Goal: Transaction & Acquisition: Book appointment/travel/reservation

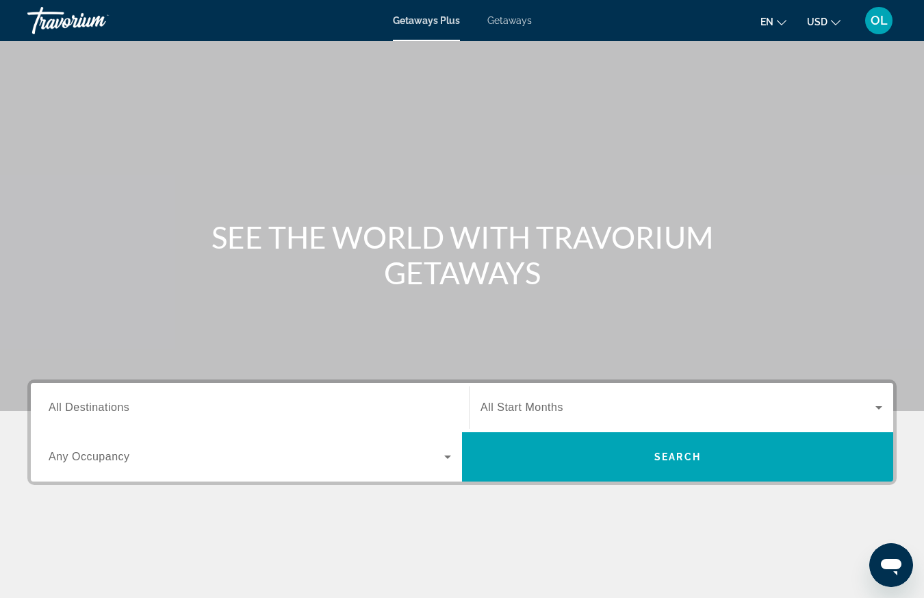
click at [109, 412] on span "All Destinations" at bounding box center [89, 407] width 81 height 12
click at [109, 412] on input "Destination All Destinations" at bounding box center [250, 408] width 403 height 16
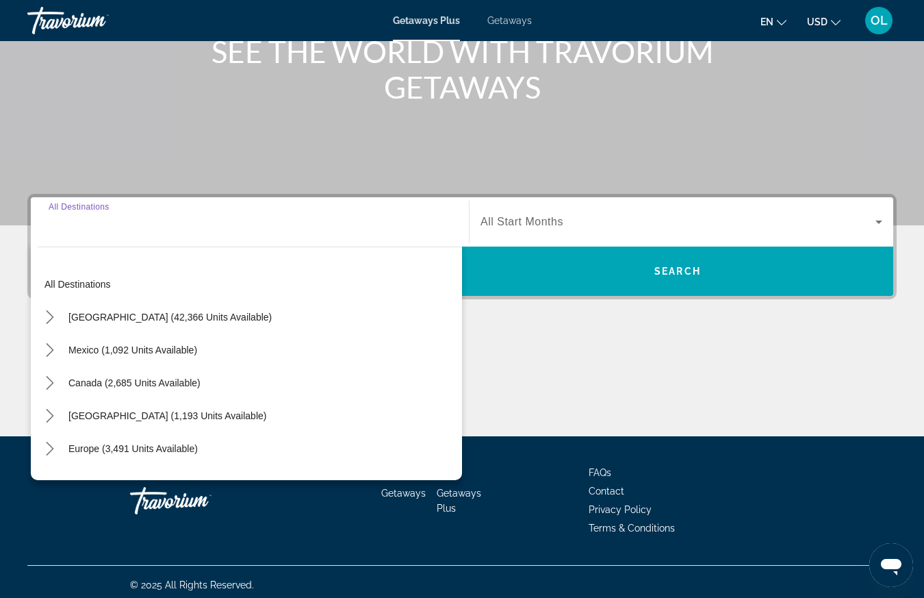
scroll to position [192, 0]
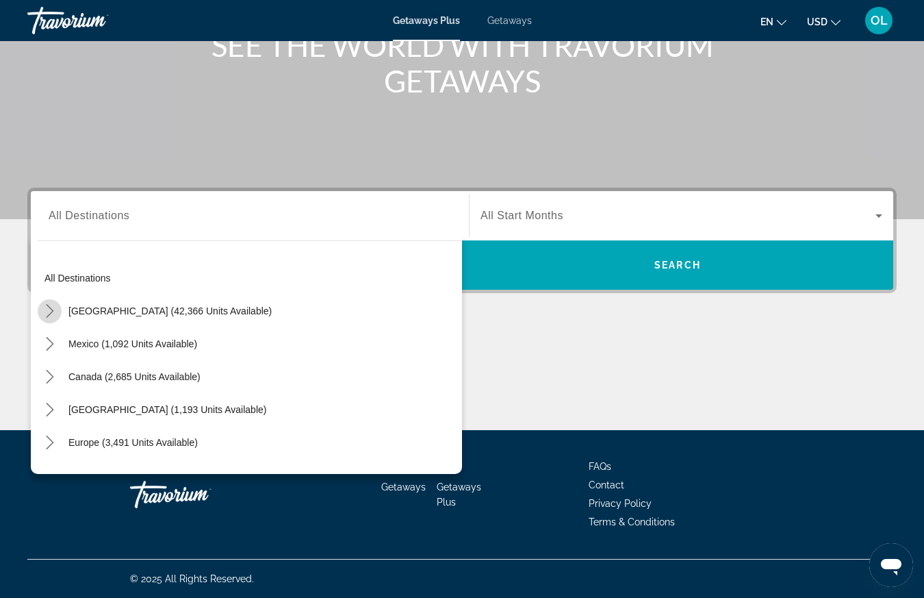
click at [49, 310] on icon "Toggle United States (42,366 units available) submenu" at bounding box center [50, 311] width 14 height 14
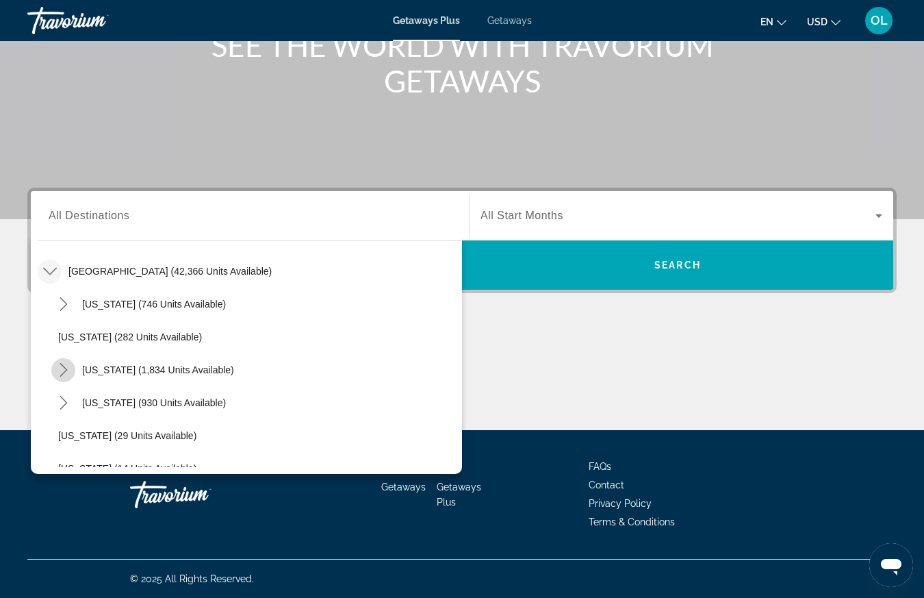
click at [62, 371] on icon "Toggle California (1,834 units available) submenu" at bounding box center [64, 370] width 14 height 14
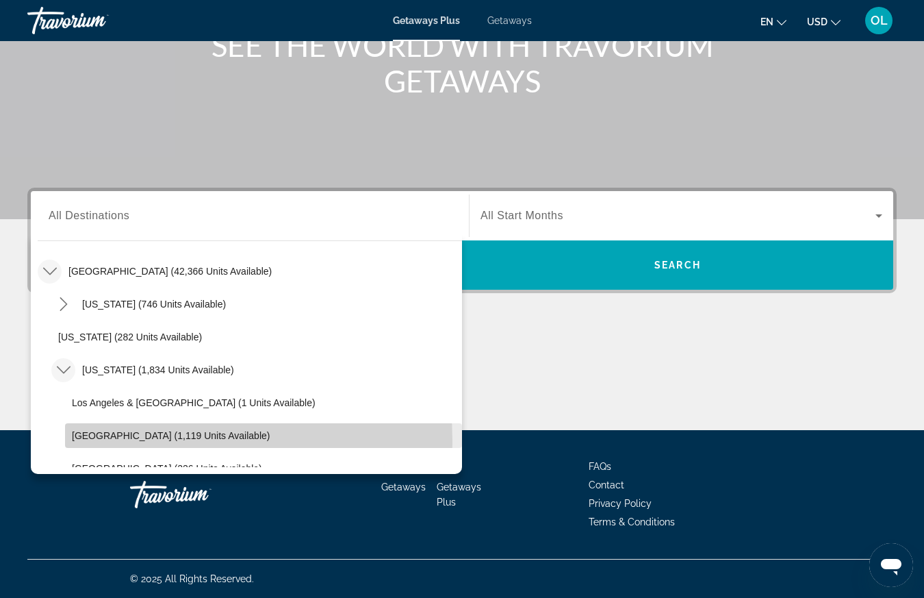
click at [123, 441] on span "Select destination: Lake Tahoe (1,119 units available)" at bounding box center [263, 435] width 397 height 33
type input "**********"
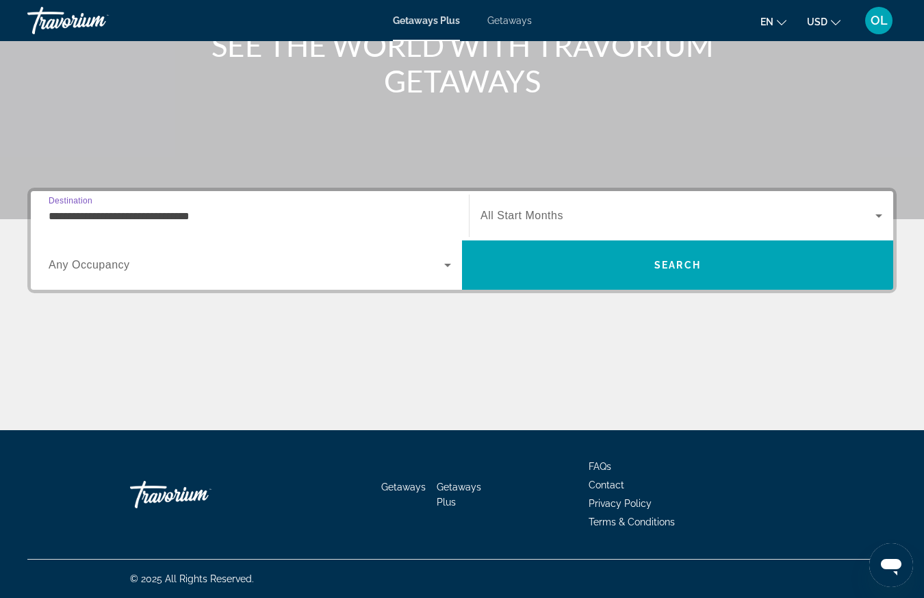
click at [579, 220] on span "Search widget" at bounding box center [678, 215] width 395 height 16
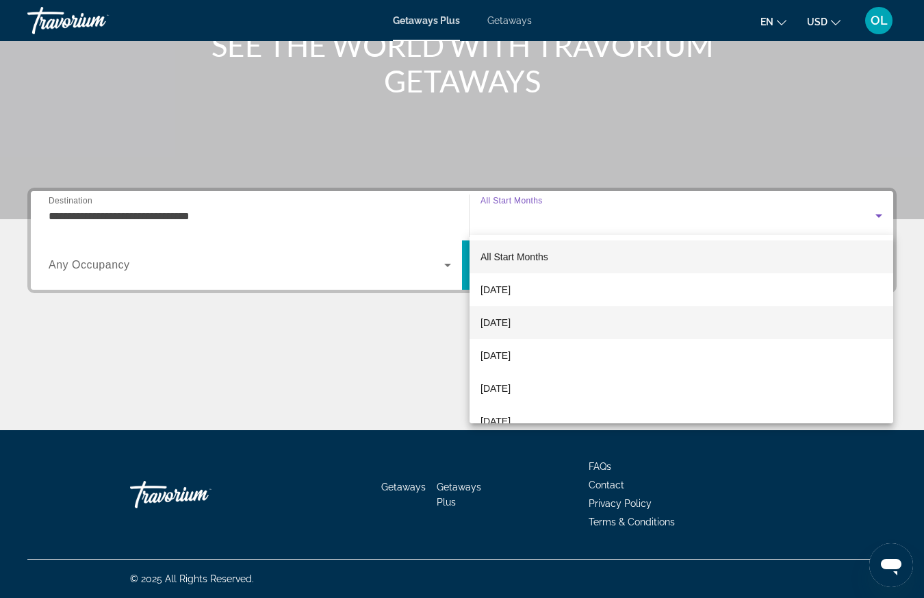
click at [511, 318] on span "[DATE]" at bounding box center [496, 322] width 30 height 16
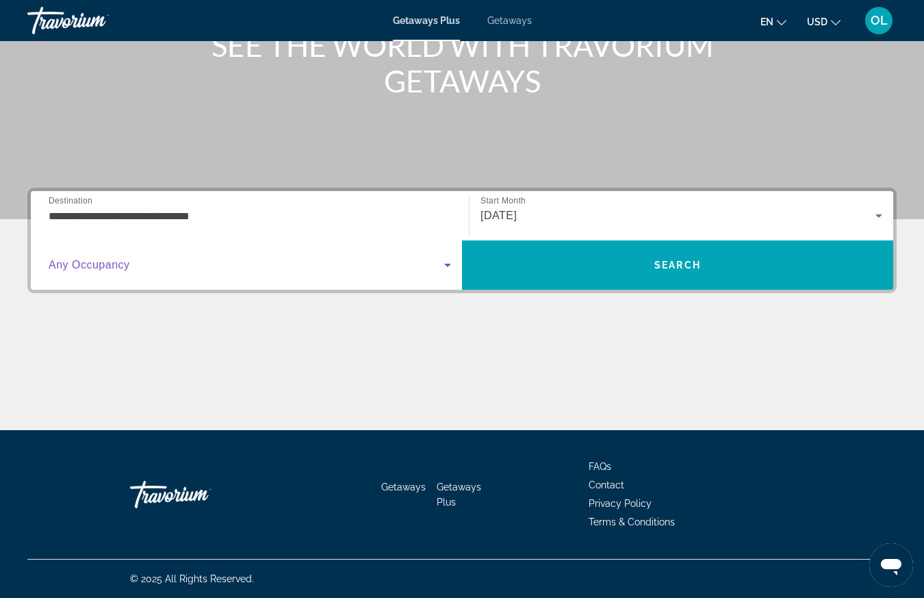
click at [448, 257] on icon "Search widget" at bounding box center [448, 265] width 16 height 16
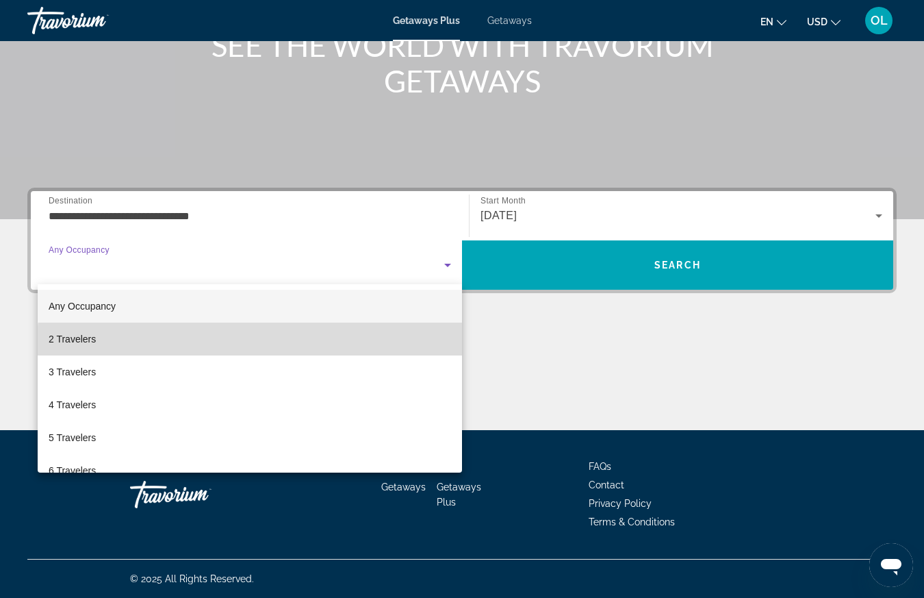
click at [343, 346] on mat-option "2 Travelers" at bounding box center [250, 339] width 425 height 33
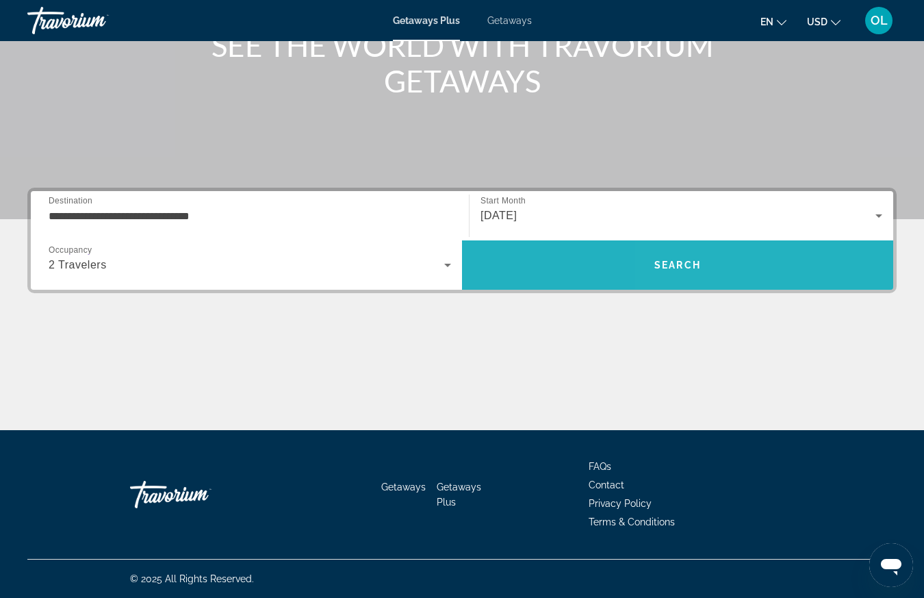
click at [763, 272] on span "Search" at bounding box center [677, 265] width 431 height 33
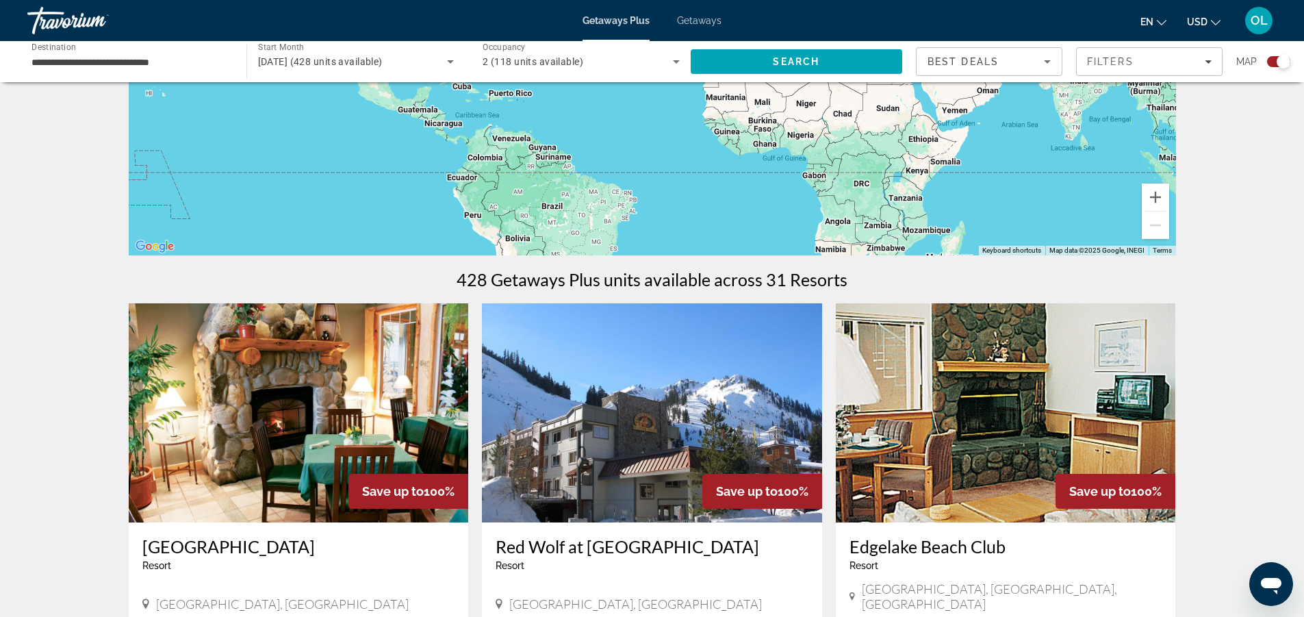
scroll to position [502, 0]
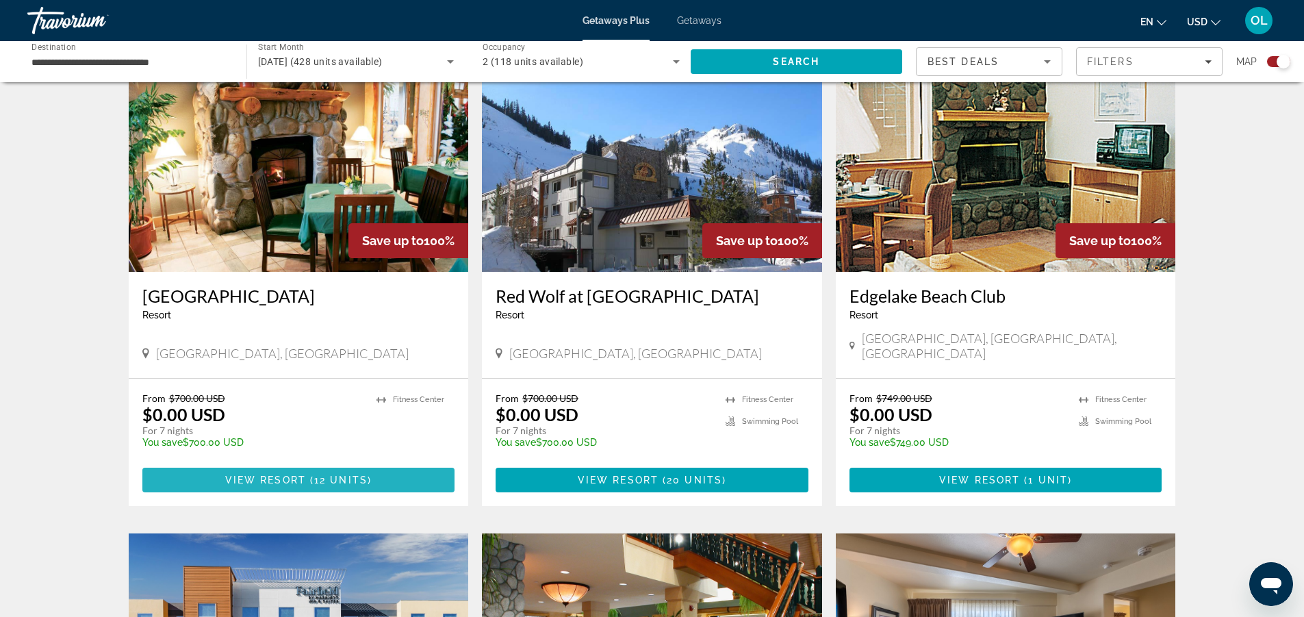
click at [301, 475] on span "View Resort" at bounding box center [265, 480] width 81 height 11
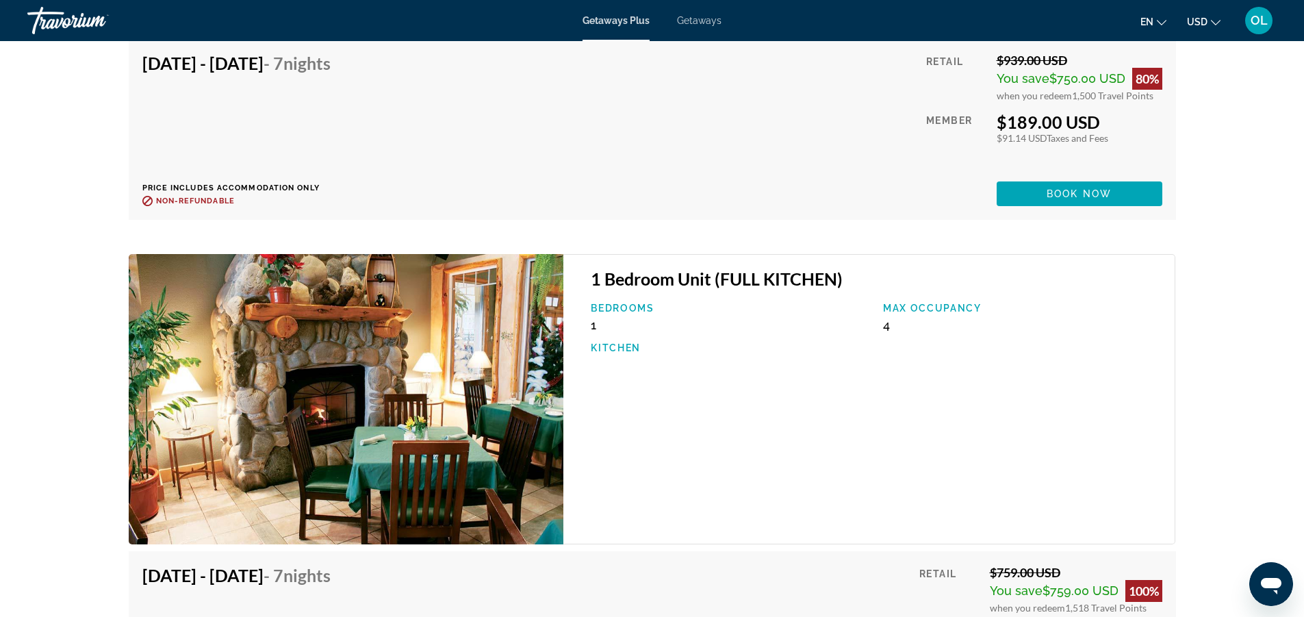
scroll to position [3264, 0]
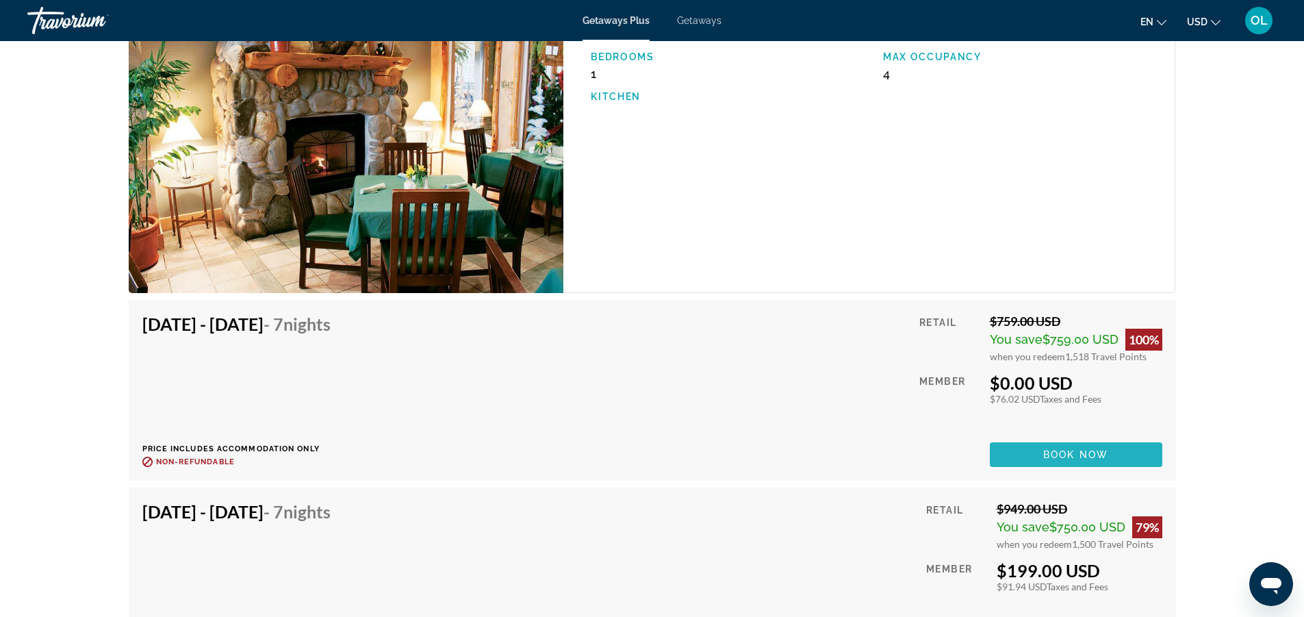
click at [934, 452] on span "Book now" at bounding box center [1076, 454] width 65 height 11
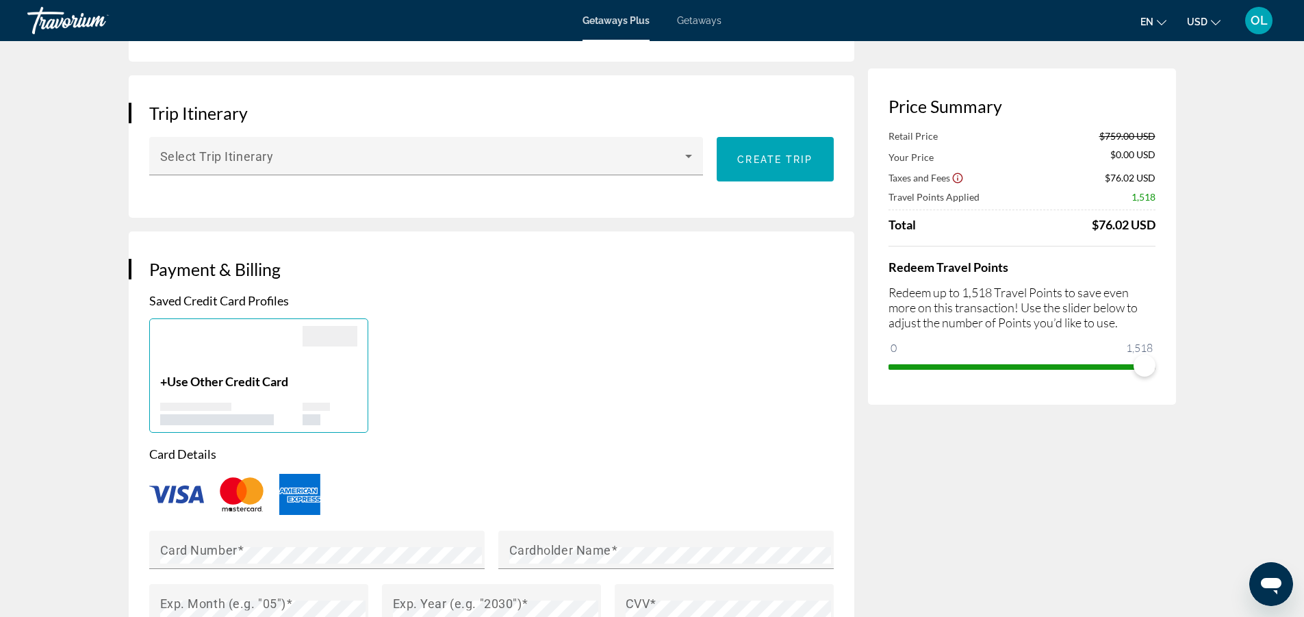
scroll to position [1004, 0]
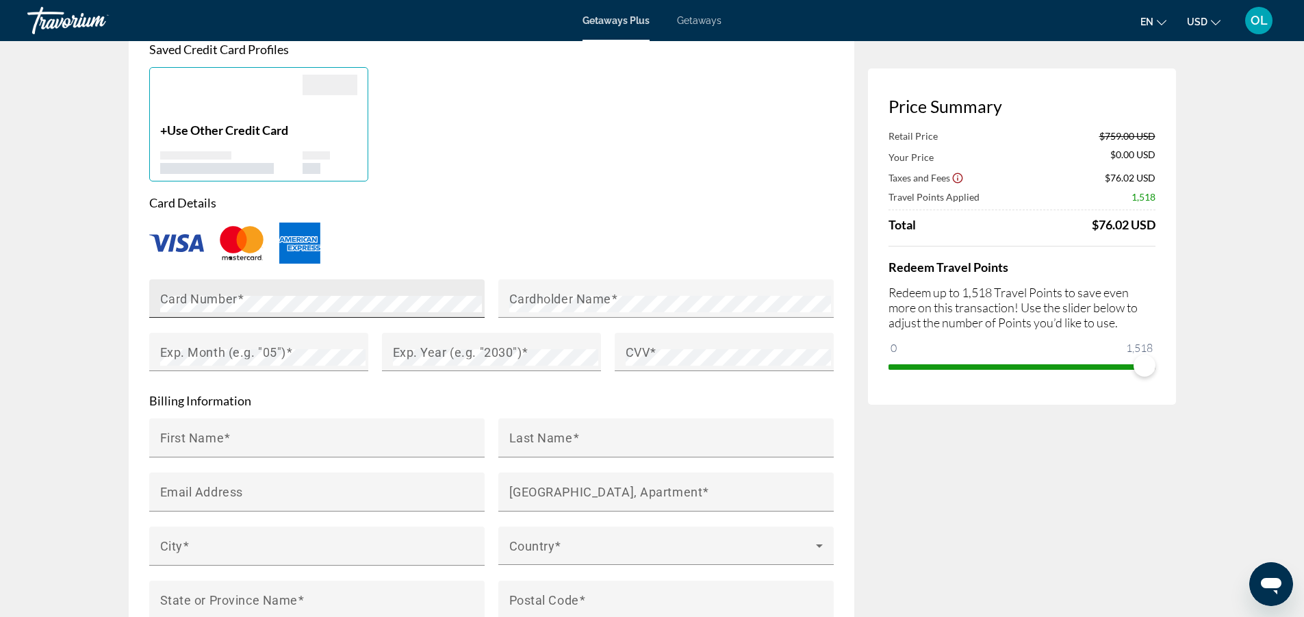
click at [202, 301] on mat-label "Card Number" at bounding box center [198, 298] width 77 height 14
click at [611, 298] on span "Main content" at bounding box center [614, 298] width 7 height 14
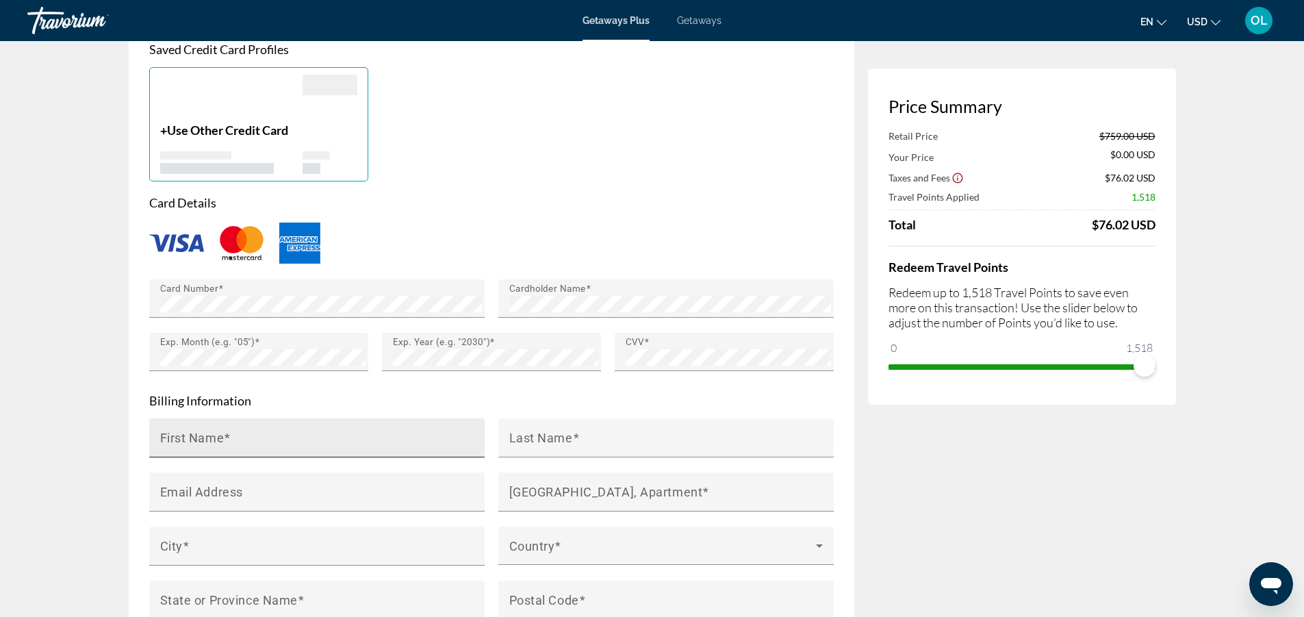
click at [223, 436] on mat-label "First Name" at bounding box center [192, 437] width 64 height 14
click at [223, 436] on input "First Name" at bounding box center [321, 443] width 322 height 16
type input "******"
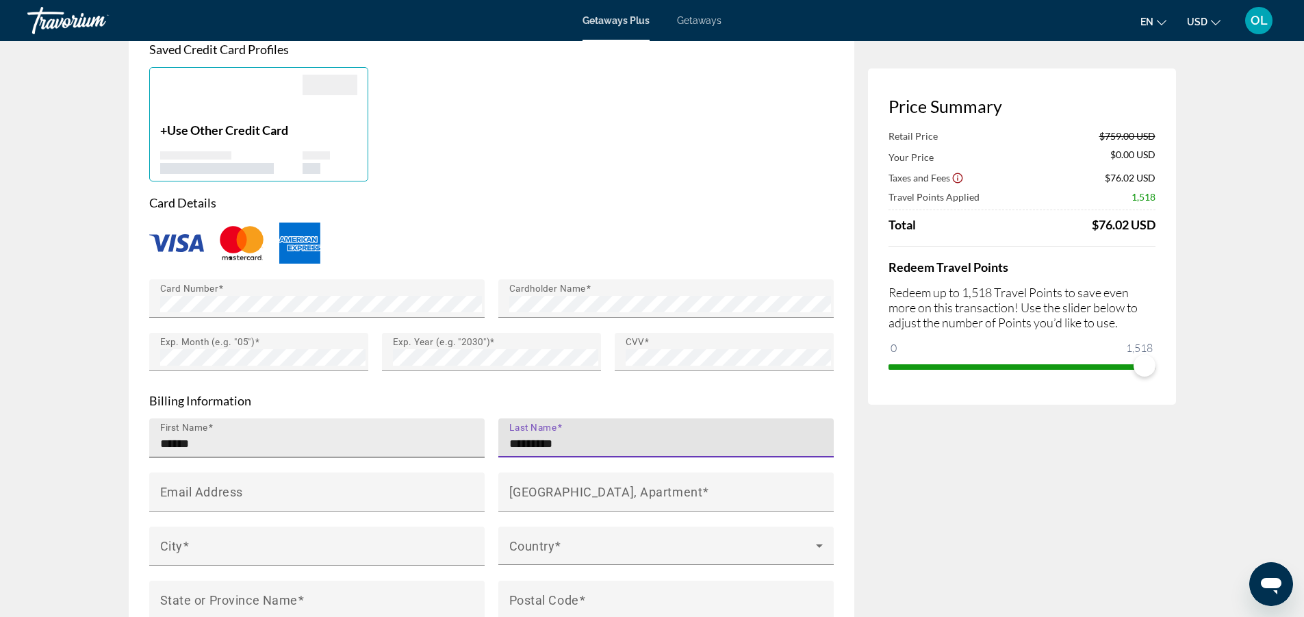
type input "*********"
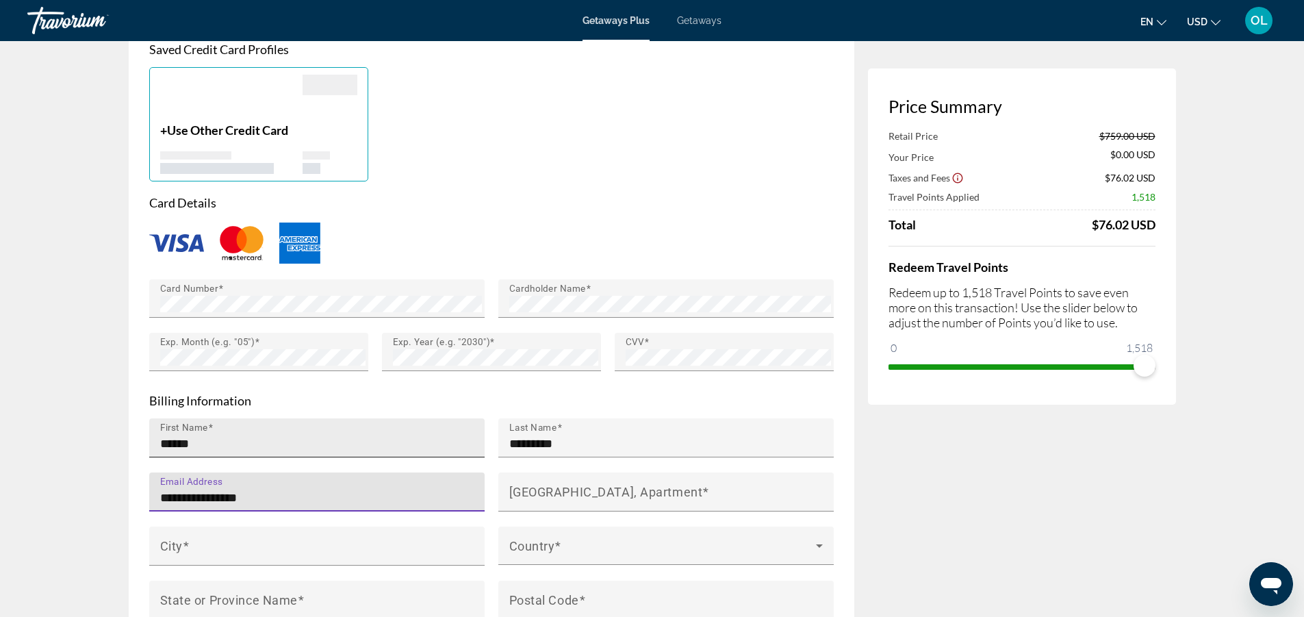
type input "**********"
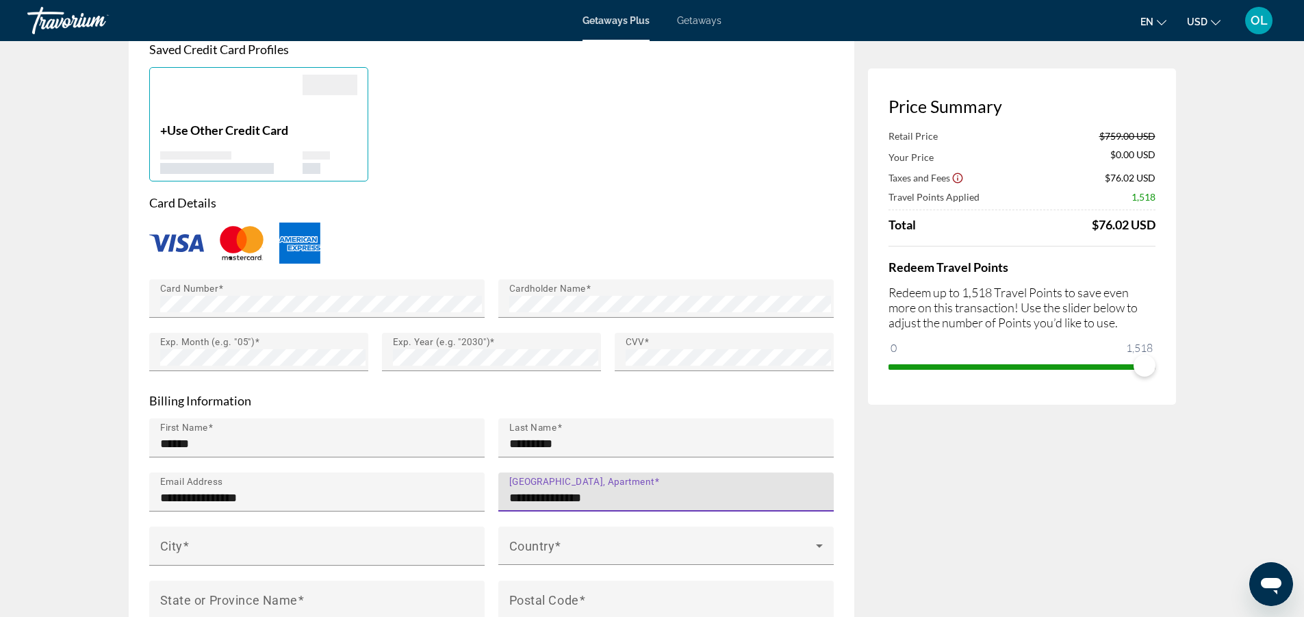
click at [516, 490] on input "**********" at bounding box center [670, 498] width 322 height 16
type input "**********"
click at [394, 553] on input "City" at bounding box center [321, 552] width 322 height 16
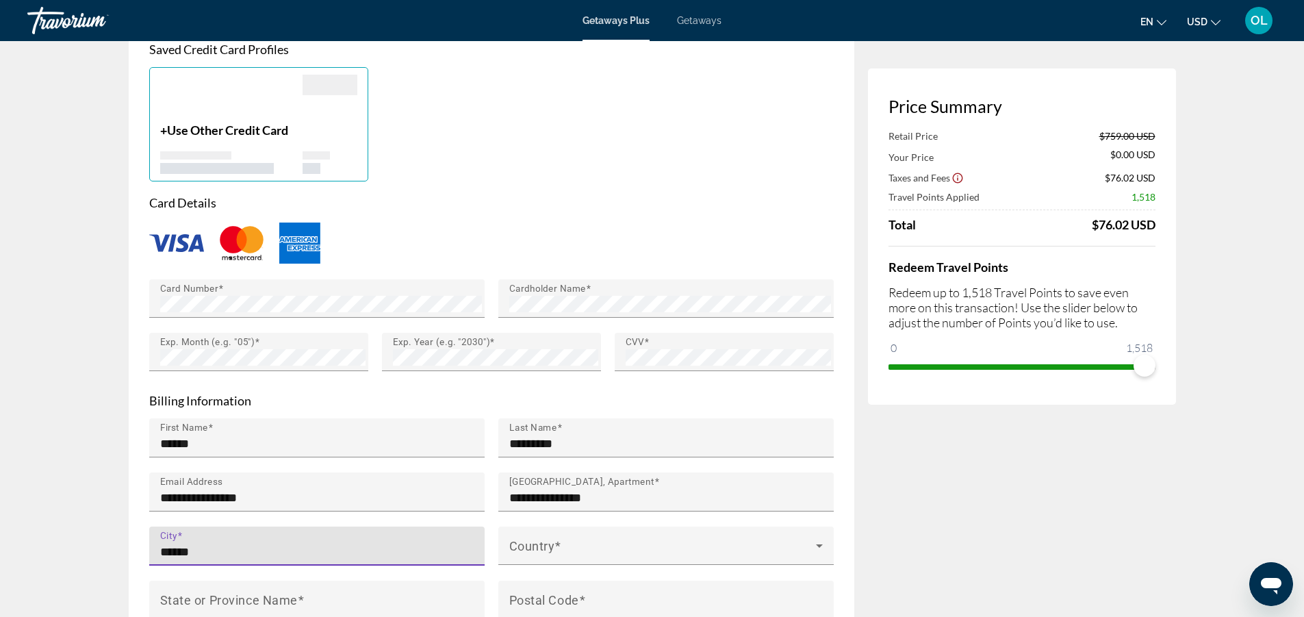
type input "******"
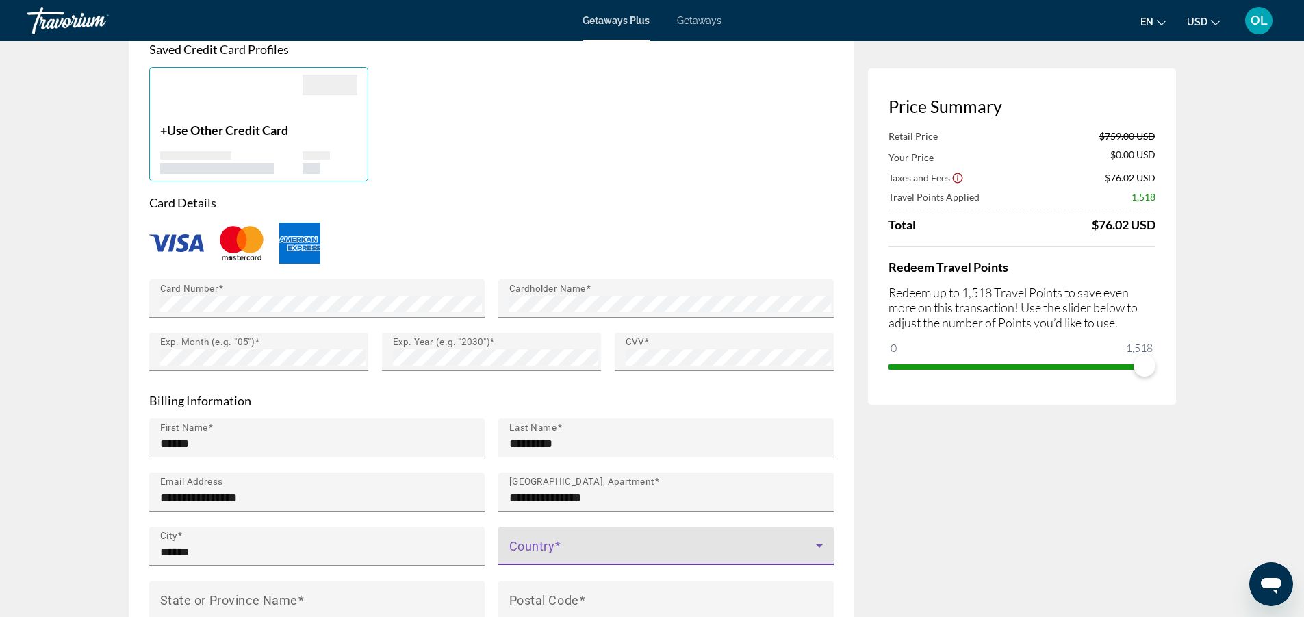
click at [820, 538] on icon "Main content" at bounding box center [819, 546] width 16 height 16
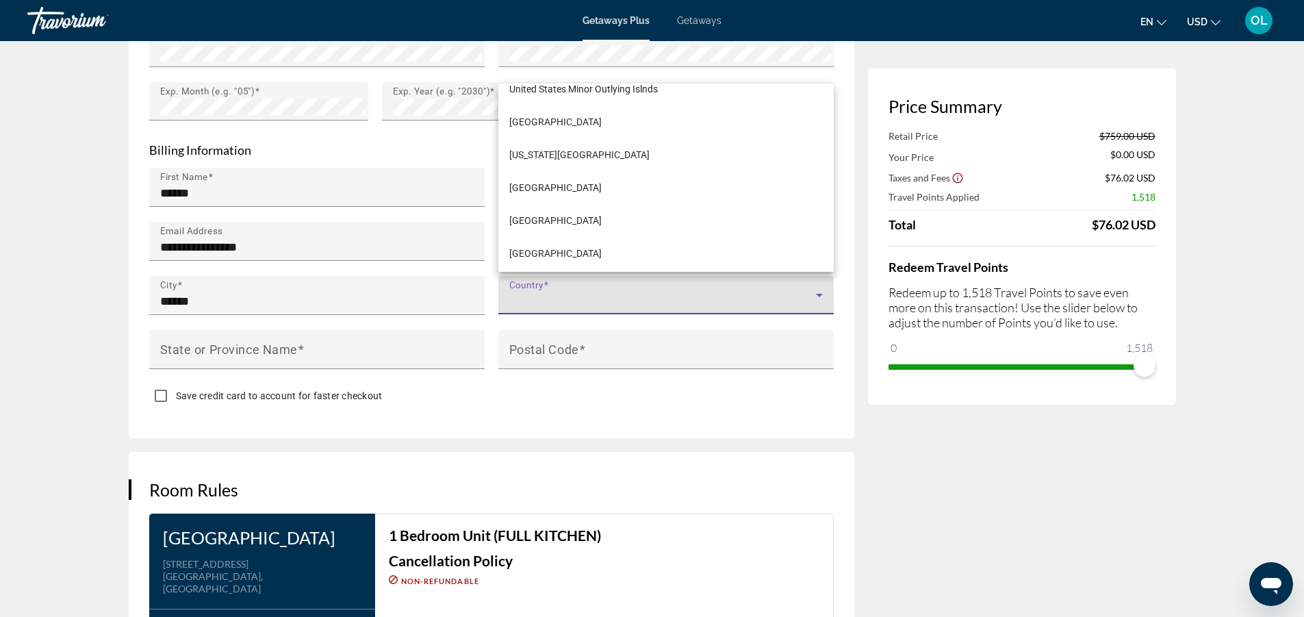
scroll to position [7928, 0]
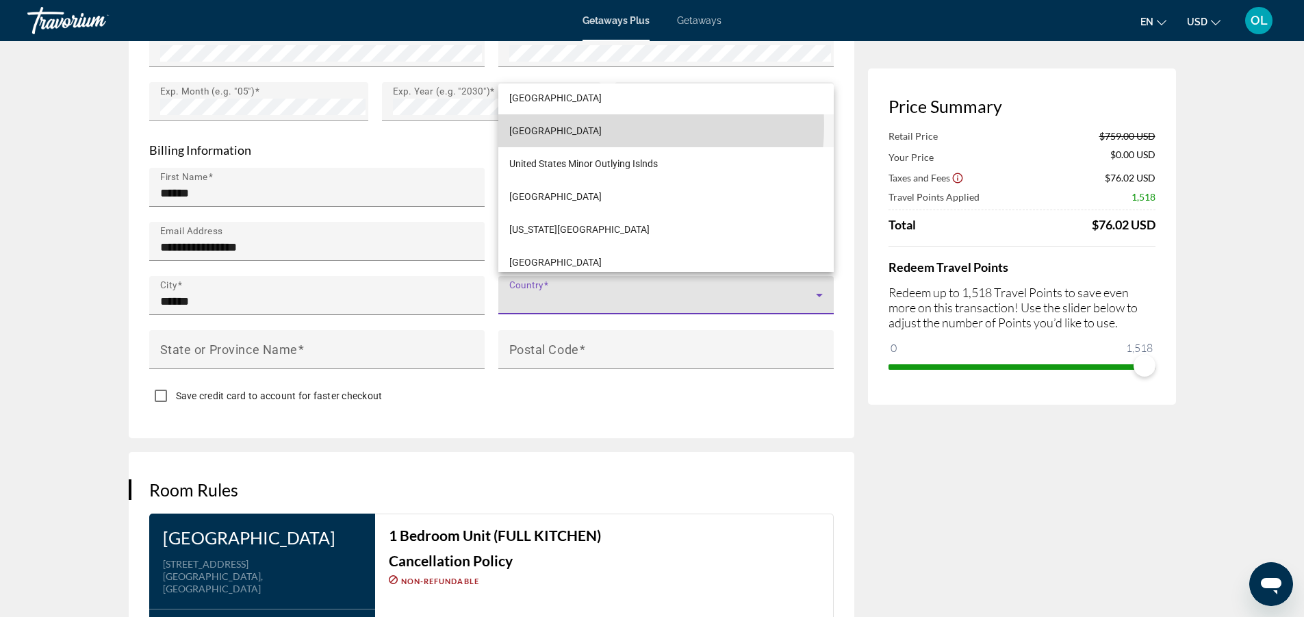
click at [577, 125] on span "United States of America" at bounding box center [555, 131] width 92 height 16
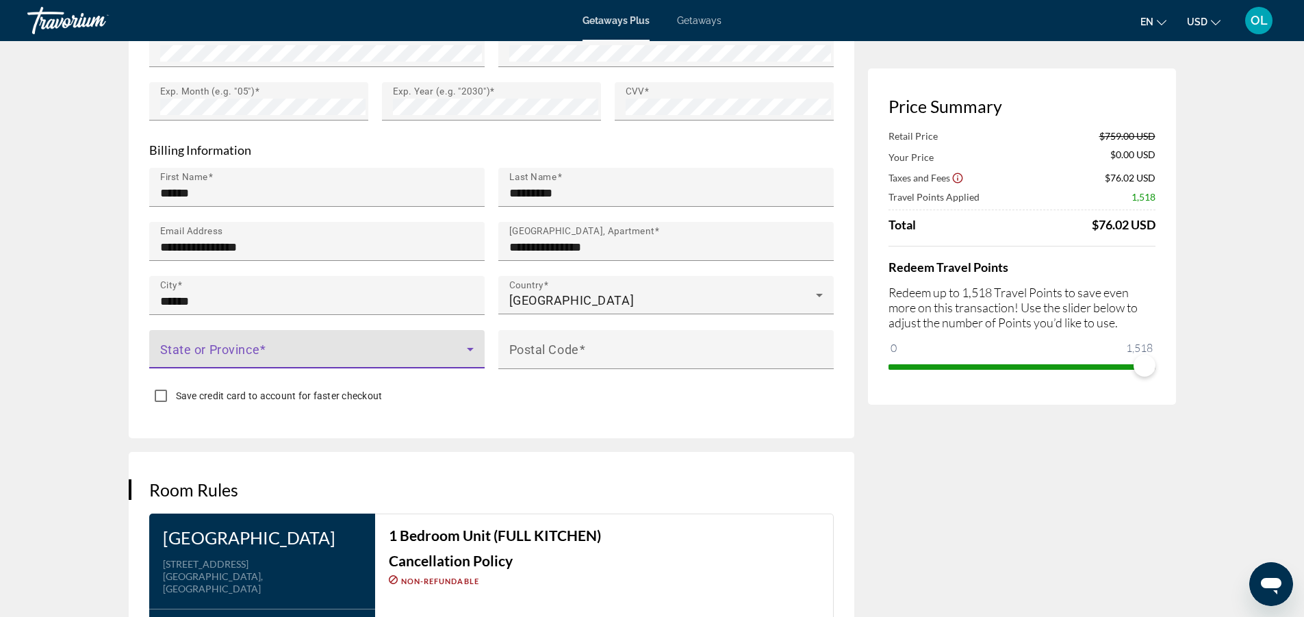
click at [200, 346] on span "Main content" at bounding box center [313, 354] width 307 height 16
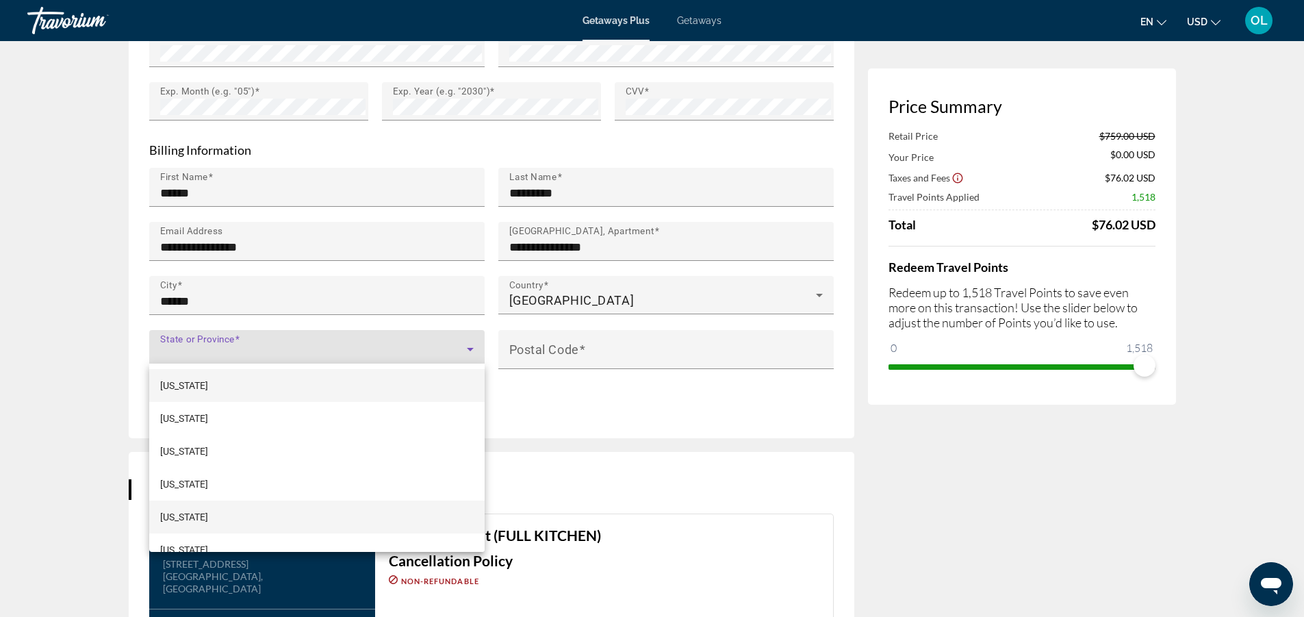
click at [192, 509] on span "California" at bounding box center [184, 517] width 48 height 16
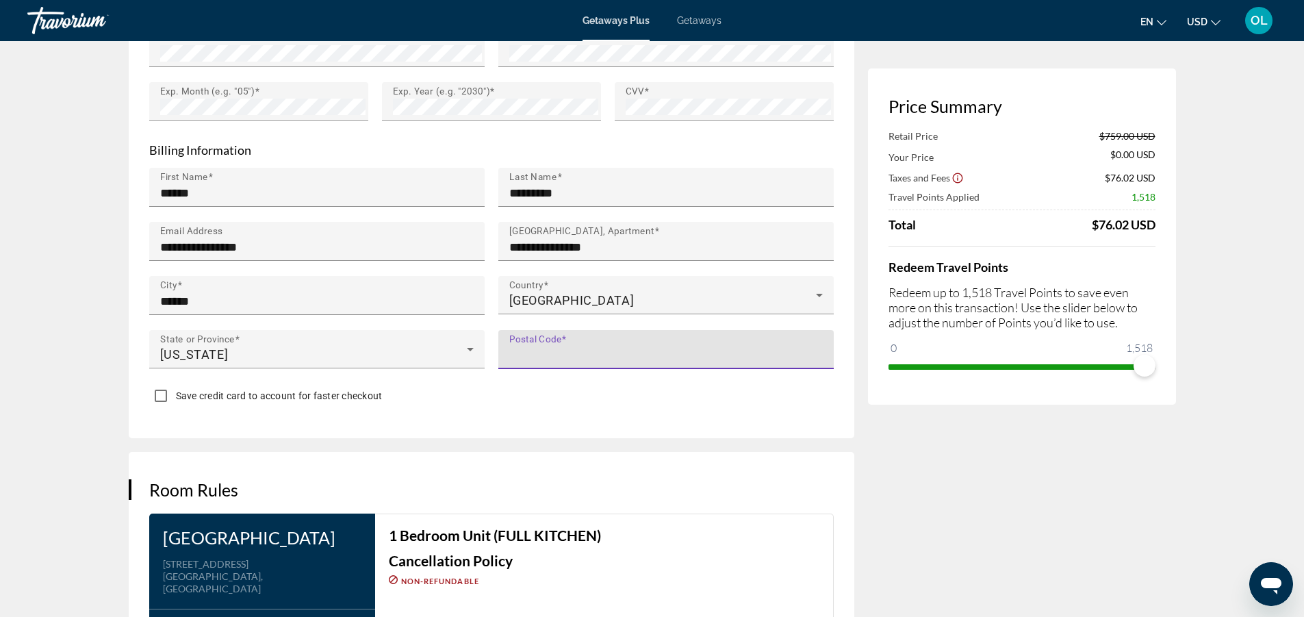
click at [624, 347] on input "Postal Code" at bounding box center [670, 355] width 322 height 16
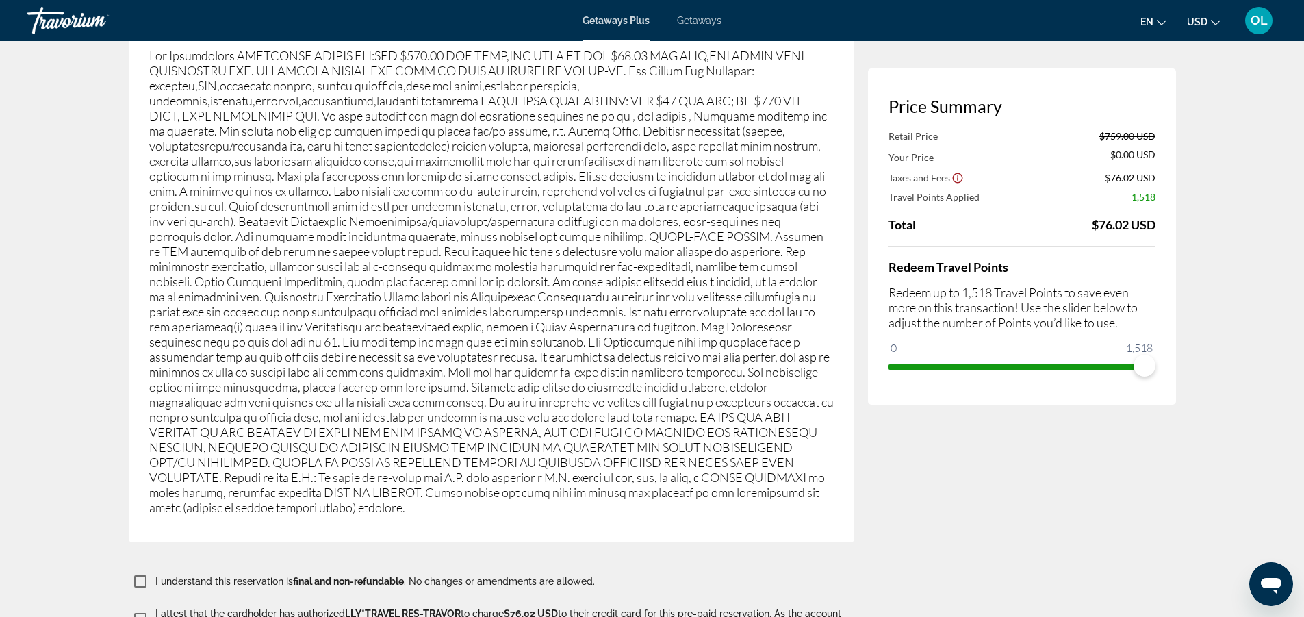
scroll to position [2260, 0]
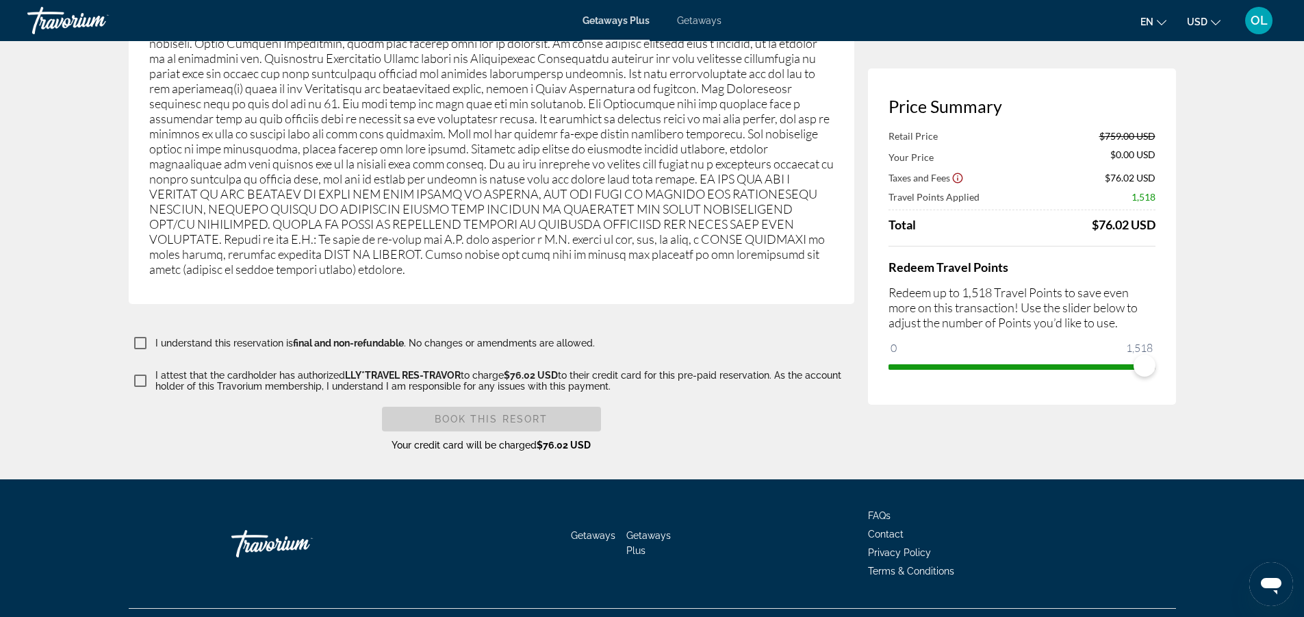
type input "*****"
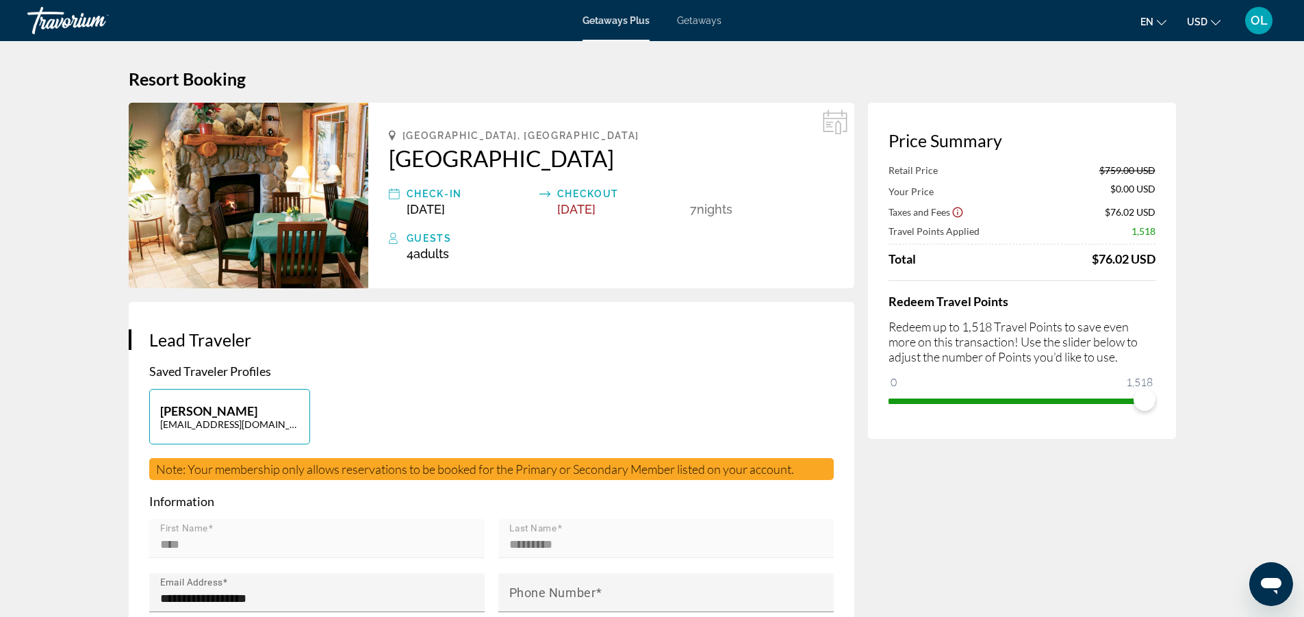
scroll to position [251, 0]
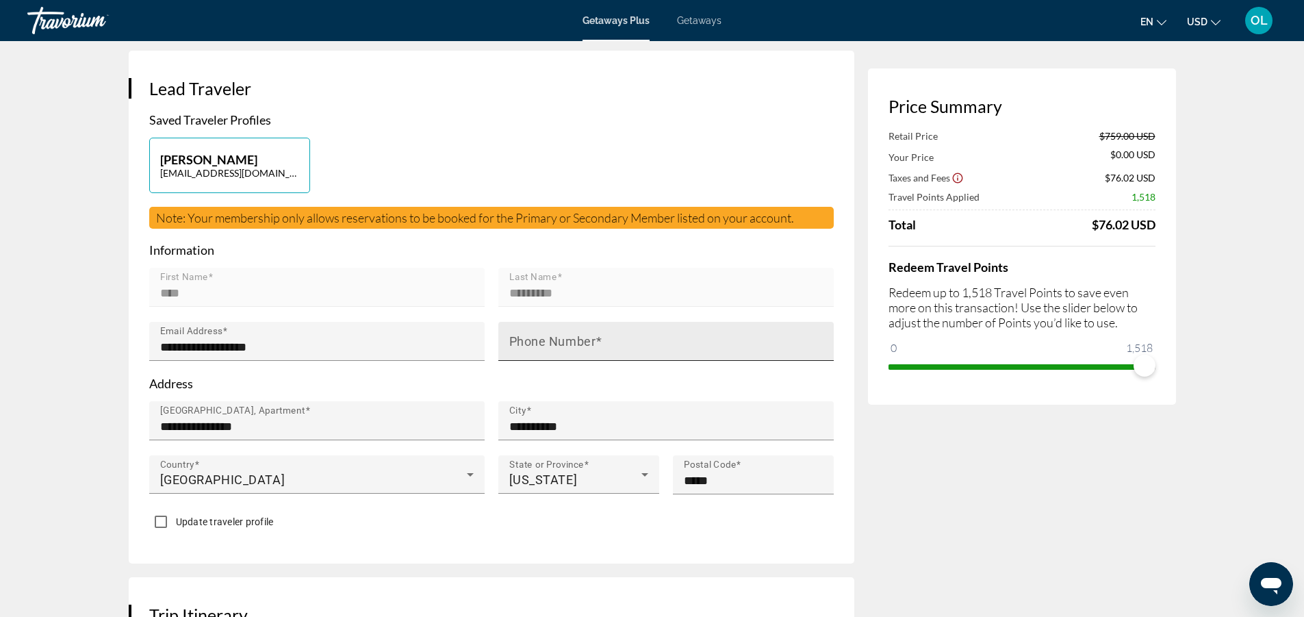
click at [568, 336] on mat-label "Phone Number" at bounding box center [552, 341] width 87 height 14
click at [568, 339] on input "Phone Number" at bounding box center [670, 347] width 322 height 16
type input "**********"
click at [639, 383] on p "Address" at bounding box center [491, 383] width 685 height 15
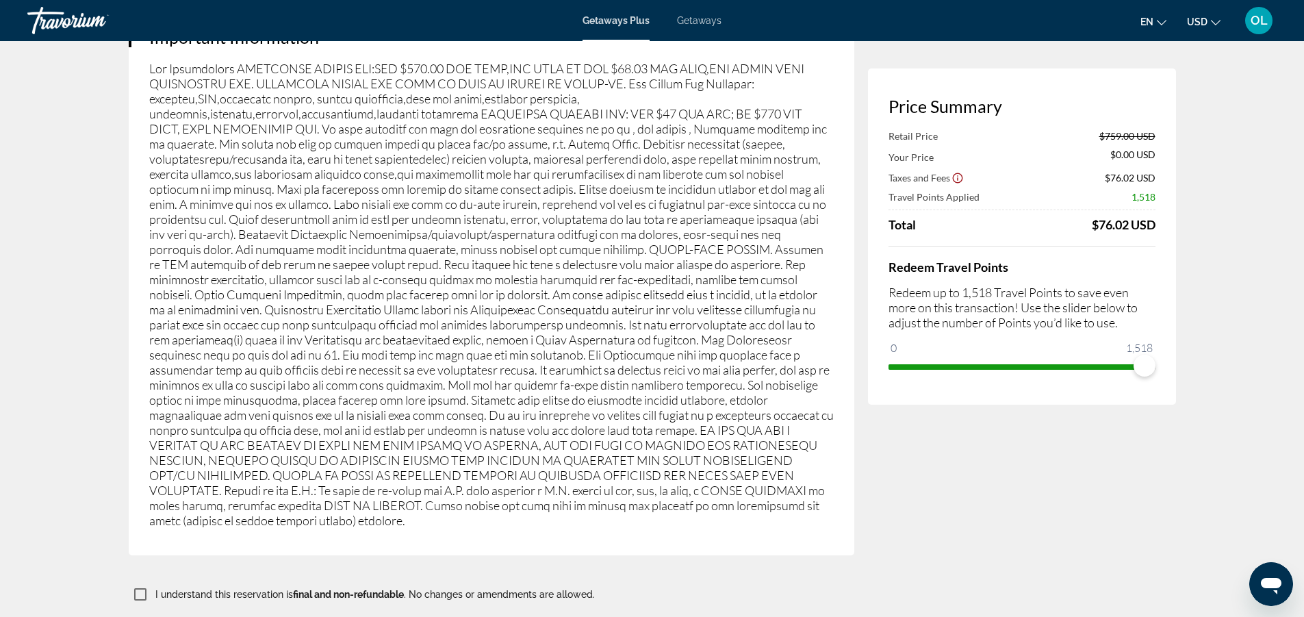
scroll to position [2260, 0]
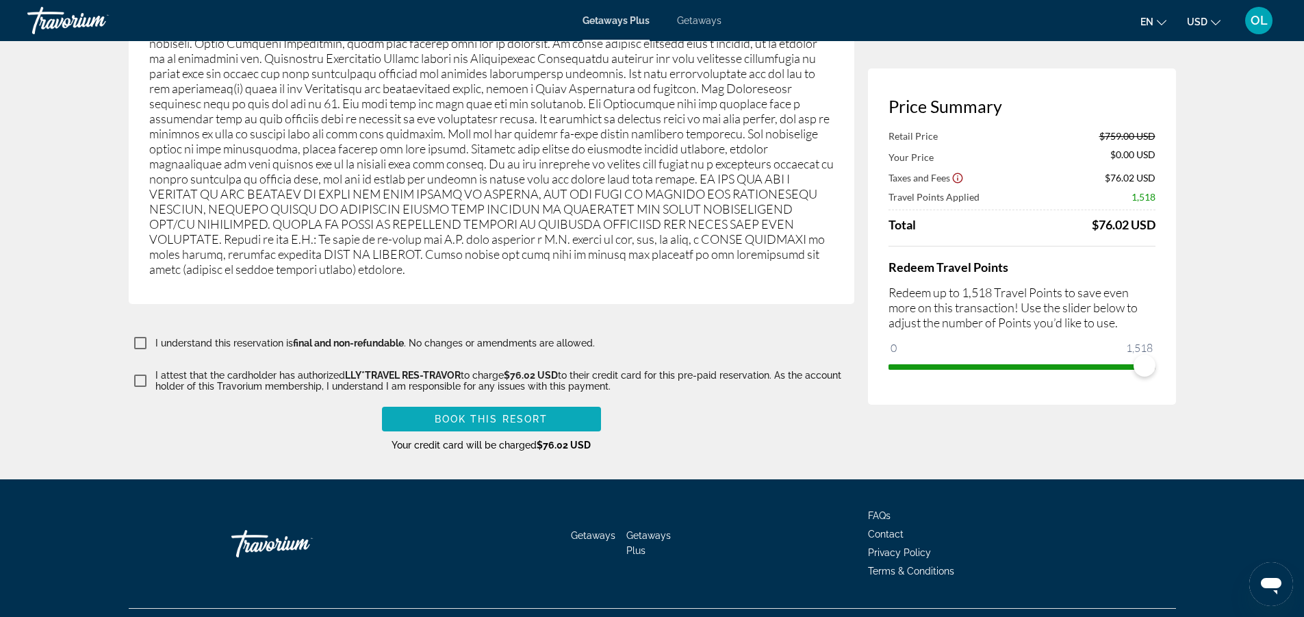
click at [509, 403] on span "Main content" at bounding box center [491, 419] width 219 height 33
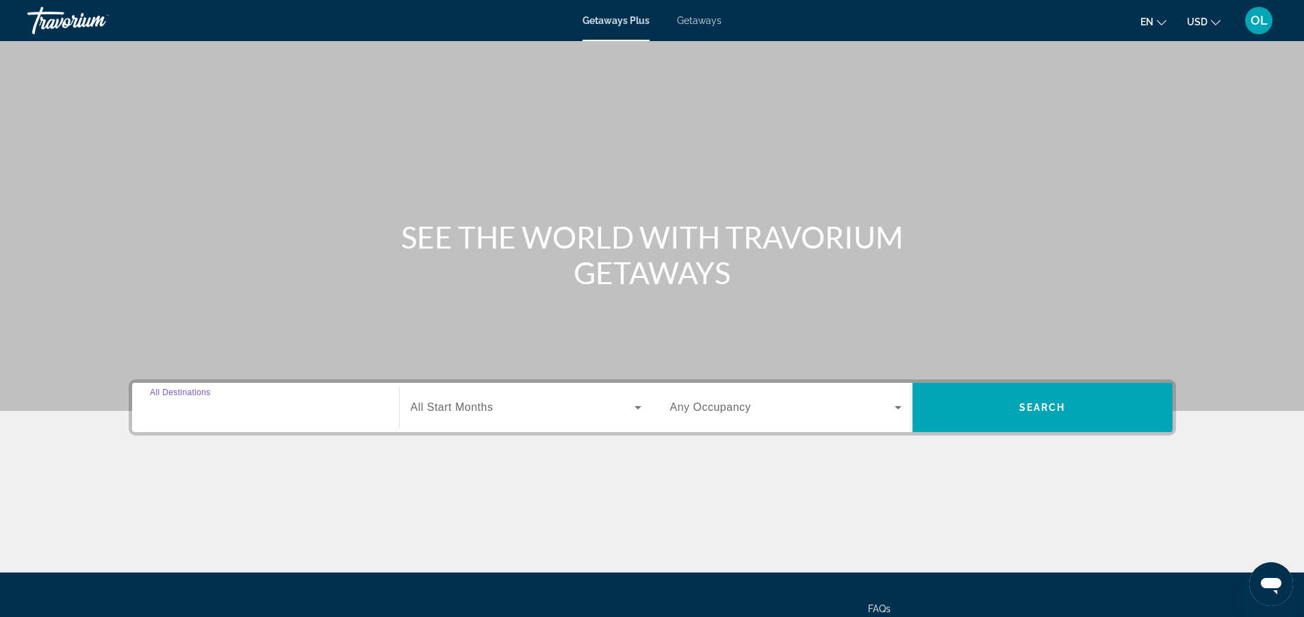
click at [265, 409] on input "Destination All Destinations" at bounding box center [265, 408] width 231 height 16
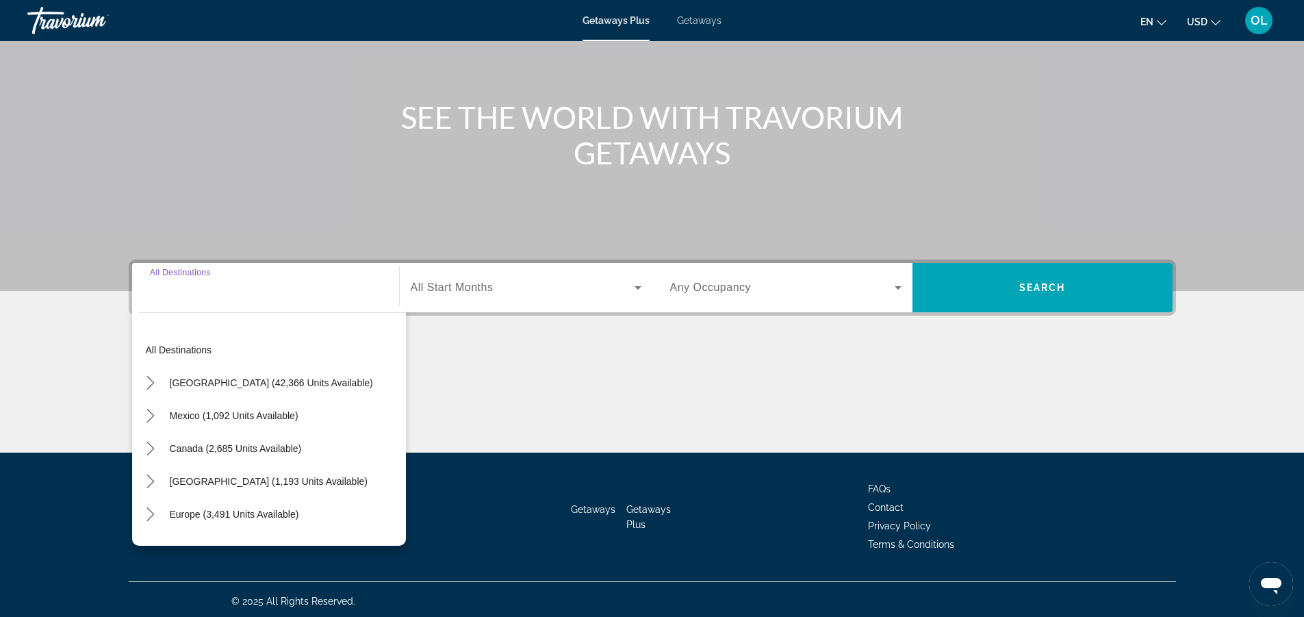
scroll to position [123, 0]
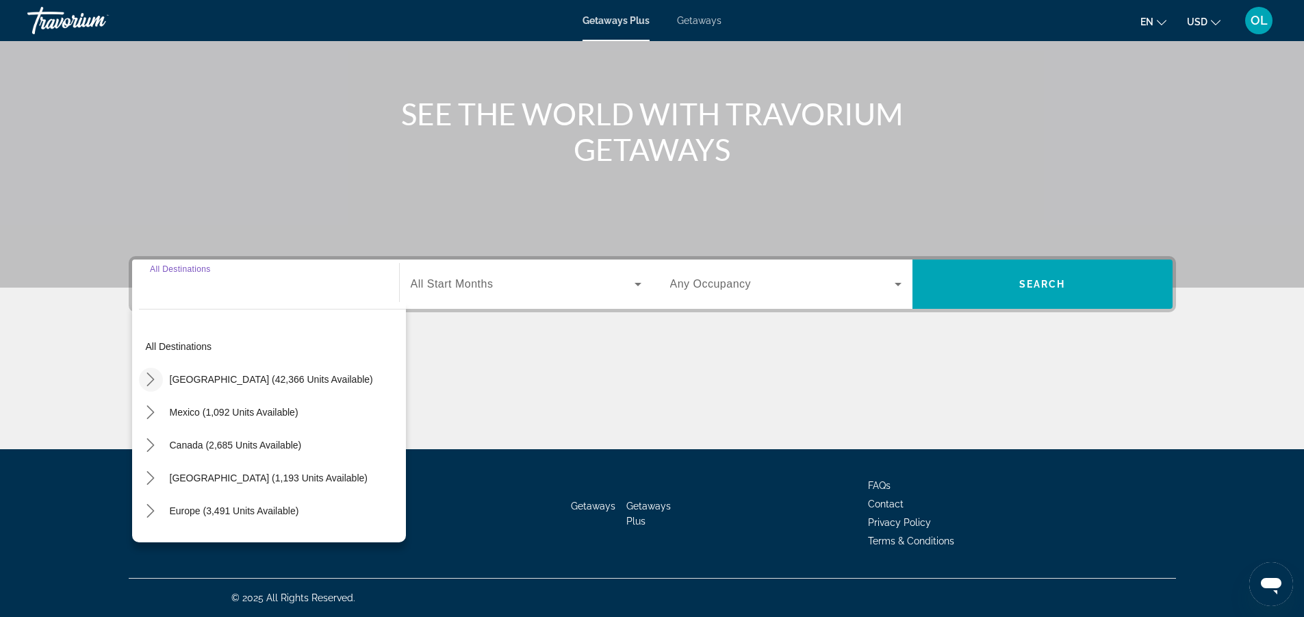
click at [150, 376] on icon "Toggle United States (42,366 units available) submenu" at bounding box center [151, 379] width 14 height 14
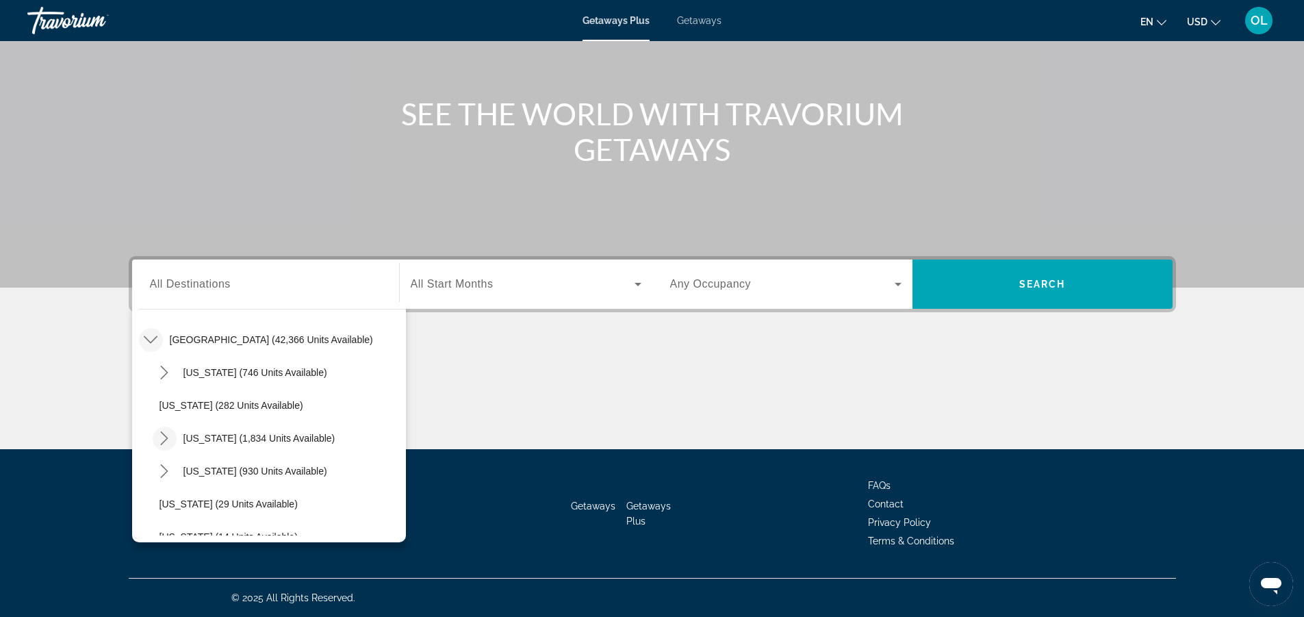
click at [165, 435] on icon "Toggle California (1,834 units available) submenu" at bounding box center [164, 438] width 14 height 14
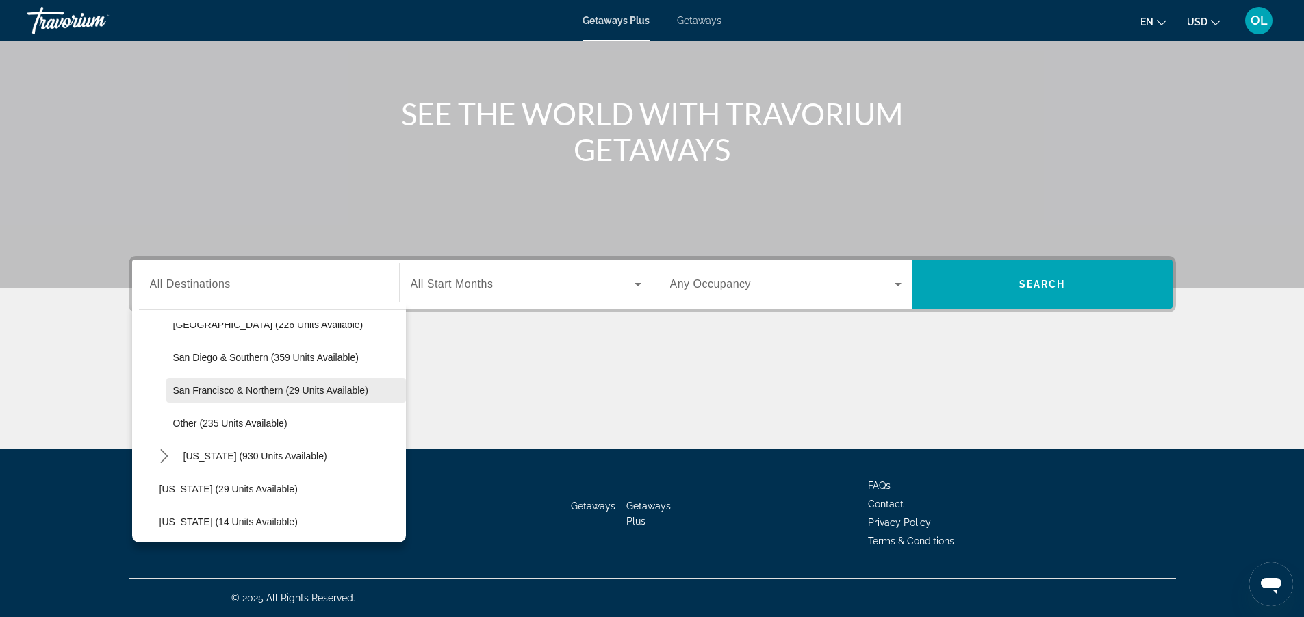
click at [241, 382] on span "Select destination: San Francisco & Northern (29 units available)" at bounding box center [286, 390] width 240 height 33
type input "**********"
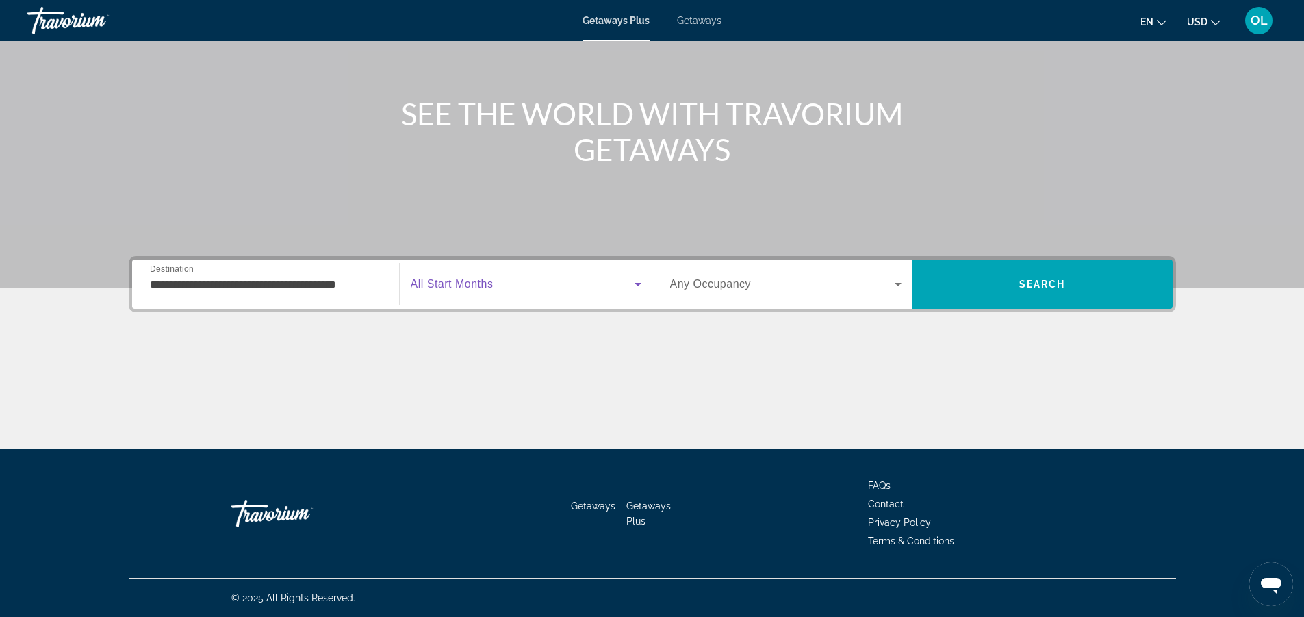
click at [507, 281] on span "Search widget" at bounding box center [523, 284] width 224 height 16
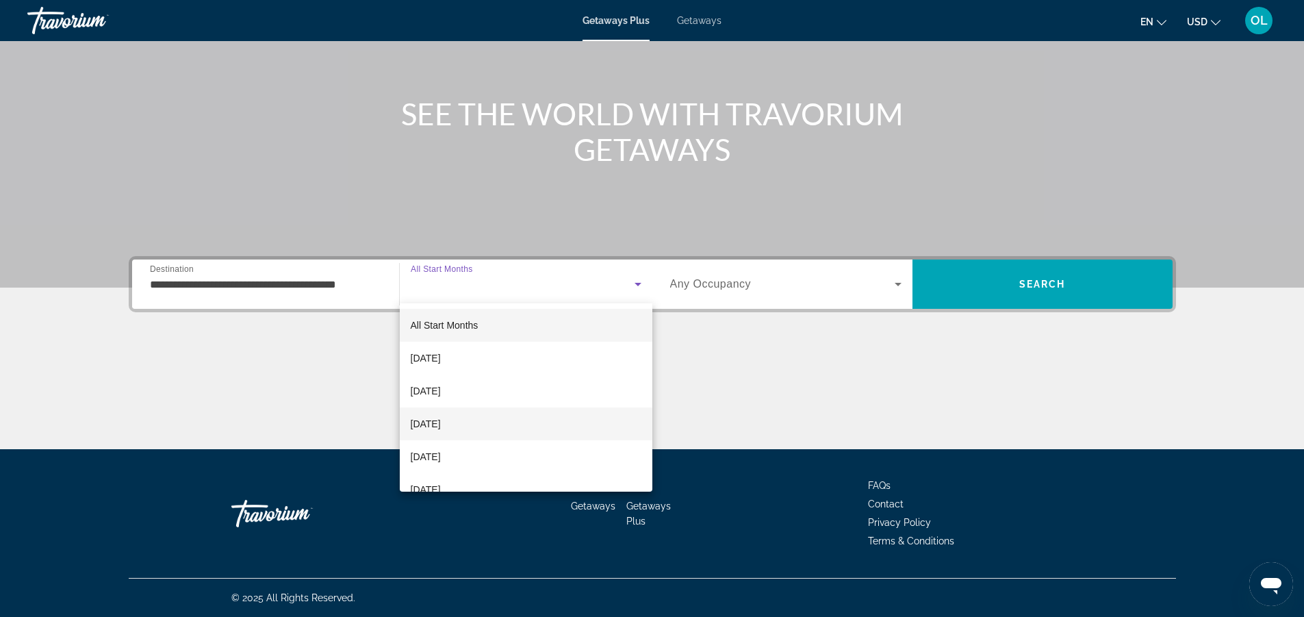
click at [441, 419] on span "[DATE]" at bounding box center [426, 424] width 30 height 16
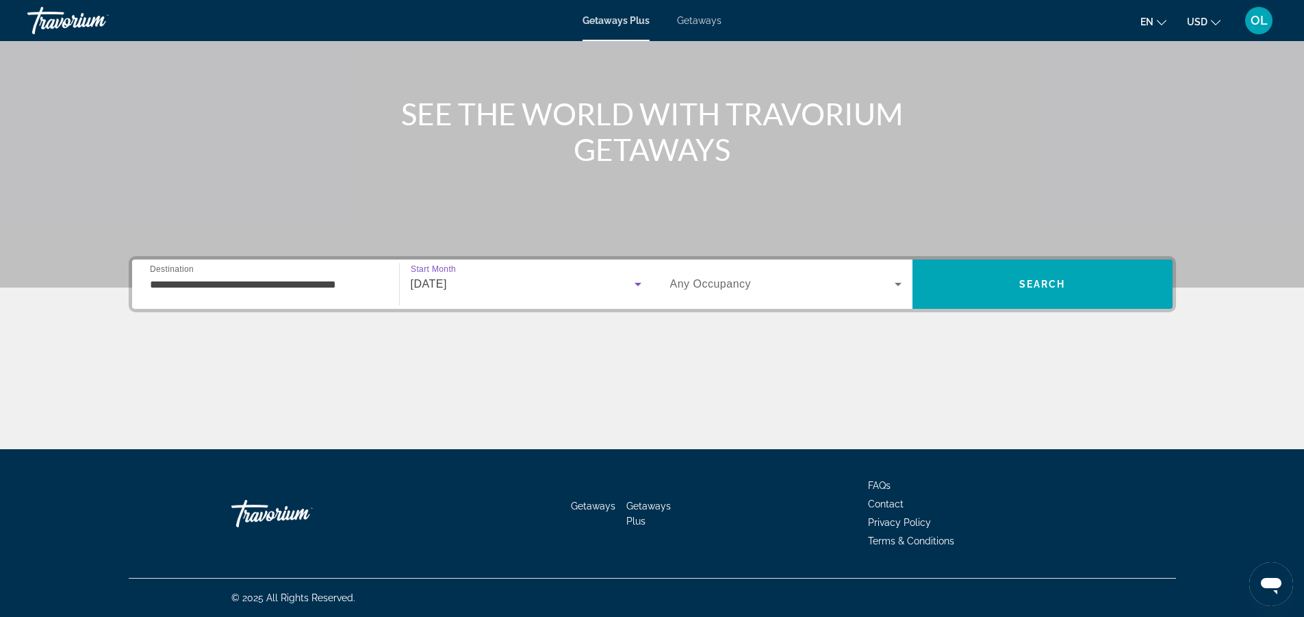
click at [895, 290] on icon "Search widget" at bounding box center [898, 284] width 16 height 16
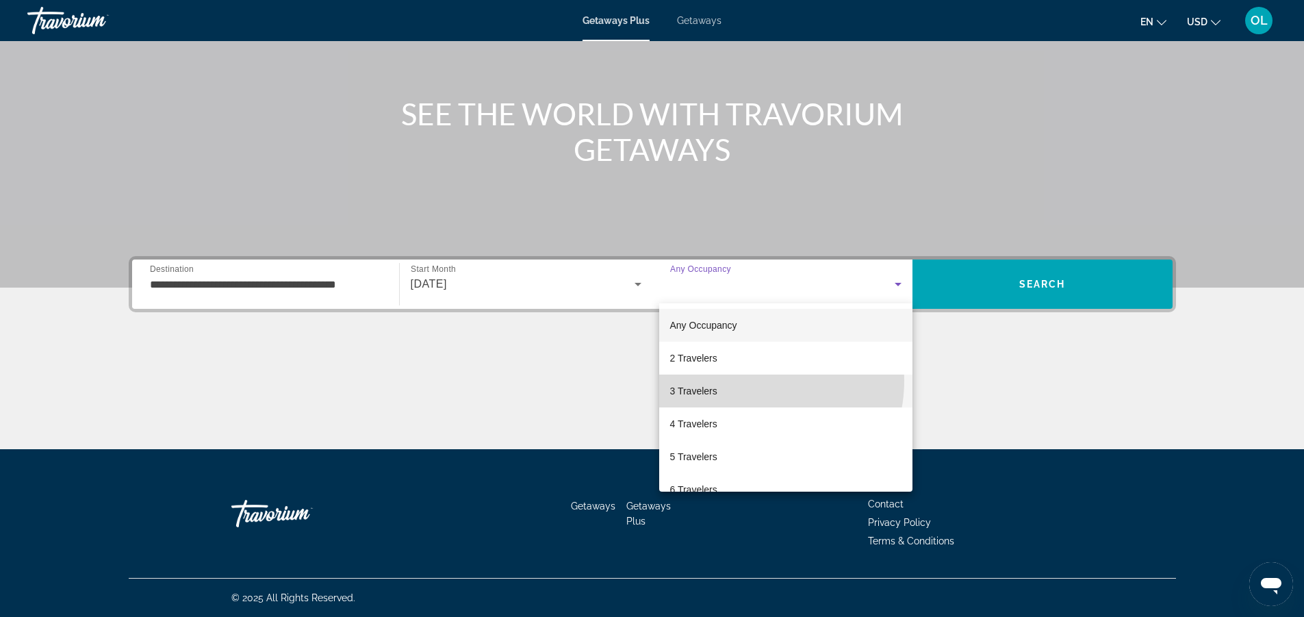
click at [751, 381] on mat-option "3 Travelers" at bounding box center [785, 391] width 253 height 33
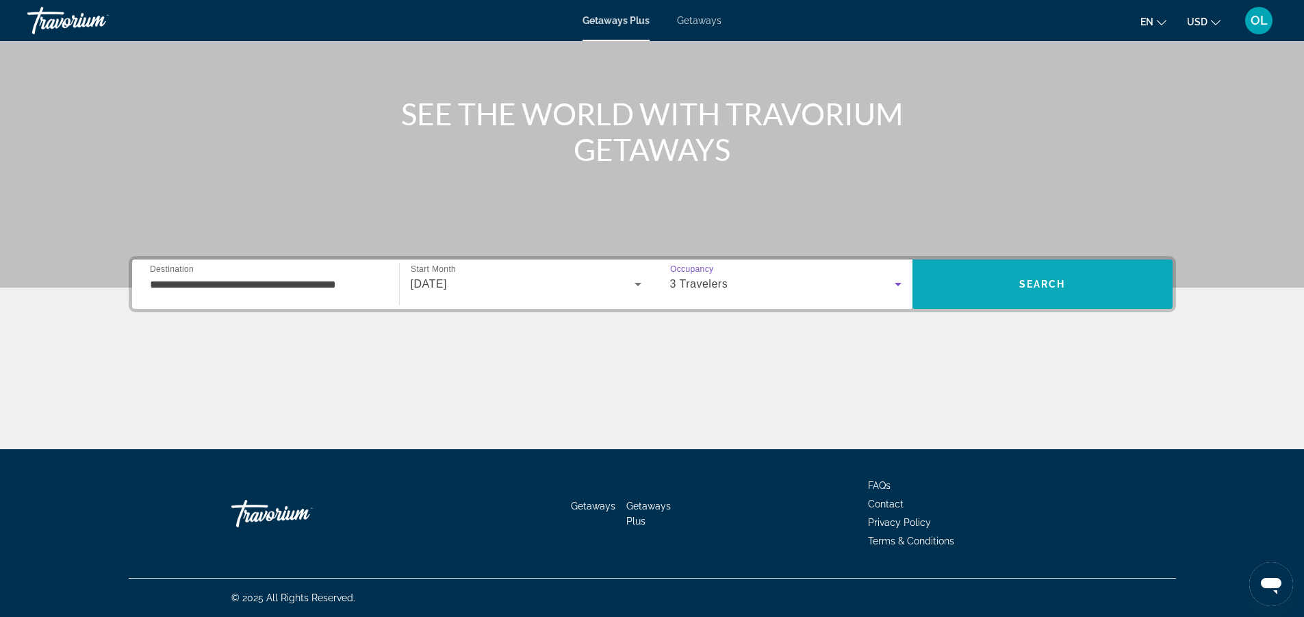
click at [1106, 291] on span "Search" at bounding box center [1043, 284] width 260 height 33
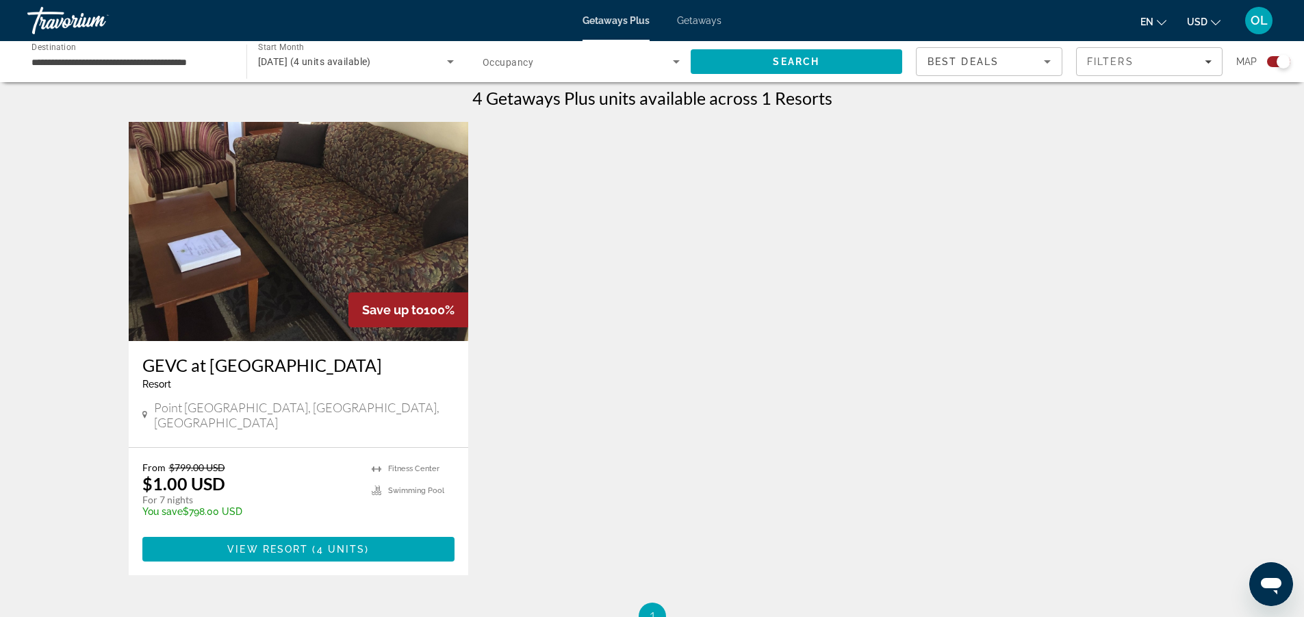
scroll to position [502, 0]
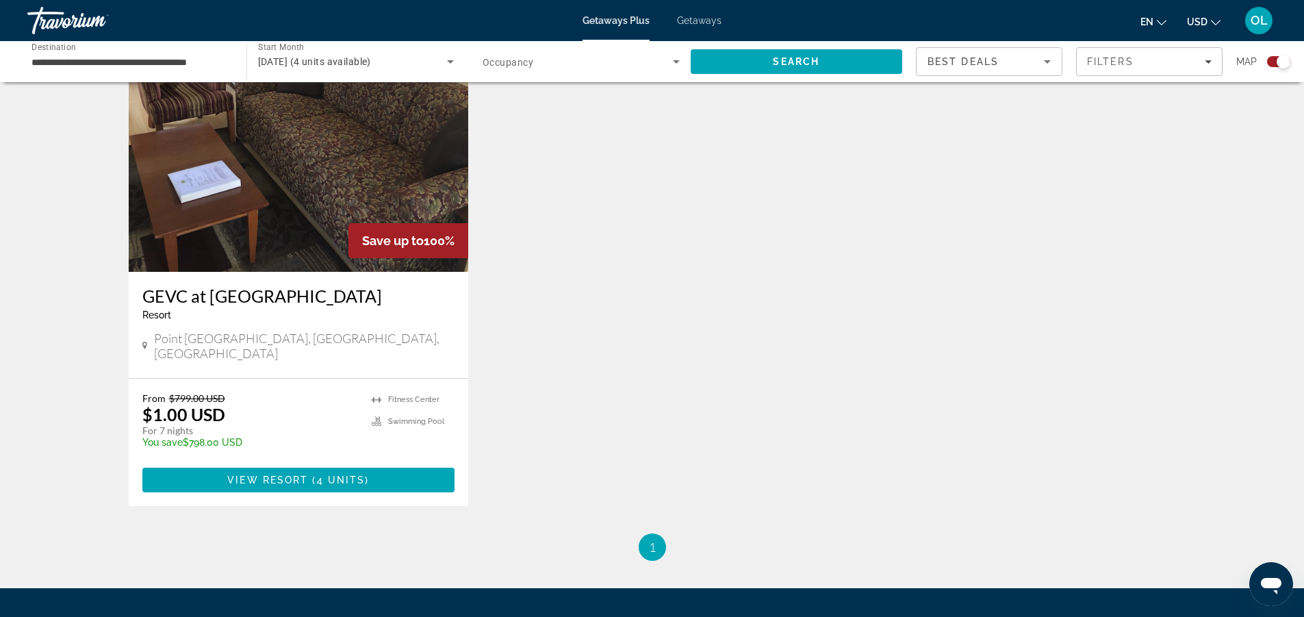
click at [285, 207] on img "Main content" at bounding box center [299, 162] width 340 height 219
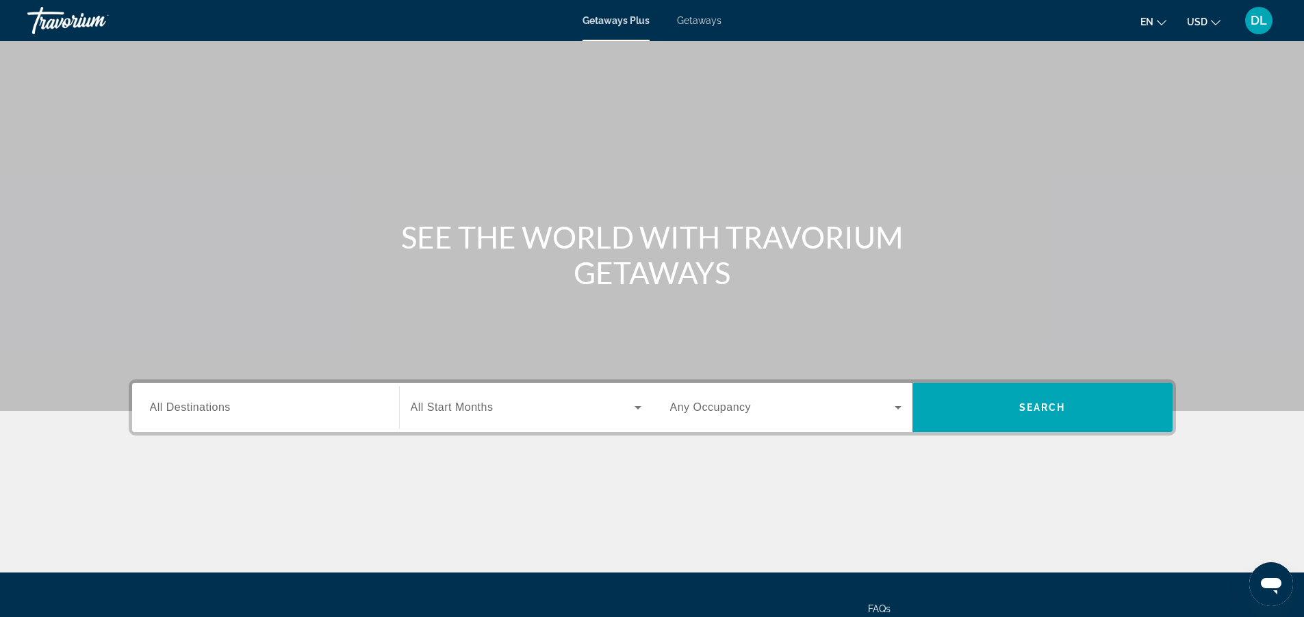
click at [251, 418] on div "Search widget" at bounding box center [265, 407] width 231 height 39
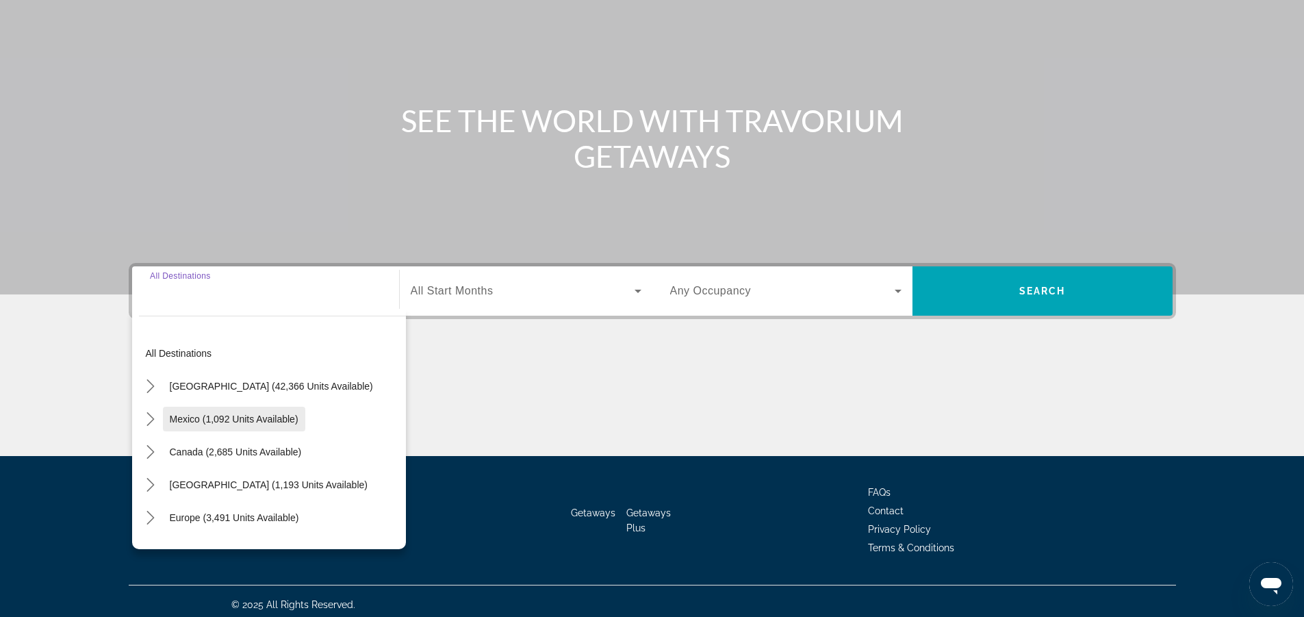
scroll to position [123, 0]
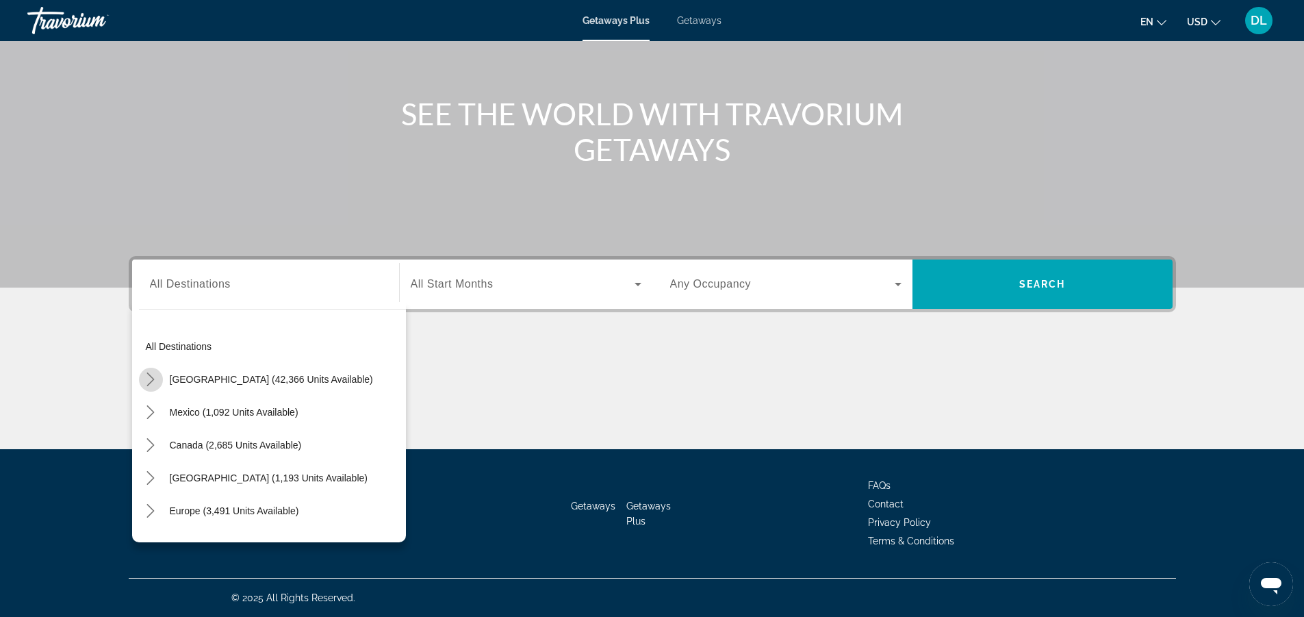
click at [151, 383] on icon "Toggle United States (42,366 units available) submenu" at bounding box center [151, 379] width 14 height 14
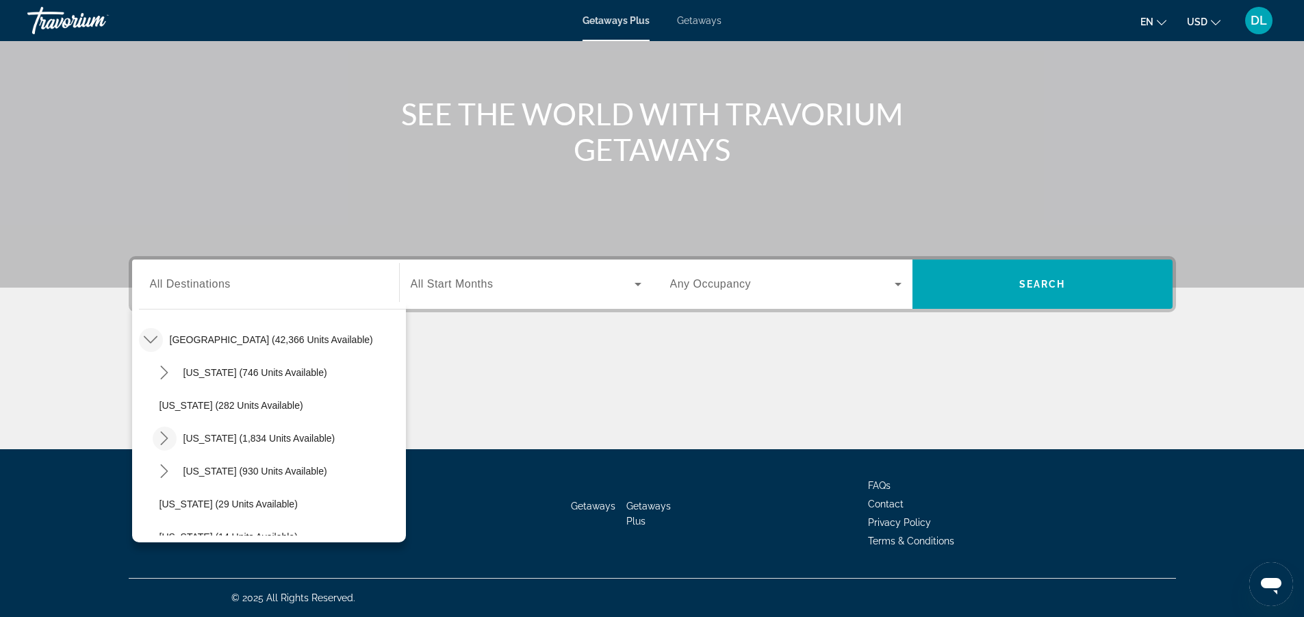
click at [161, 439] on icon "Toggle California (1,834 units available) submenu" at bounding box center [164, 438] width 14 height 14
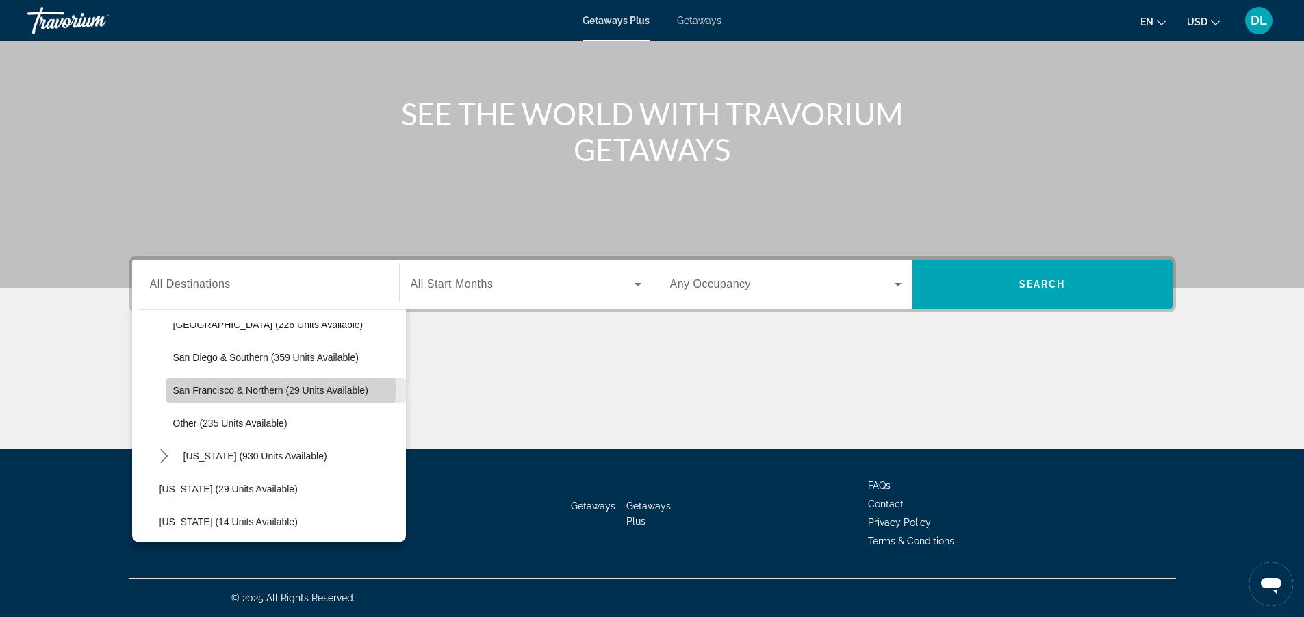
click at [237, 390] on span "San Francisco & Northern (29 units available)" at bounding box center [270, 390] width 195 height 11
type input "**********"
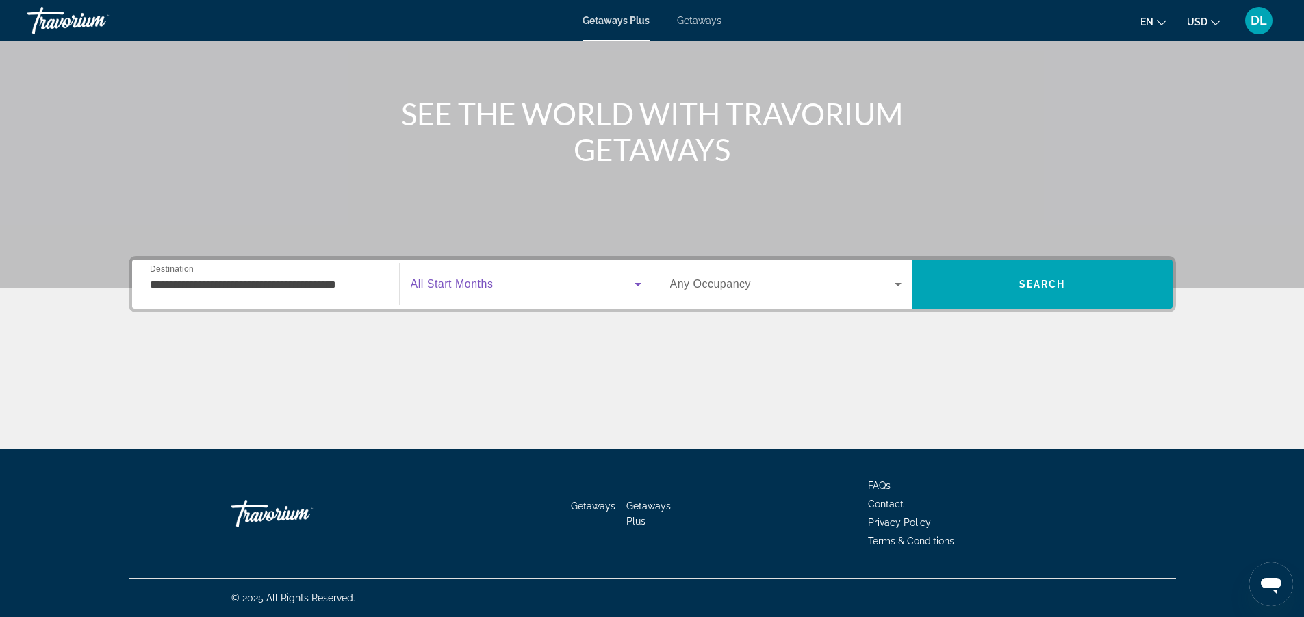
click at [531, 278] on span "Search widget" at bounding box center [523, 284] width 224 height 16
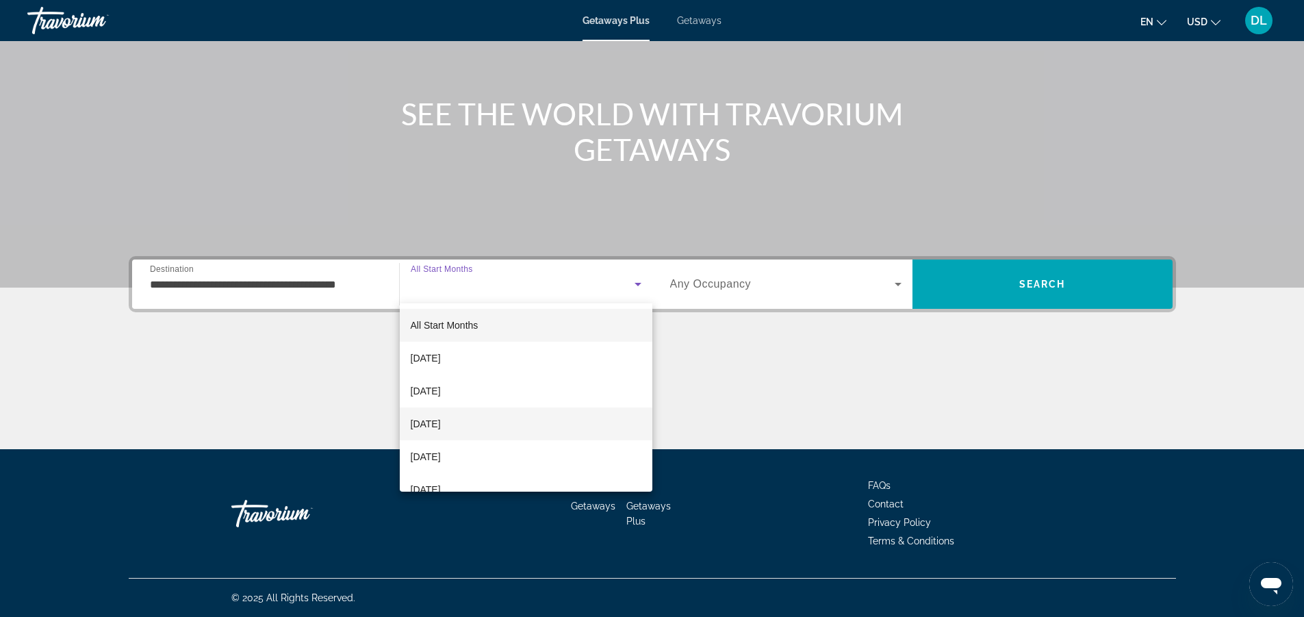
click at [441, 427] on span "[DATE]" at bounding box center [426, 424] width 30 height 16
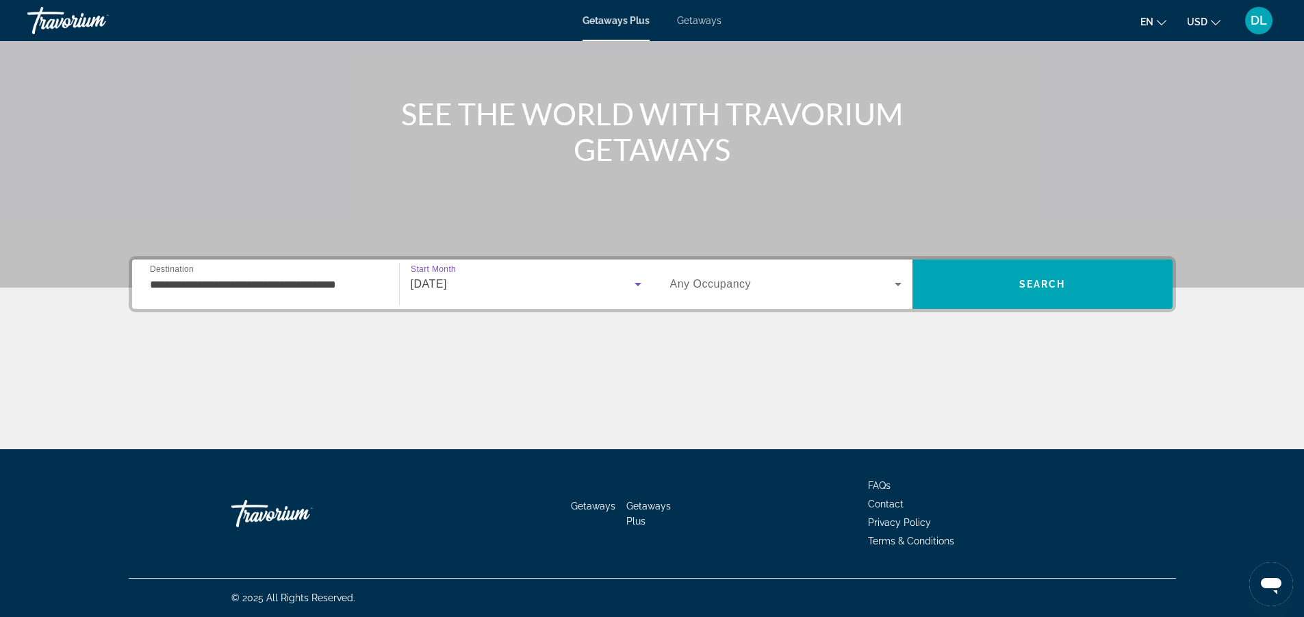
click at [827, 278] on span "Search widget" at bounding box center [782, 284] width 225 height 16
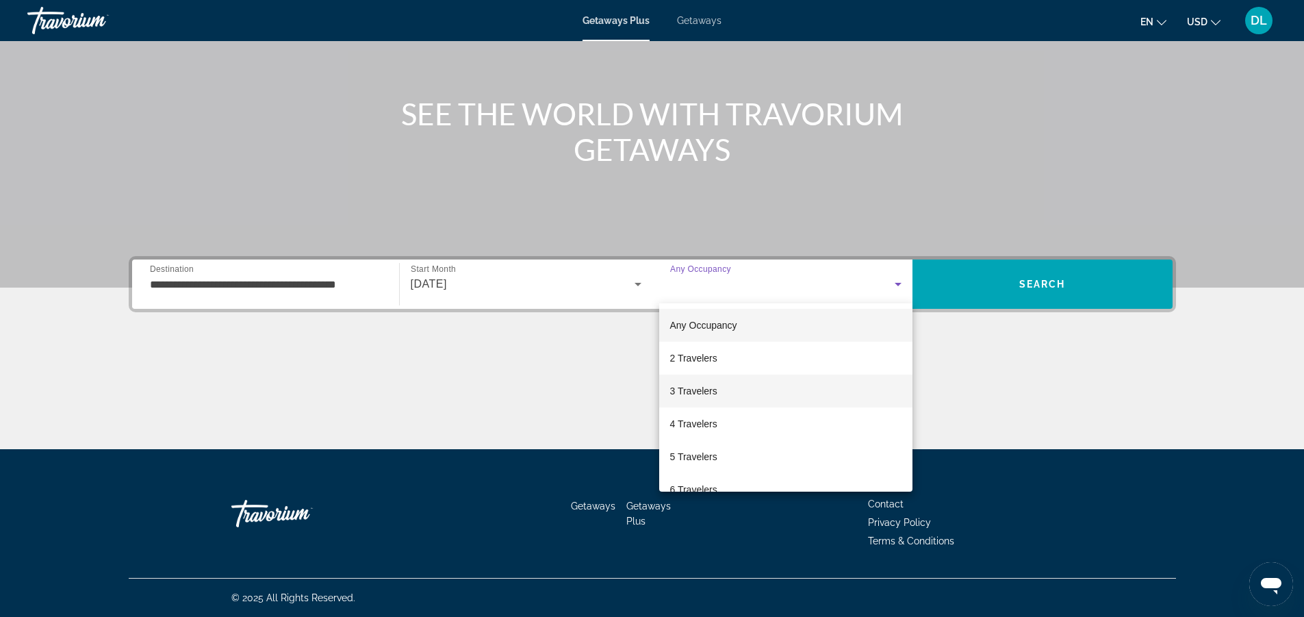
click at [744, 392] on mat-option "3 Travelers" at bounding box center [785, 391] width 253 height 33
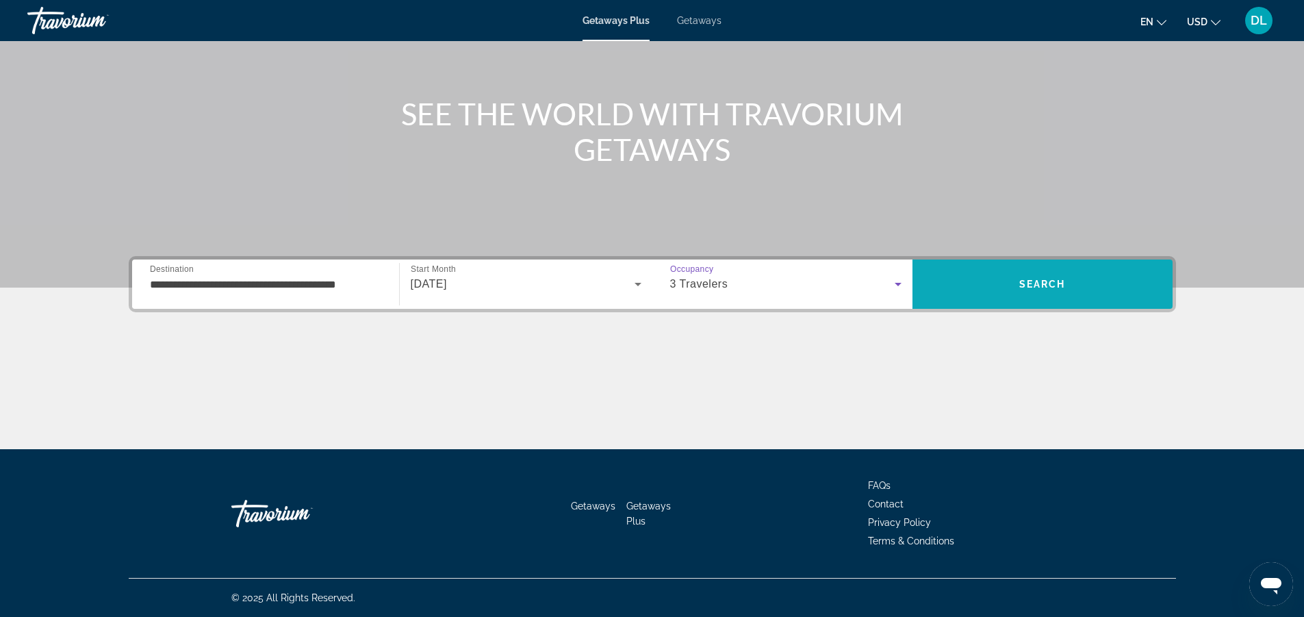
click at [1031, 273] on span "Search" at bounding box center [1043, 284] width 260 height 33
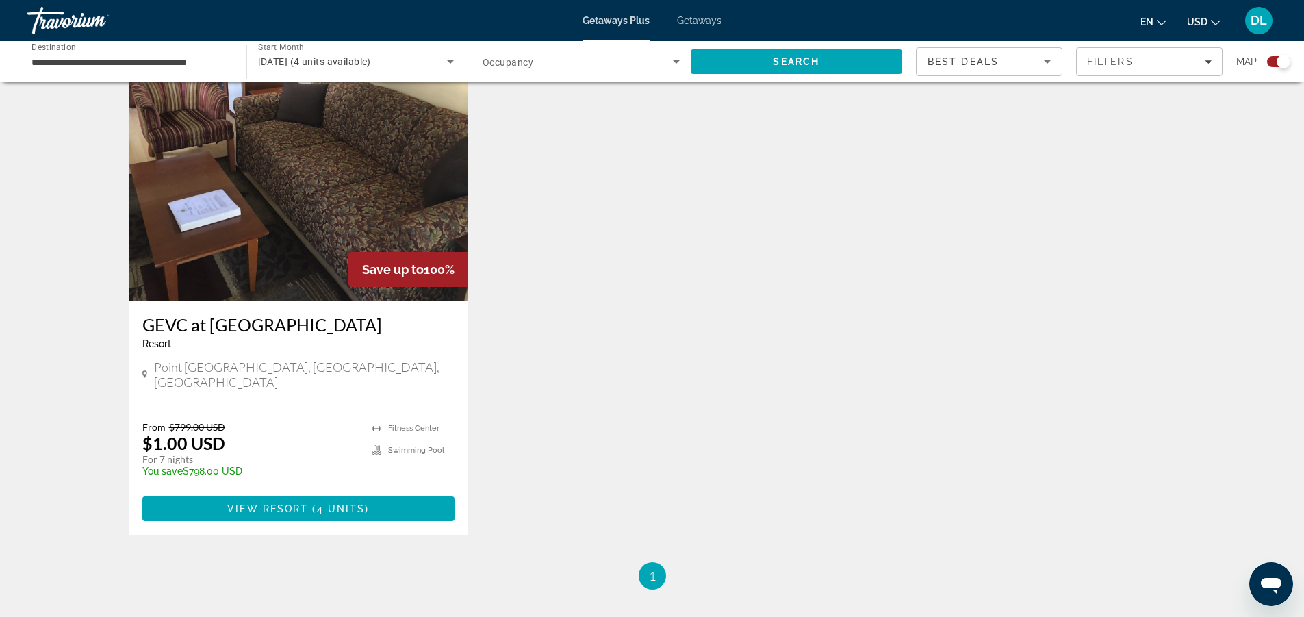
scroll to position [502, 0]
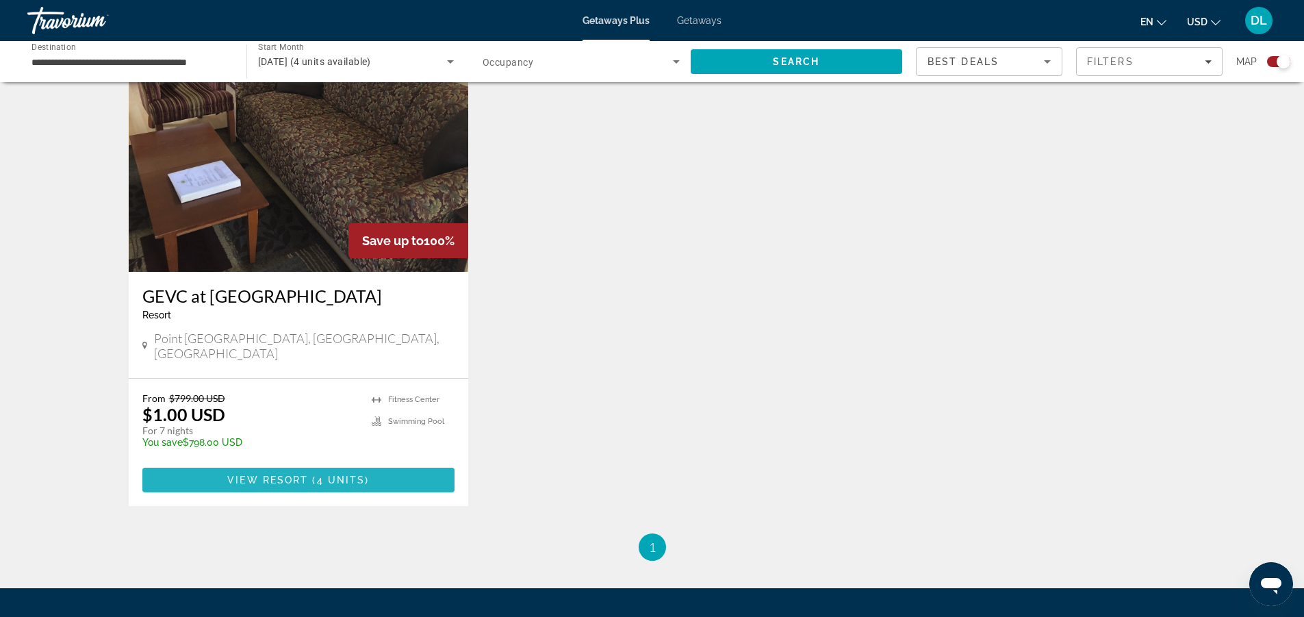
click at [304, 475] on span "View Resort" at bounding box center [267, 480] width 81 height 11
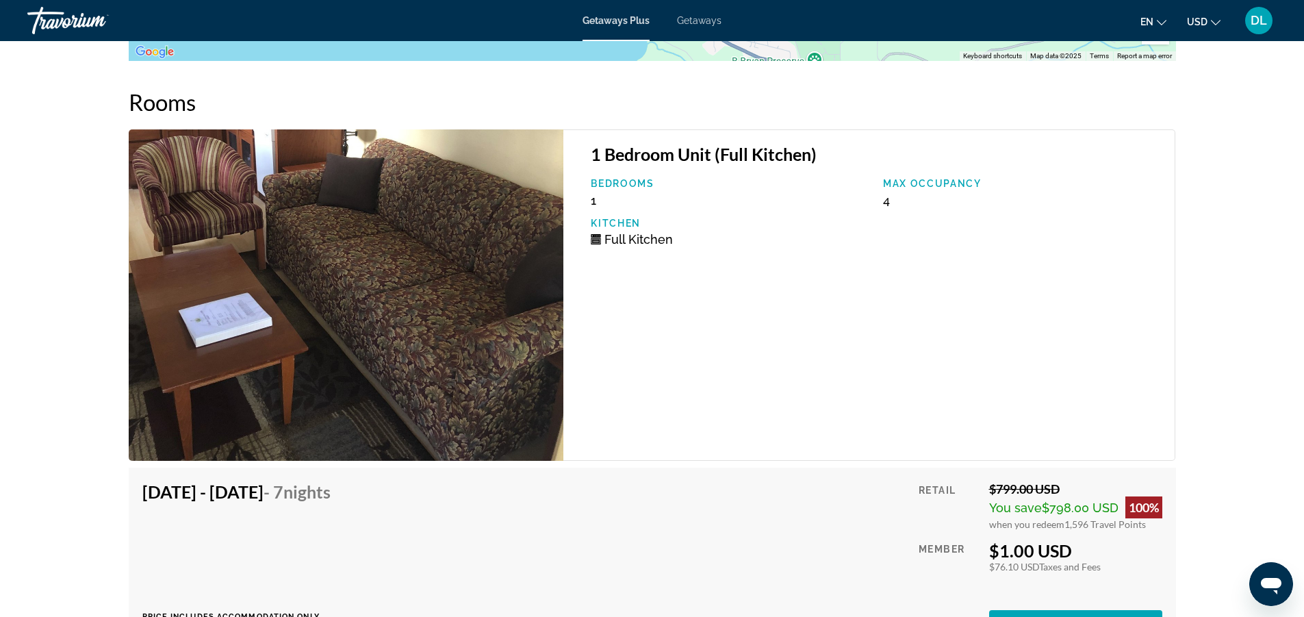
scroll to position [2511, 0]
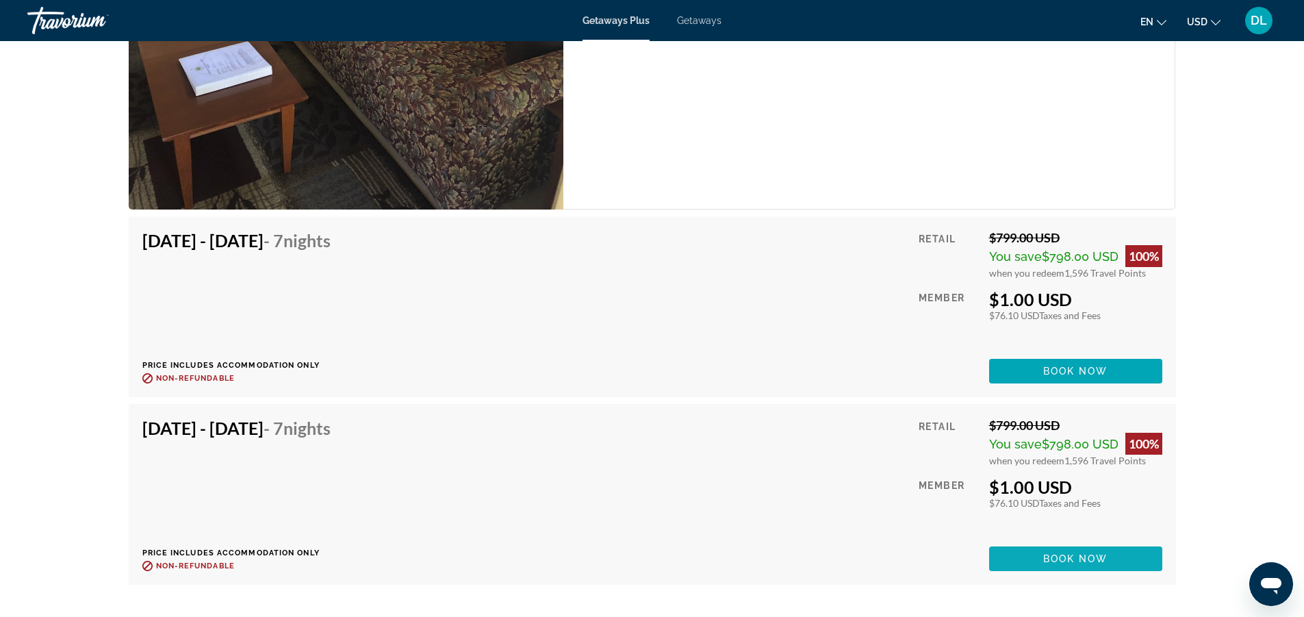
click at [1077, 553] on span "Book now" at bounding box center [1076, 558] width 65 height 11
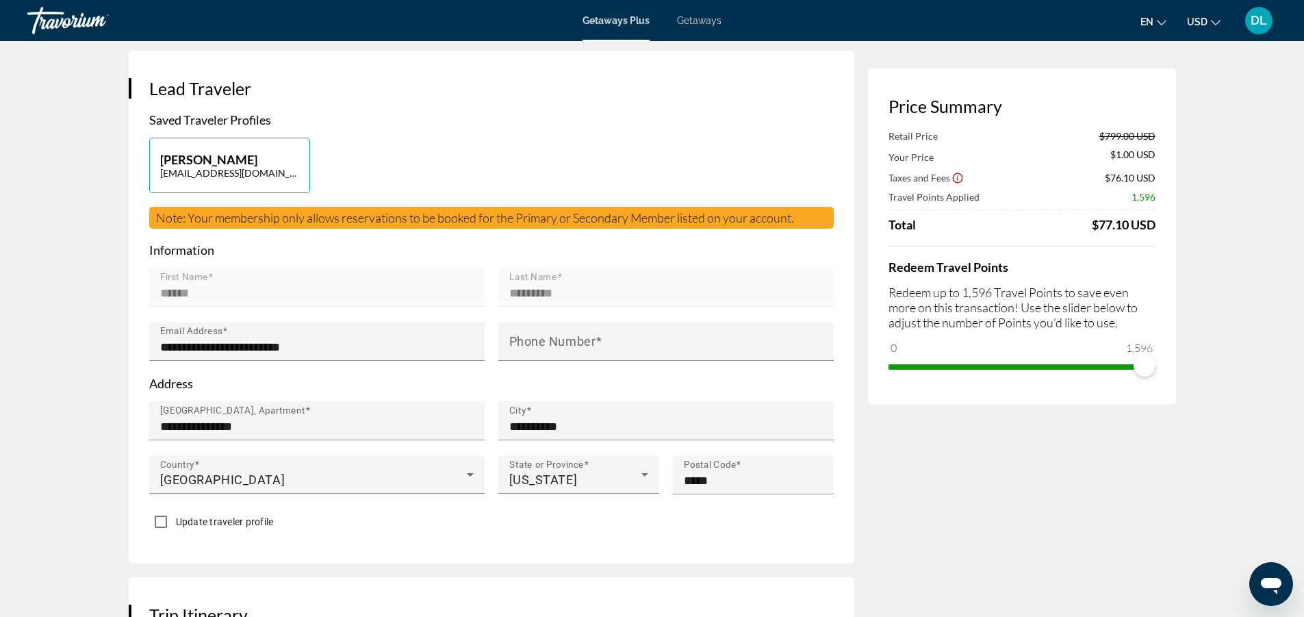
scroll to position [502, 0]
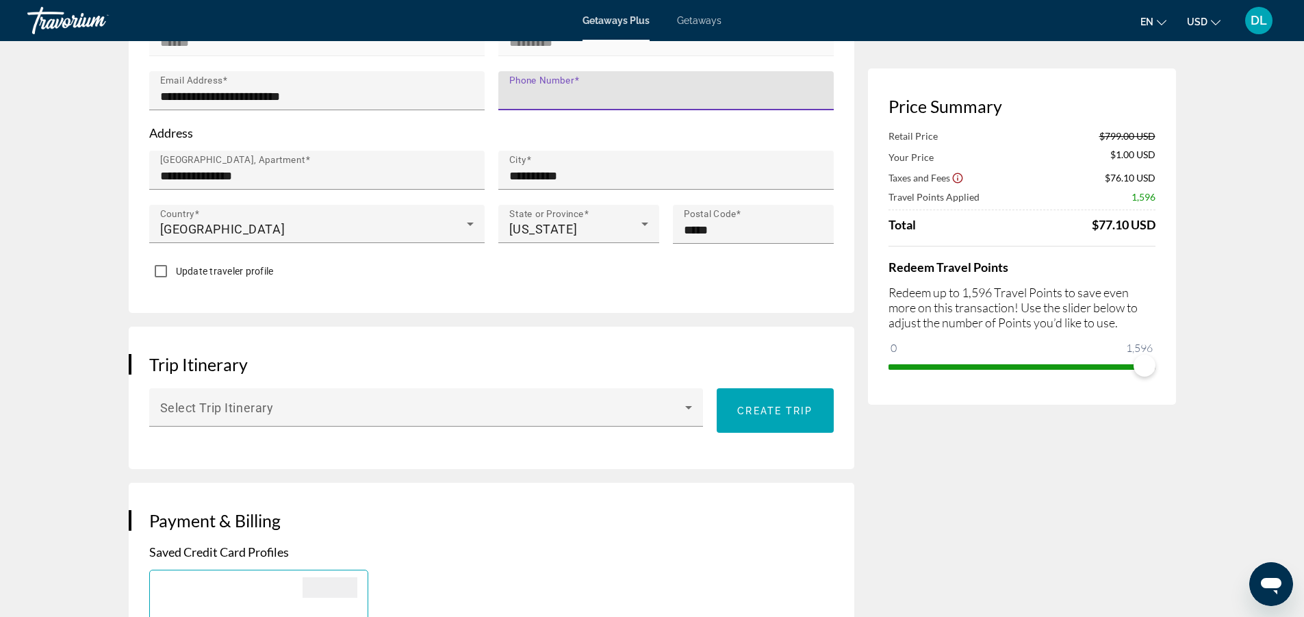
click at [590, 100] on input "Phone Number" at bounding box center [670, 96] width 322 height 16
type input "**********"
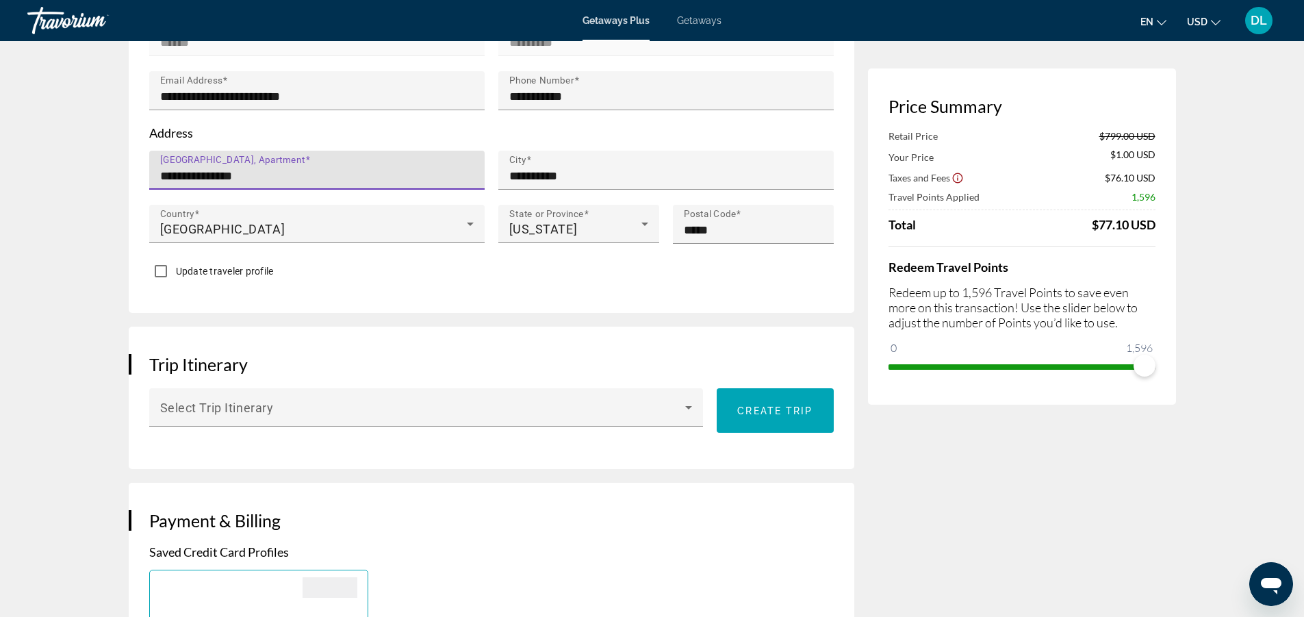
click at [232, 176] on input "**********" at bounding box center [321, 176] width 322 height 16
drag, startPoint x: 268, startPoint y: 178, endPoint x: 142, endPoint y: 173, distance: 125.4
click at [142, 173] on div "**********" at bounding box center [316, 178] width 349 height 54
type input "**********"
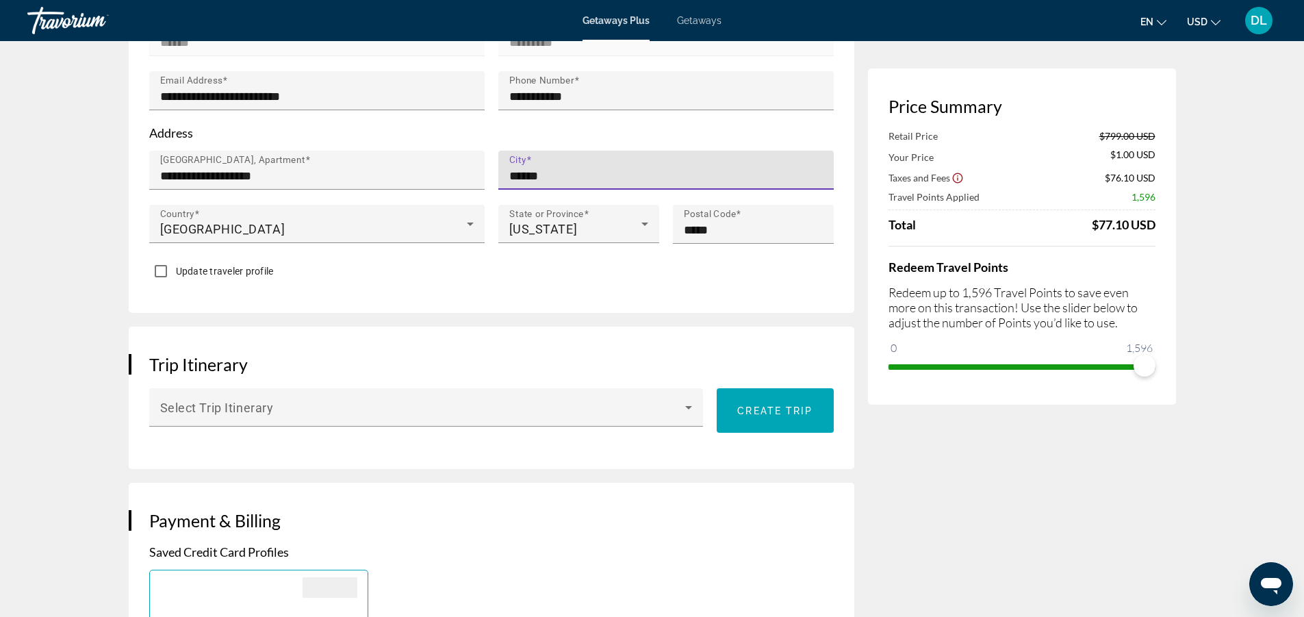
type input "******"
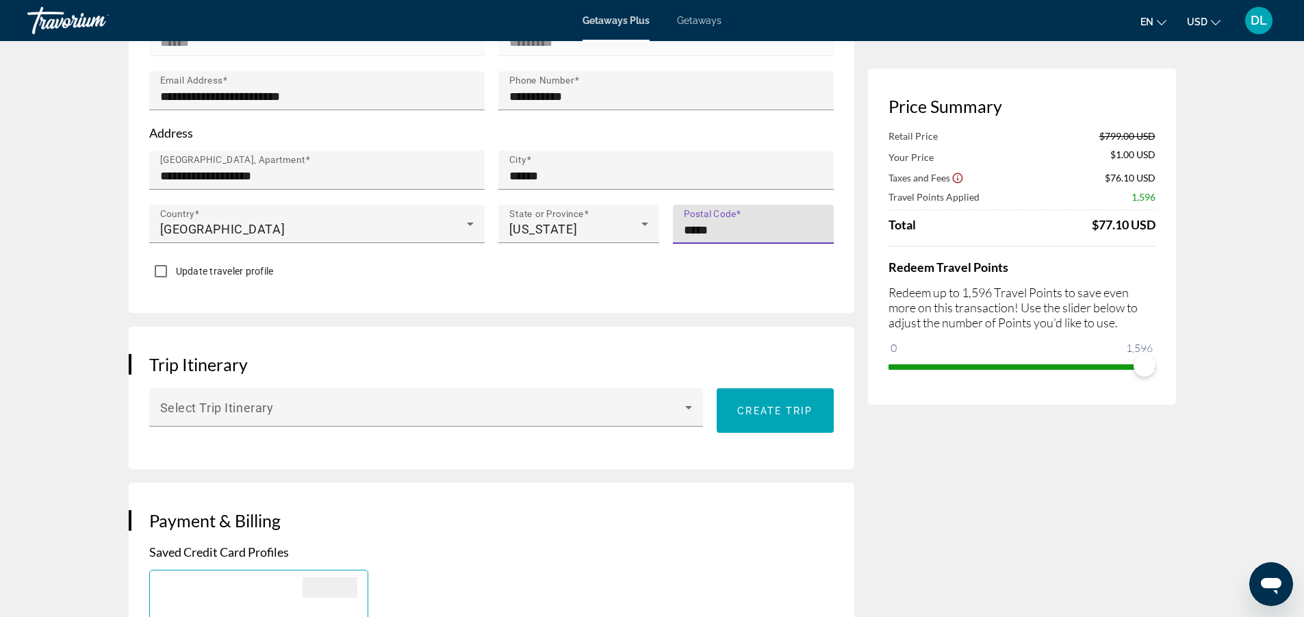
type input "*****"
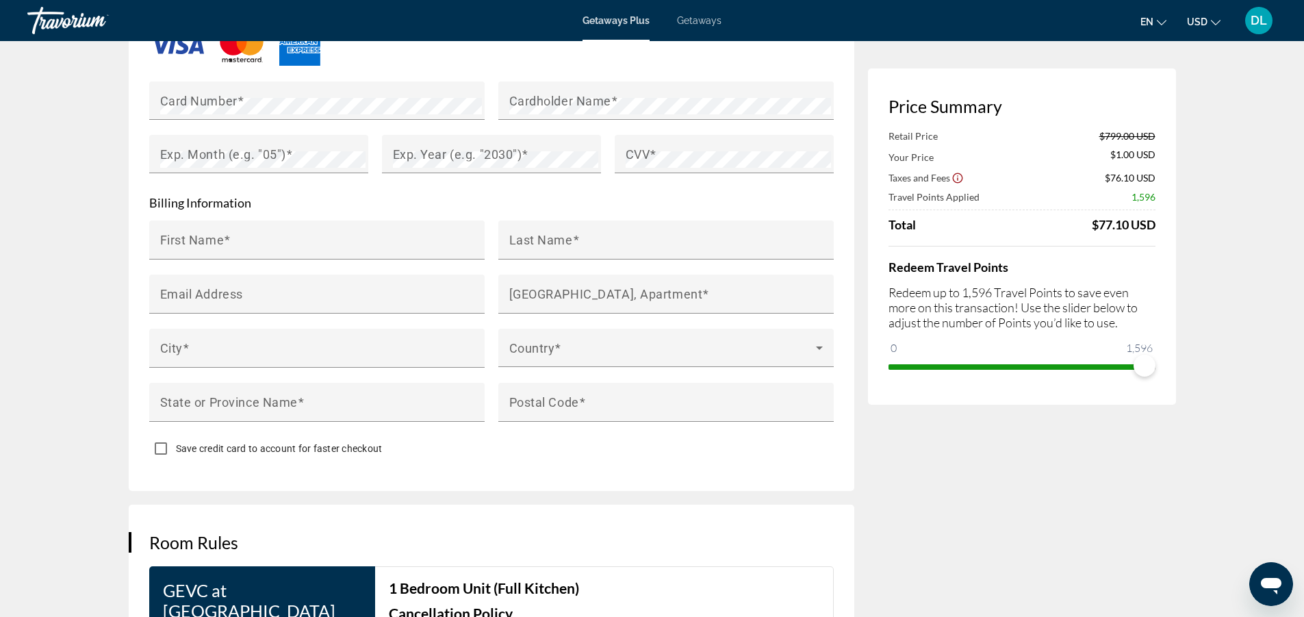
scroll to position [1004, 0]
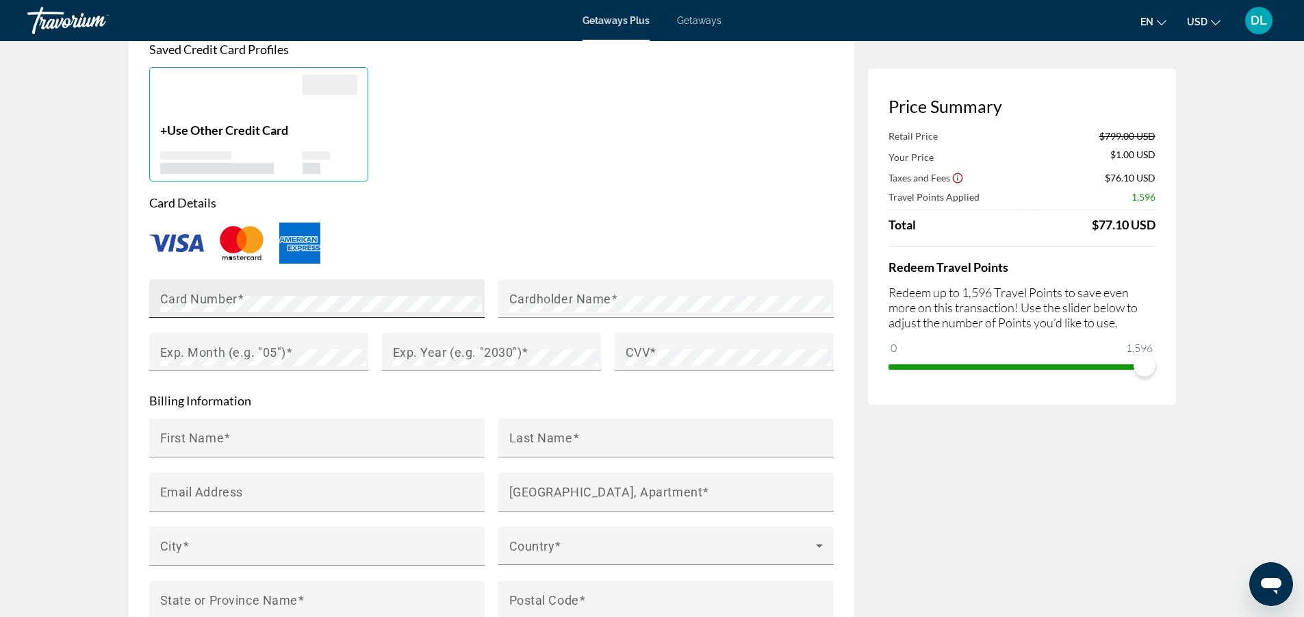
click at [211, 312] on div "Card Number" at bounding box center [321, 298] width 322 height 38
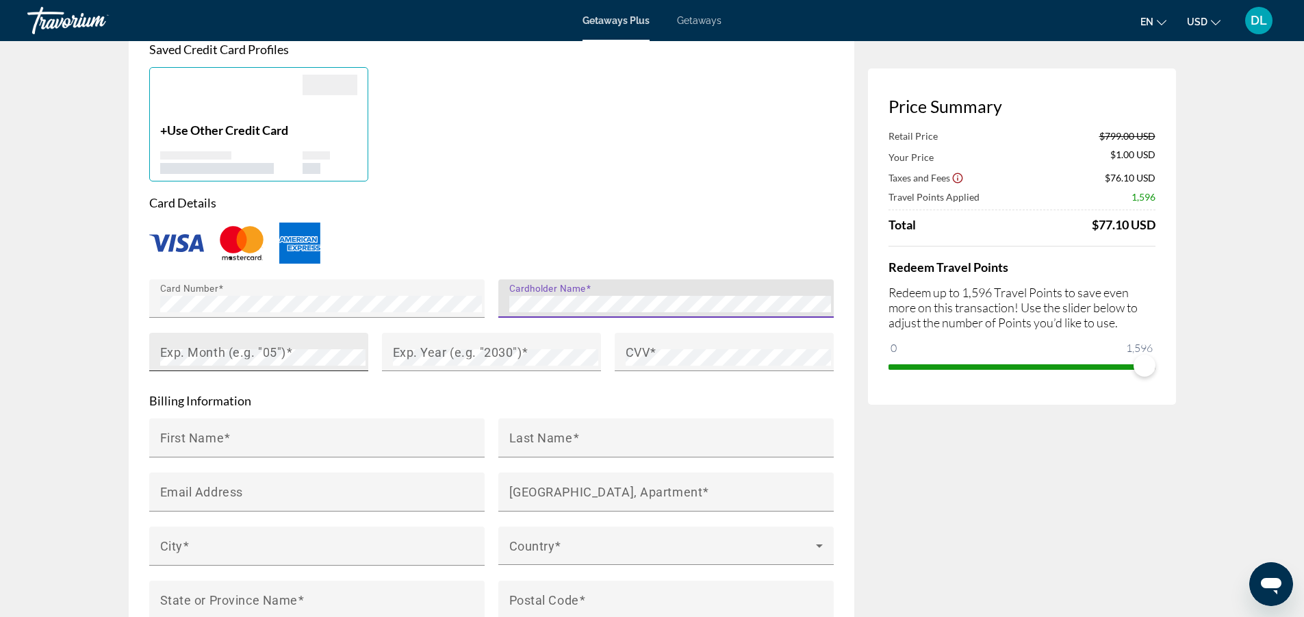
click at [228, 353] on mat-label "Exp. Month (e.g. "05")" at bounding box center [223, 351] width 126 height 14
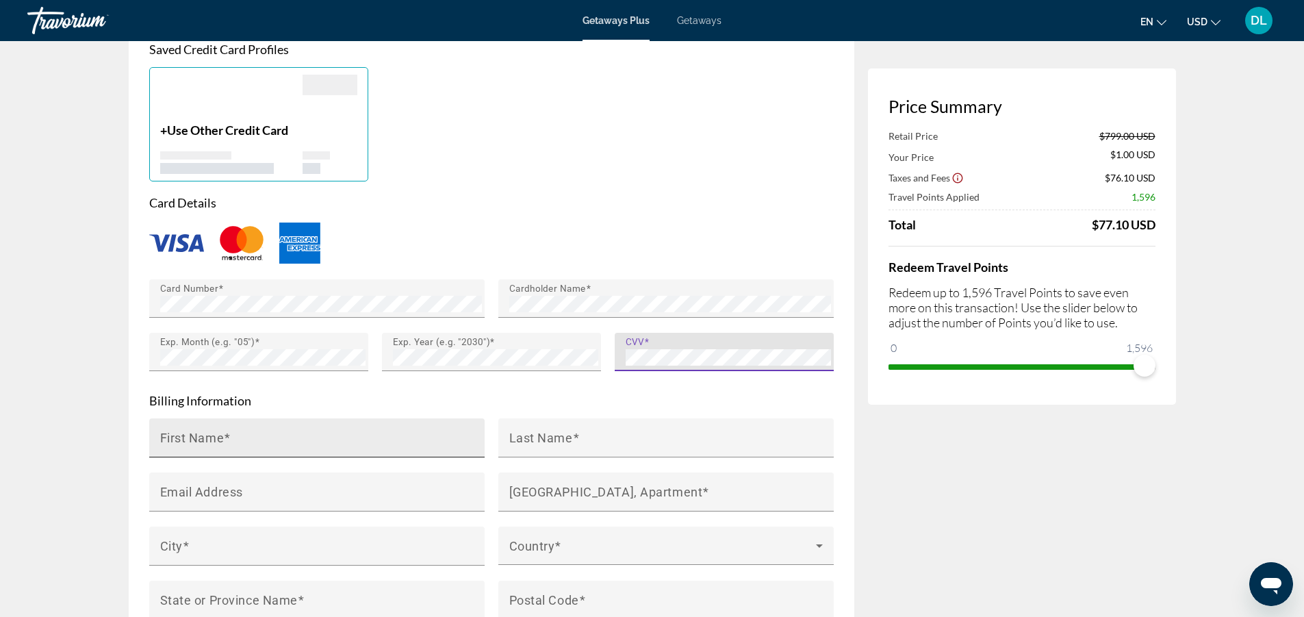
click at [217, 445] on input "First Name" at bounding box center [321, 443] width 322 height 16
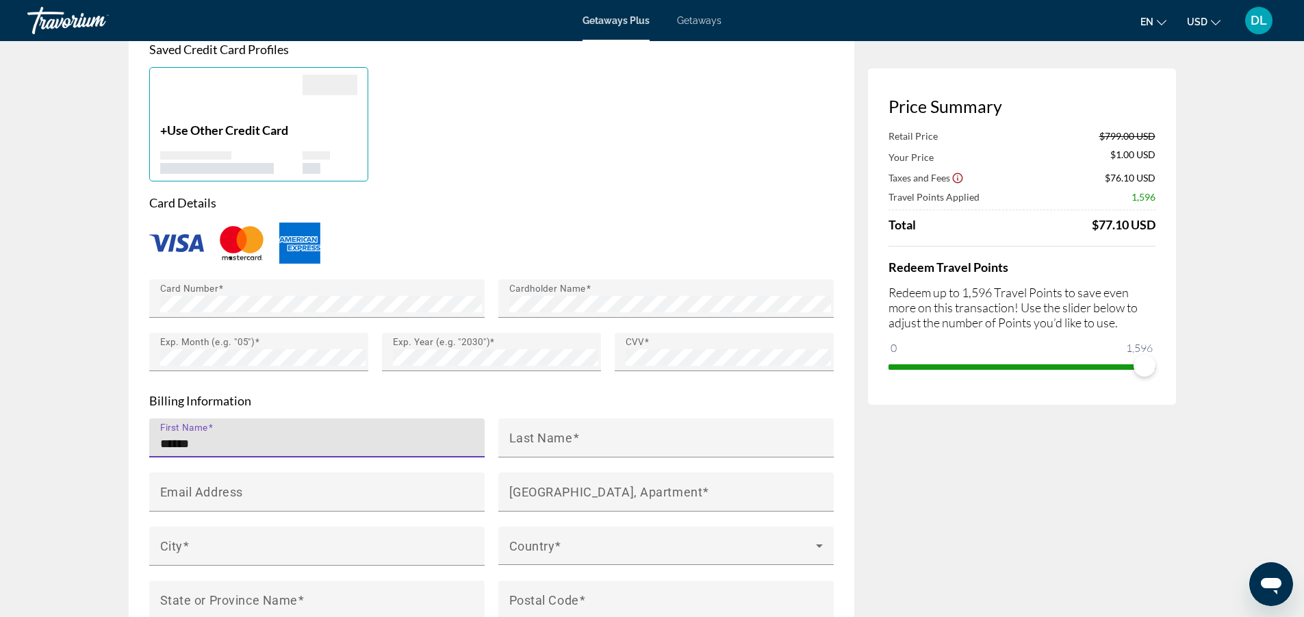
type input "******"
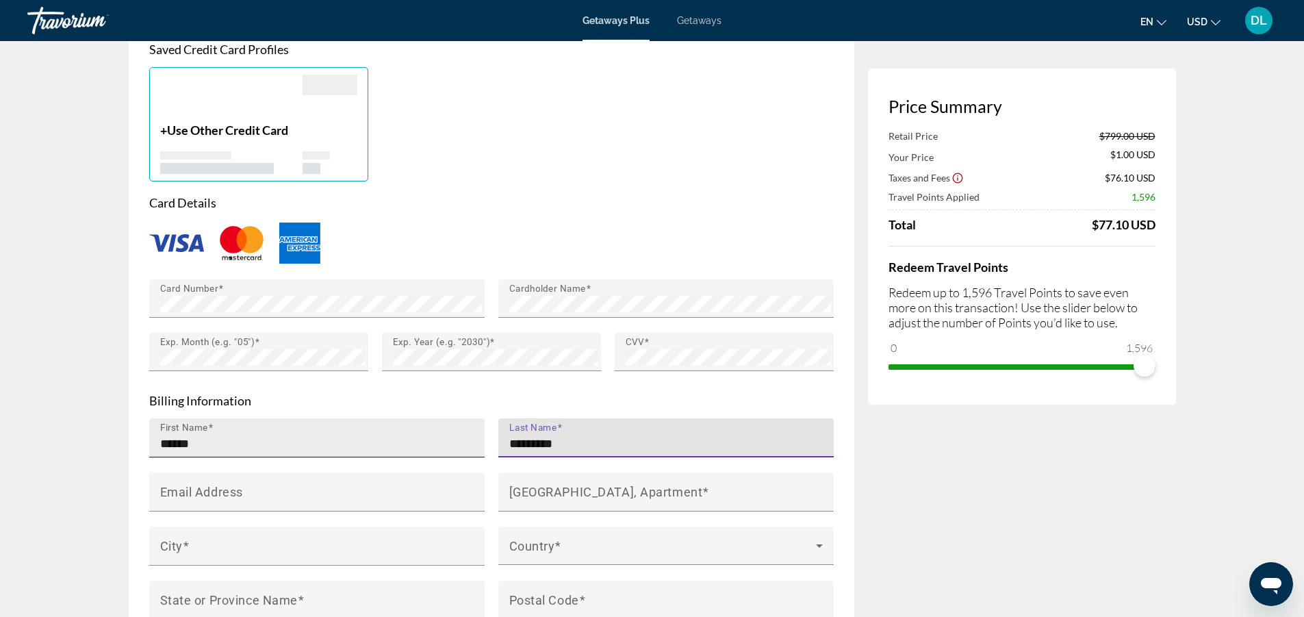
type input "*********"
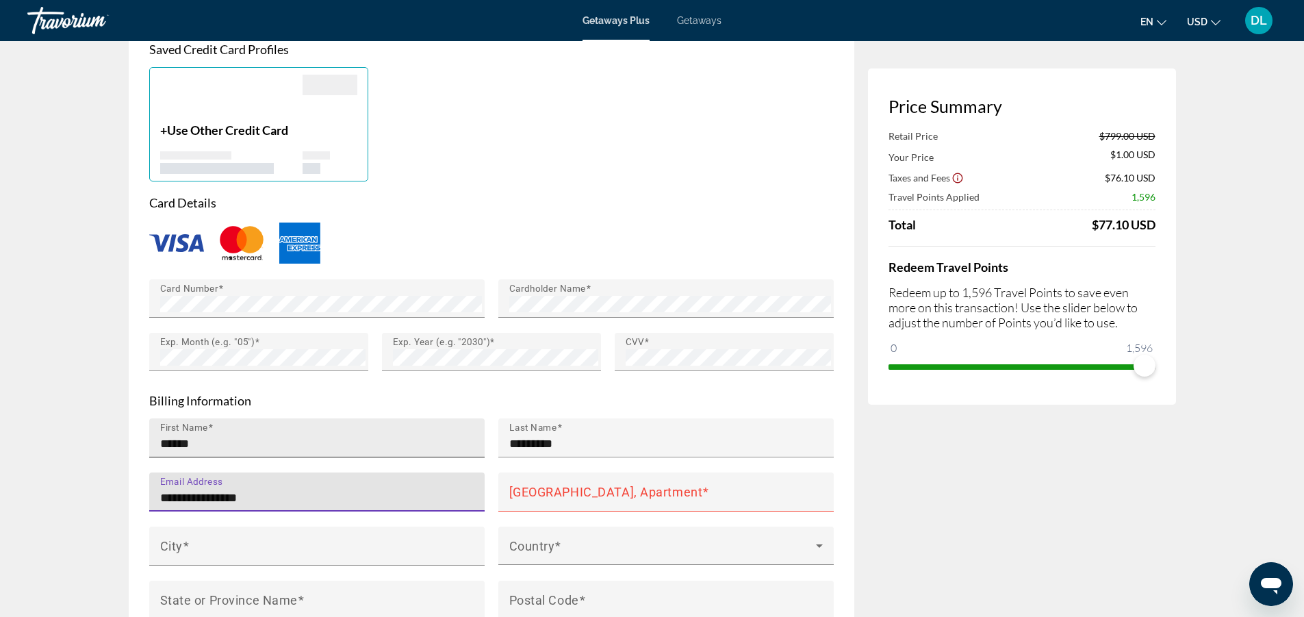
type input "**********"
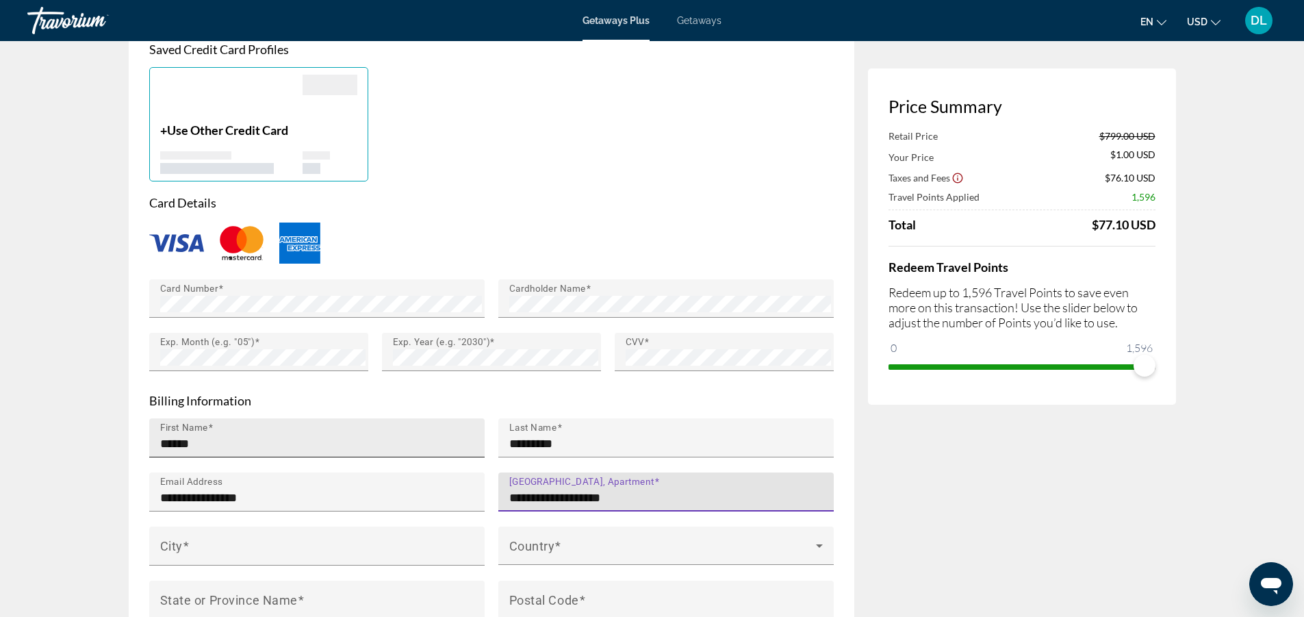
type input "**********"
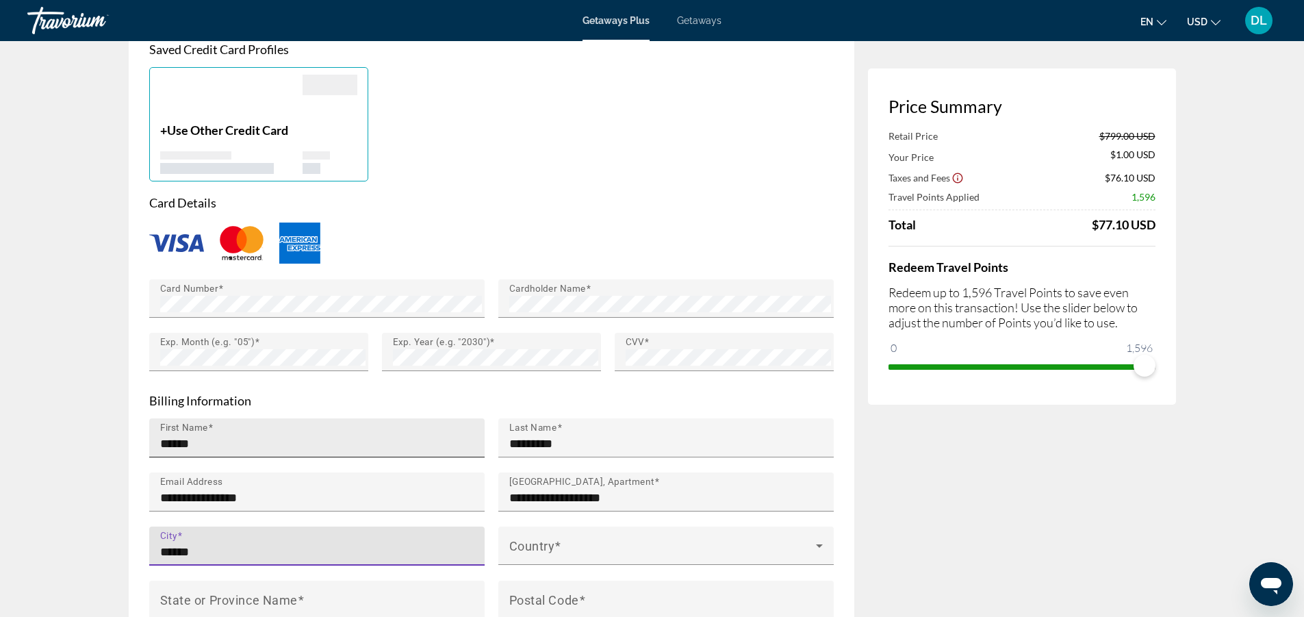
type input "******"
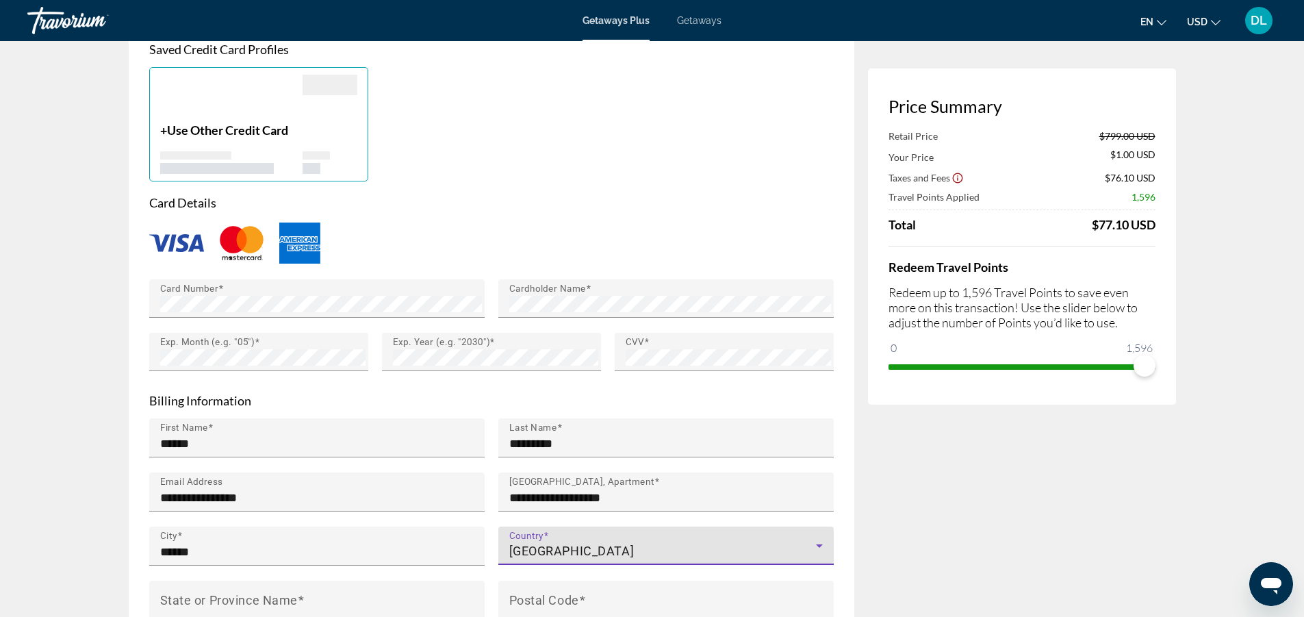
click at [818, 544] on icon "Main content" at bounding box center [819, 546] width 16 height 16
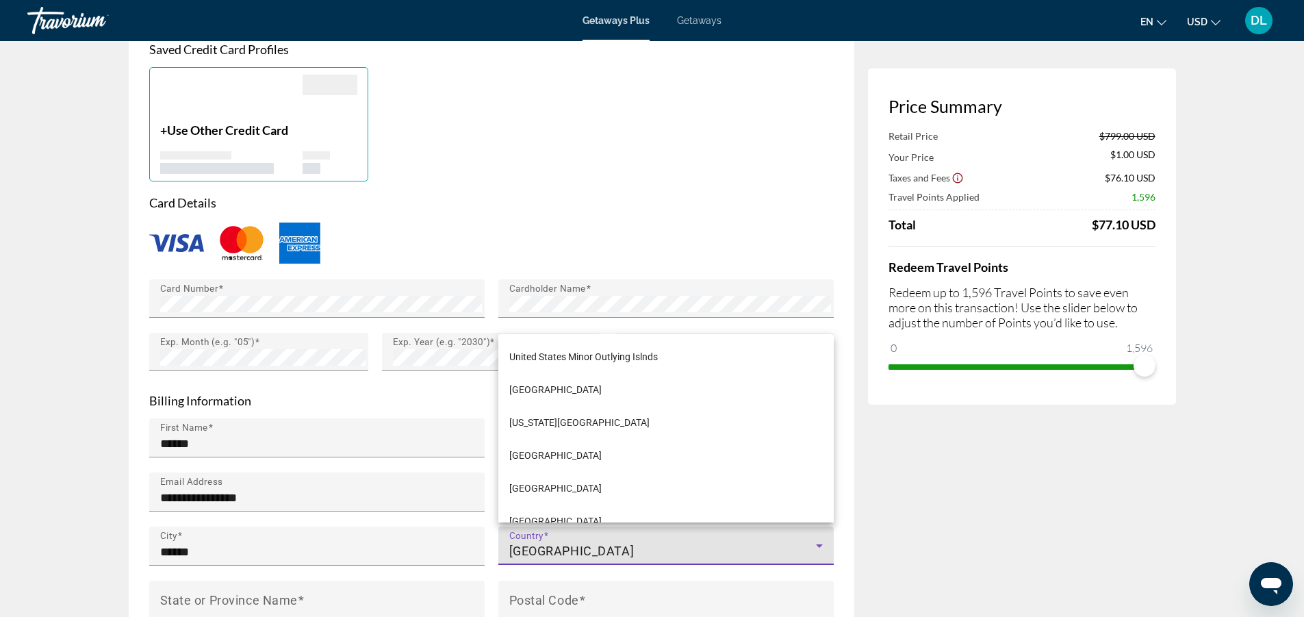
scroll to position [7974, 0]
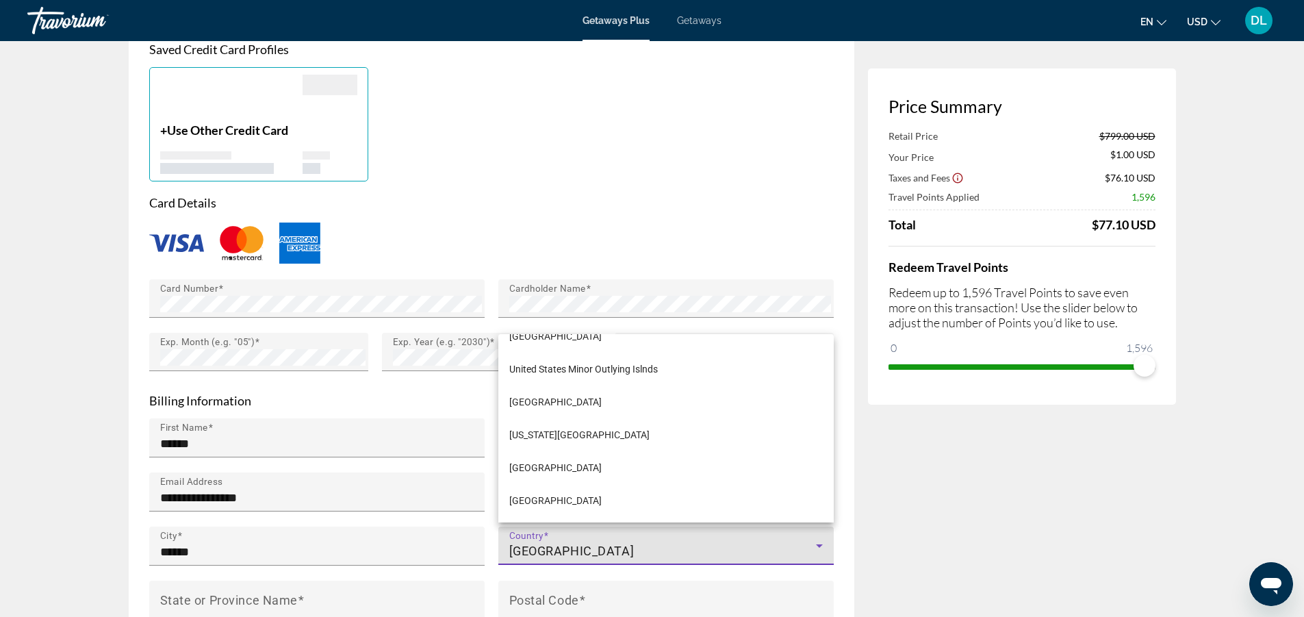
click at [829, 334] on div "Afghanistan Aland Islands Albania Algeria American Samoa Andorra Angola Anguill…" at bounding box center [666, 428] width 336 height 188
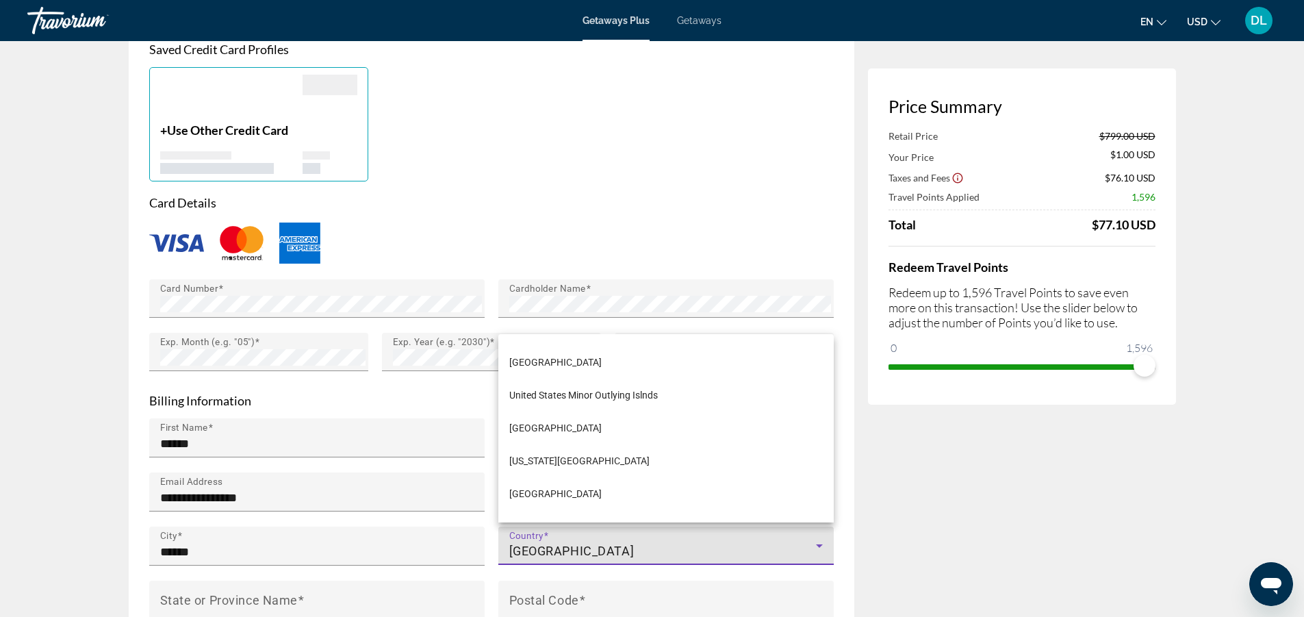
scroll to position [7946, 0]
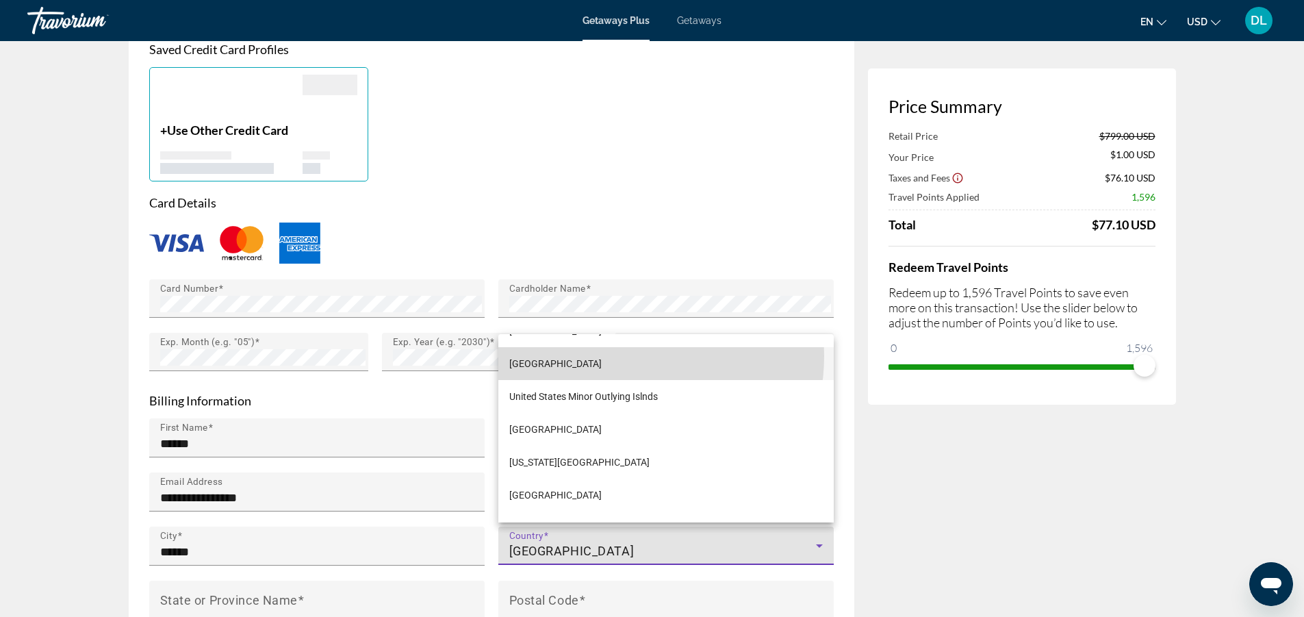
click at [616, 356] on mat-option "United States of America" at bounding box center [666, 363] width 336 height 33
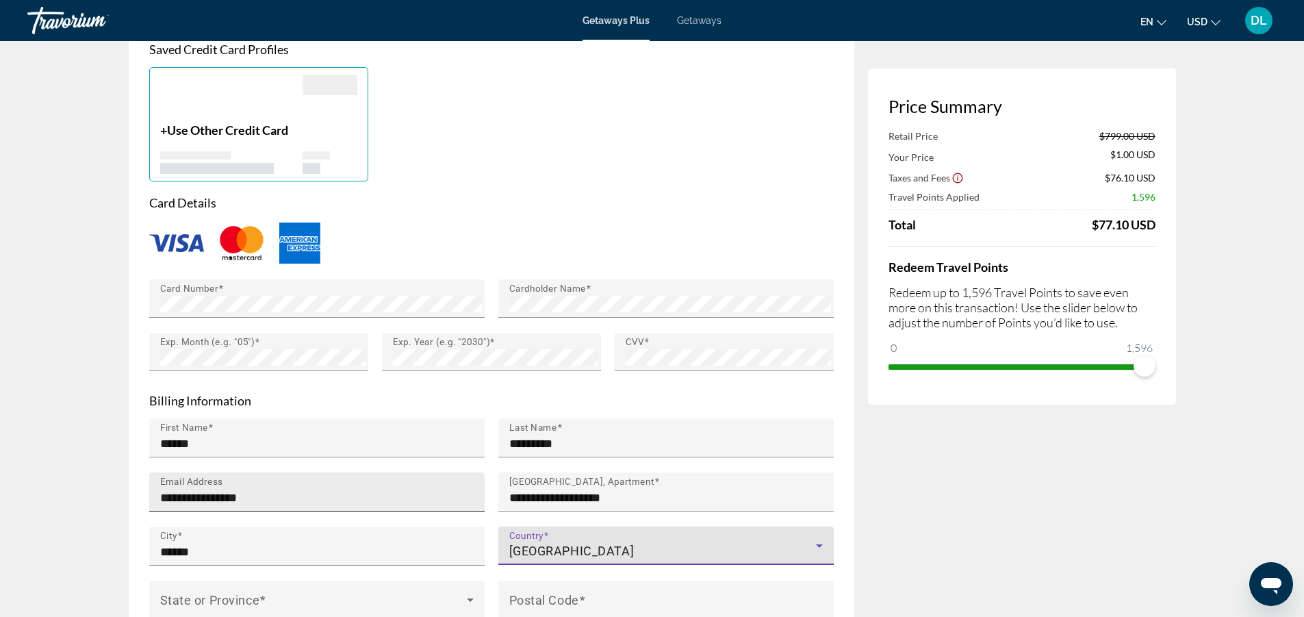
scroll to position [1255, 0]
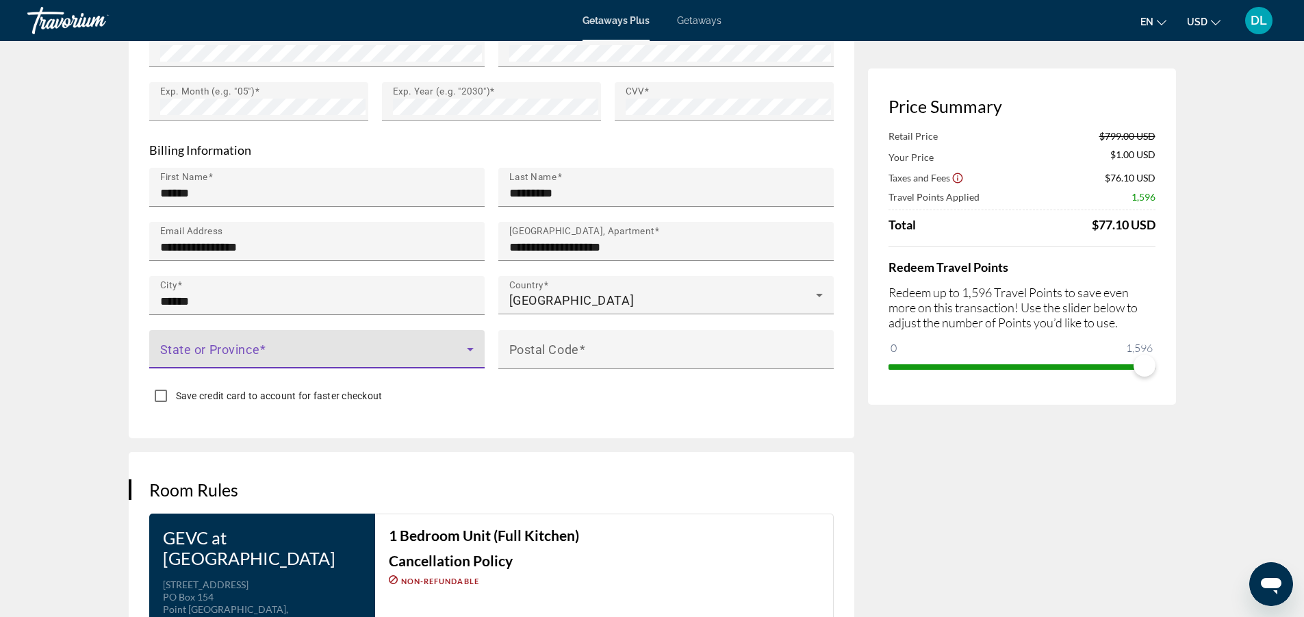
click at [272, 346] on span "Main content" at bounding box center [313, 354] width 307 height 16
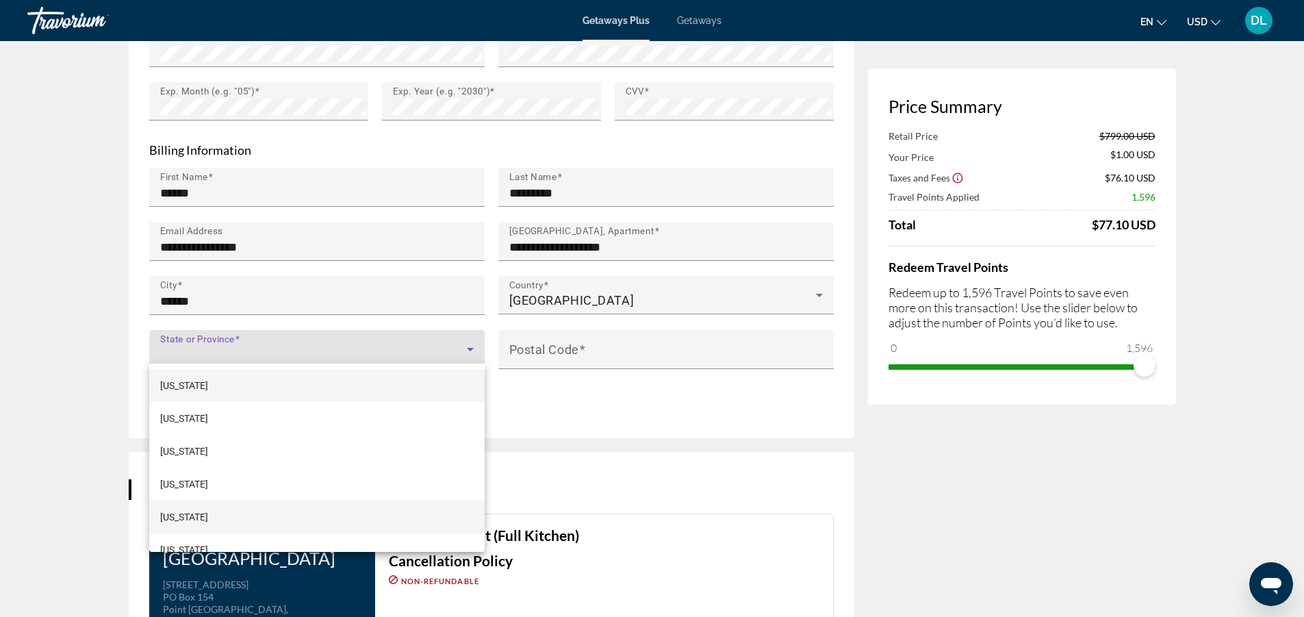
click at [210, 510] on mat-option "California" at bounding box center [317, 517] width 336 height 33
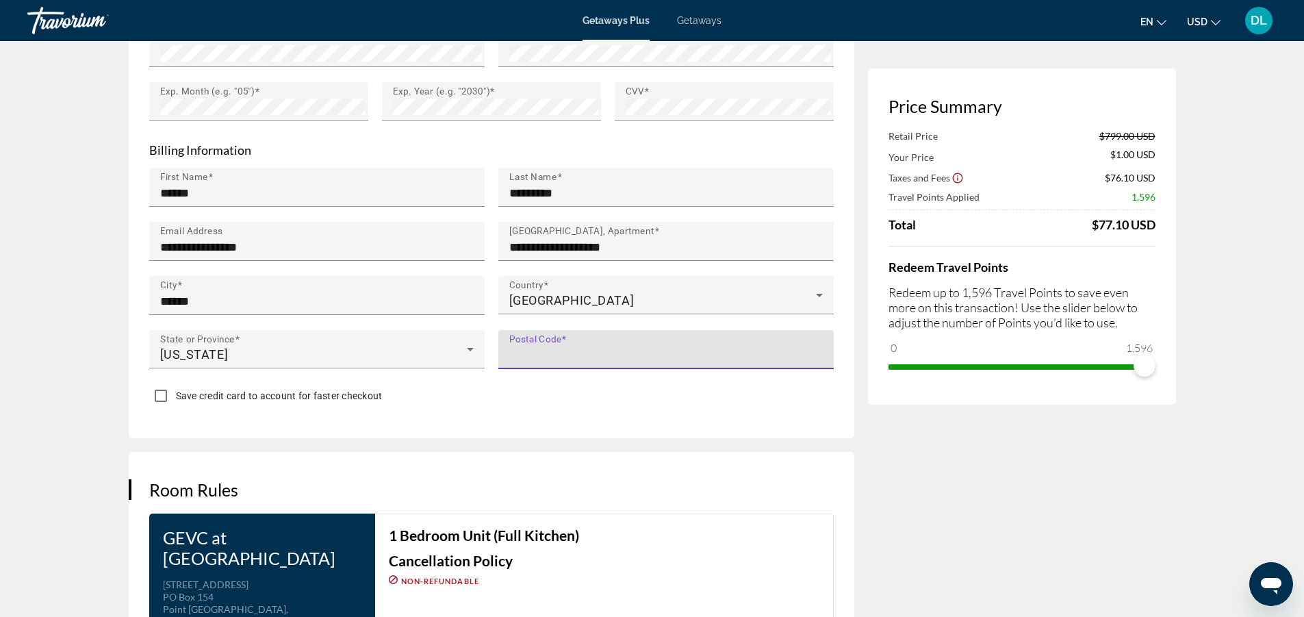
click at [603, 347] on input "Postal Code" at bounding box center [670, 355] width 322 height 16
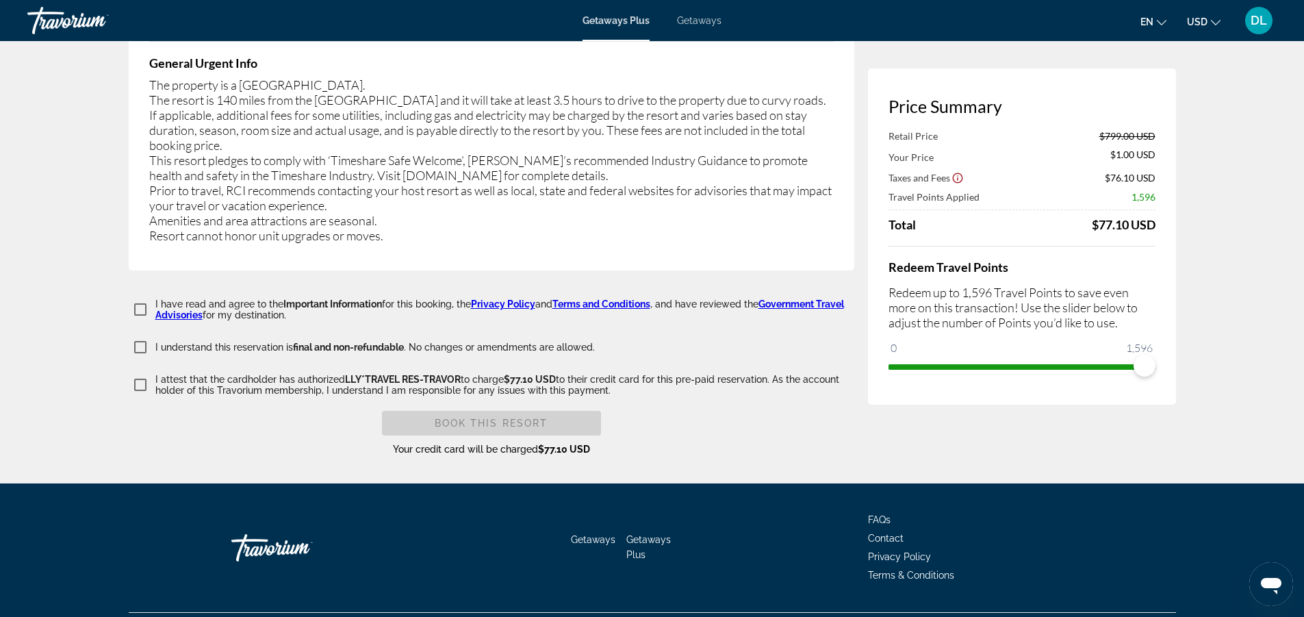
scroll to position [2339, 0]
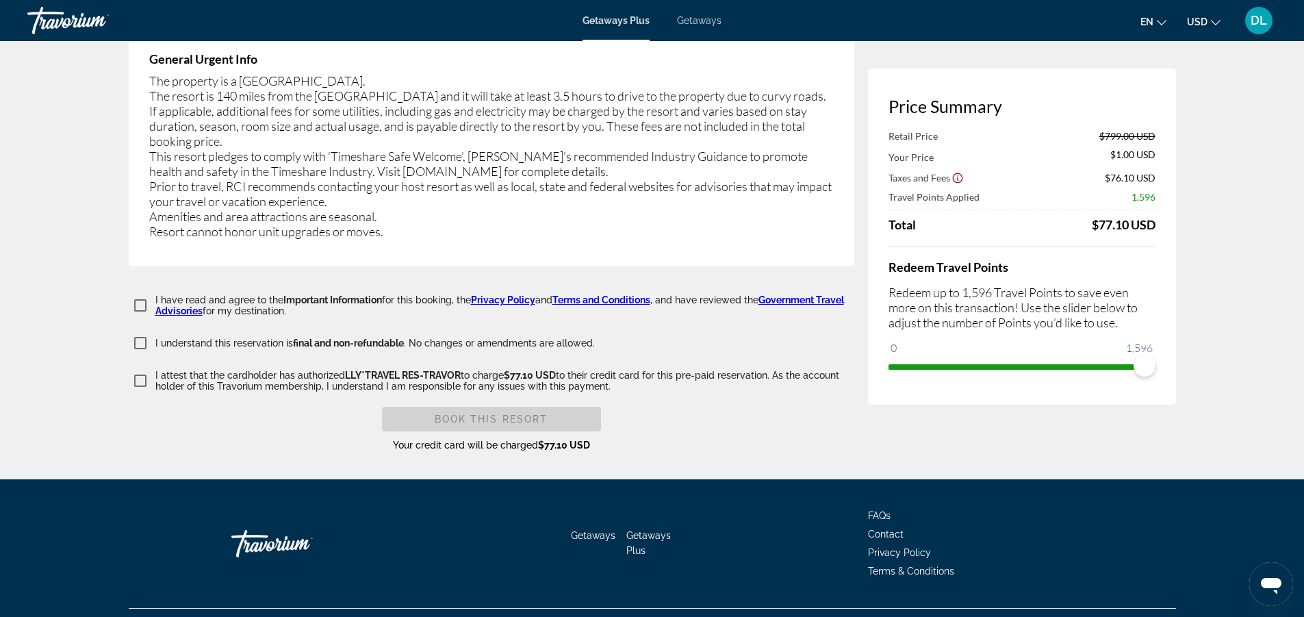
type input "*****"
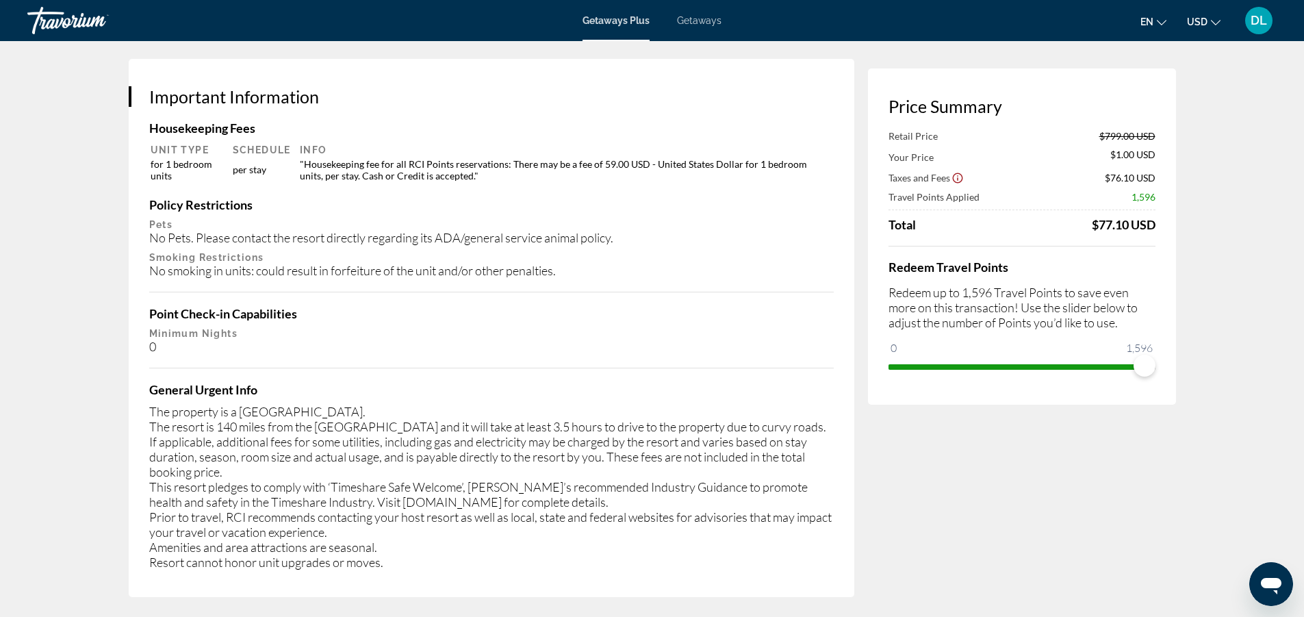
scroll to position [2260, 0]
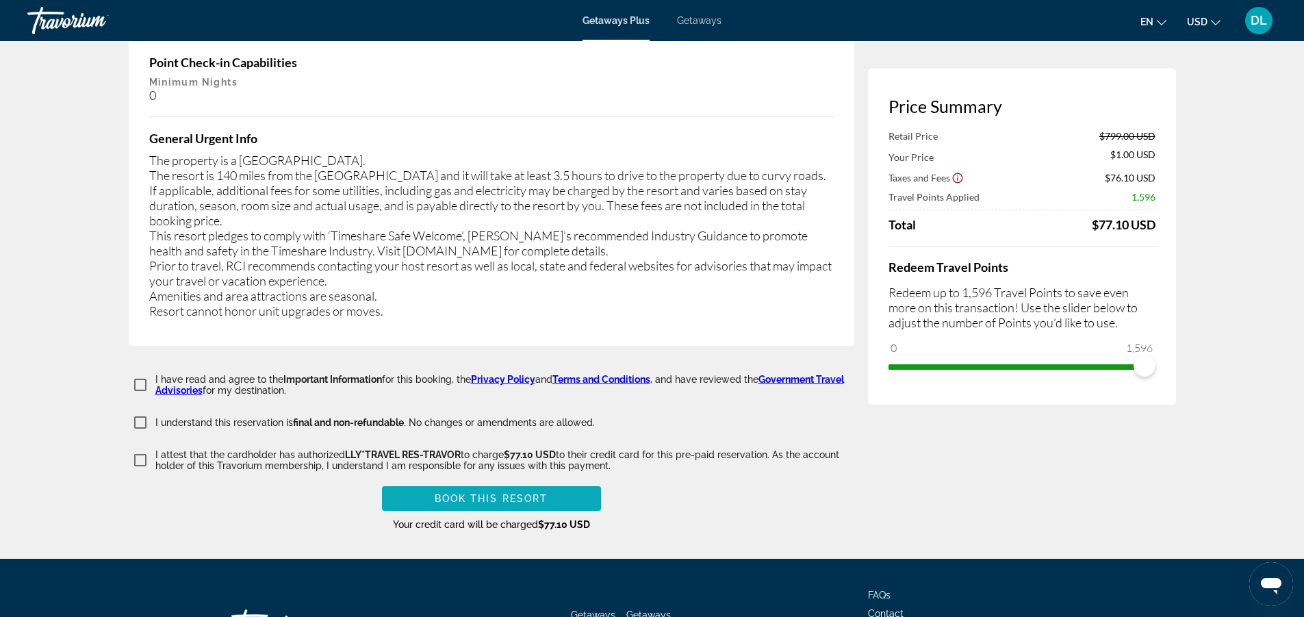
click at [490, 493] on span "Book this Resort" at bounding box center [492, 498] width 114 height 11
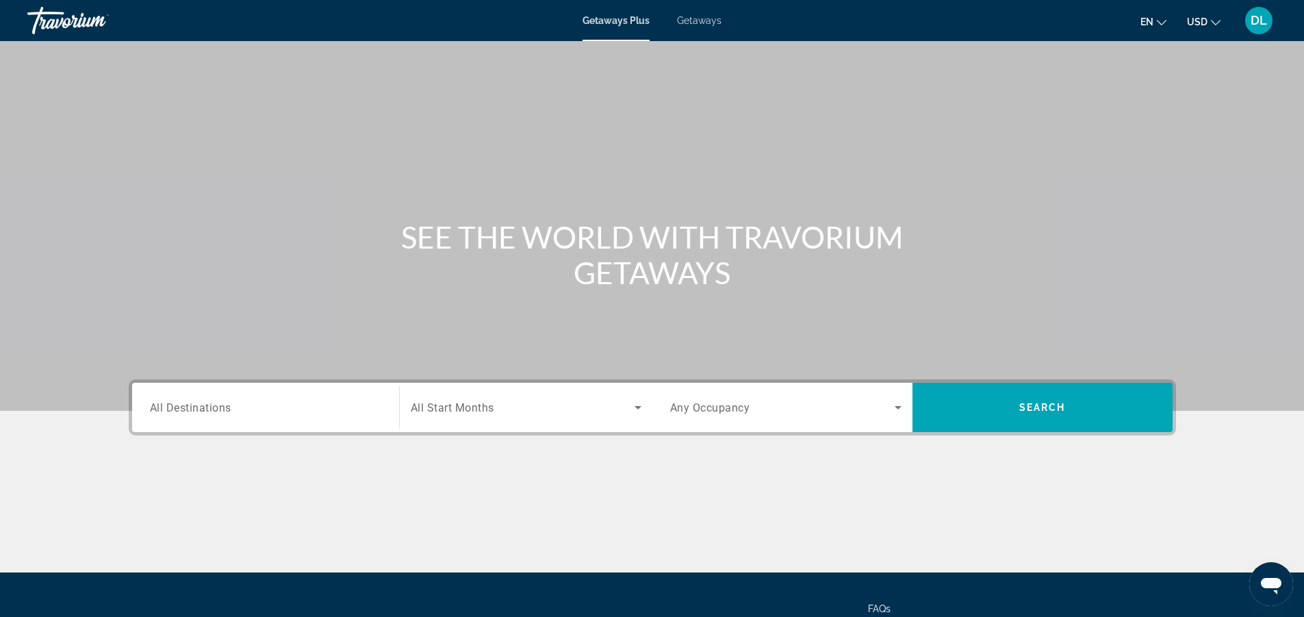
click at [203, 404] on span "All Destinations" at bounding box center [190, 407] width 81 height 13
click at [203, 404] on input "Destination All Destinations" at bounding box center [265, 408] width 231 height 16
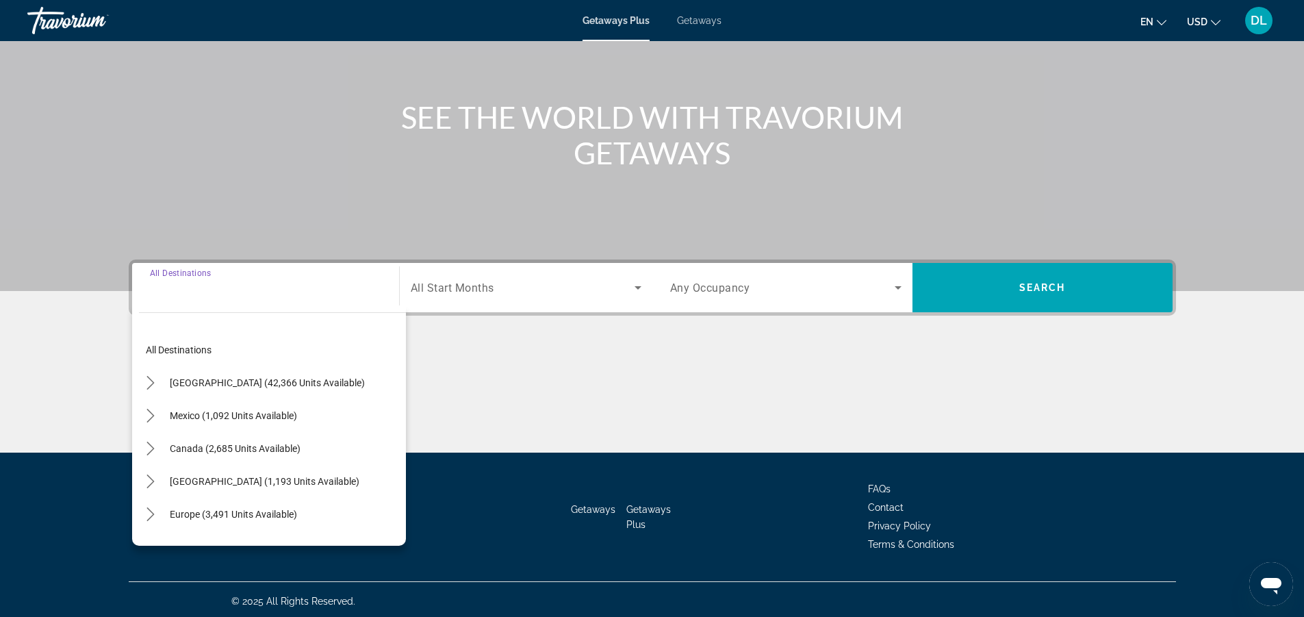
scroll to position [123, 0]
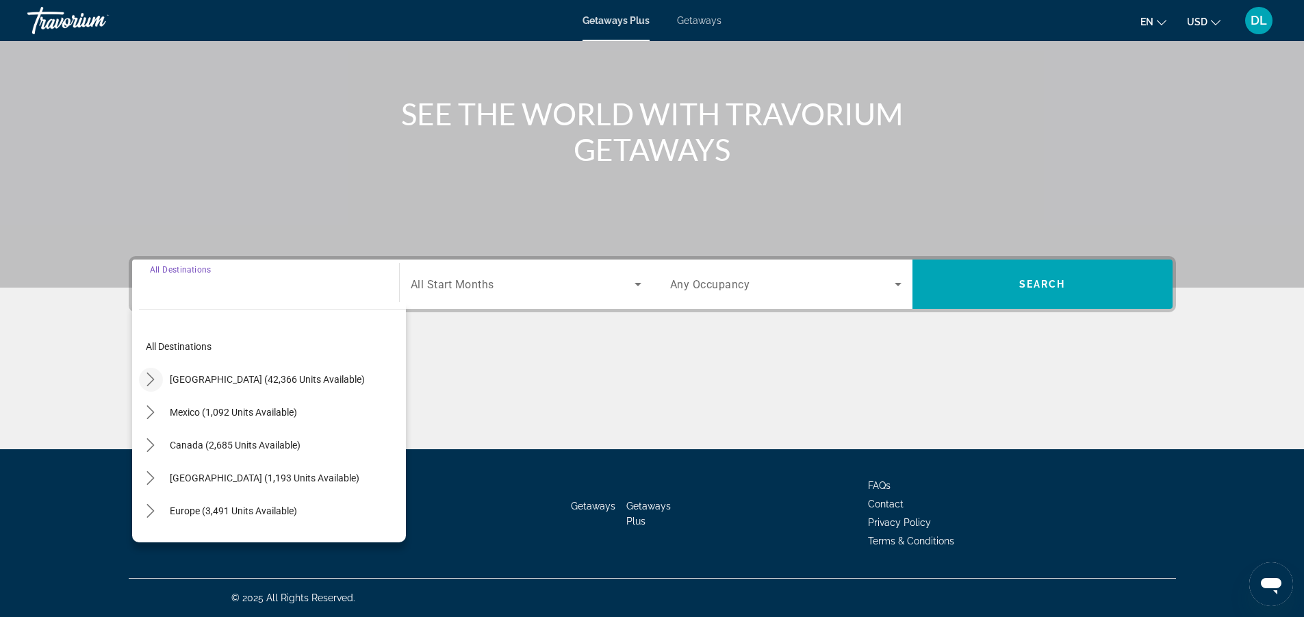
click at [146, 376] on icon "Toggle United States (42,366 units available) submenu" at bounding box center [151, 379] width 14 height 14
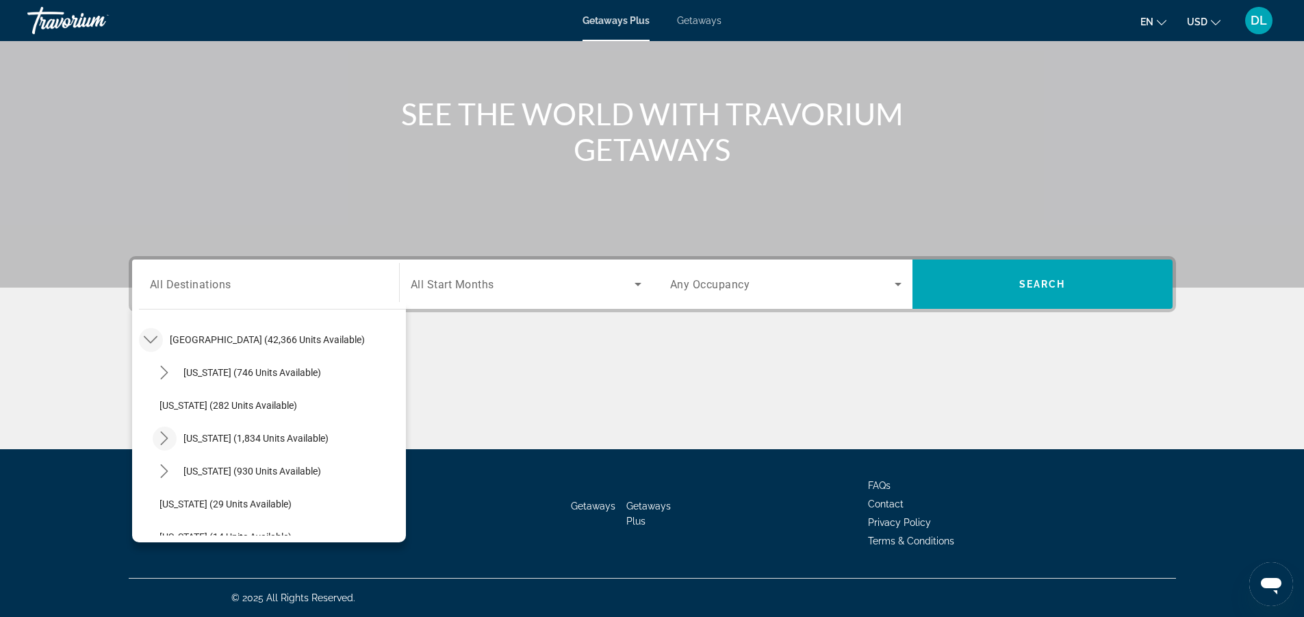
click at [165, 442] on icon "Toggle California (1,834 units available) submenu" at bounding box center [164, 438] width 14 height 14
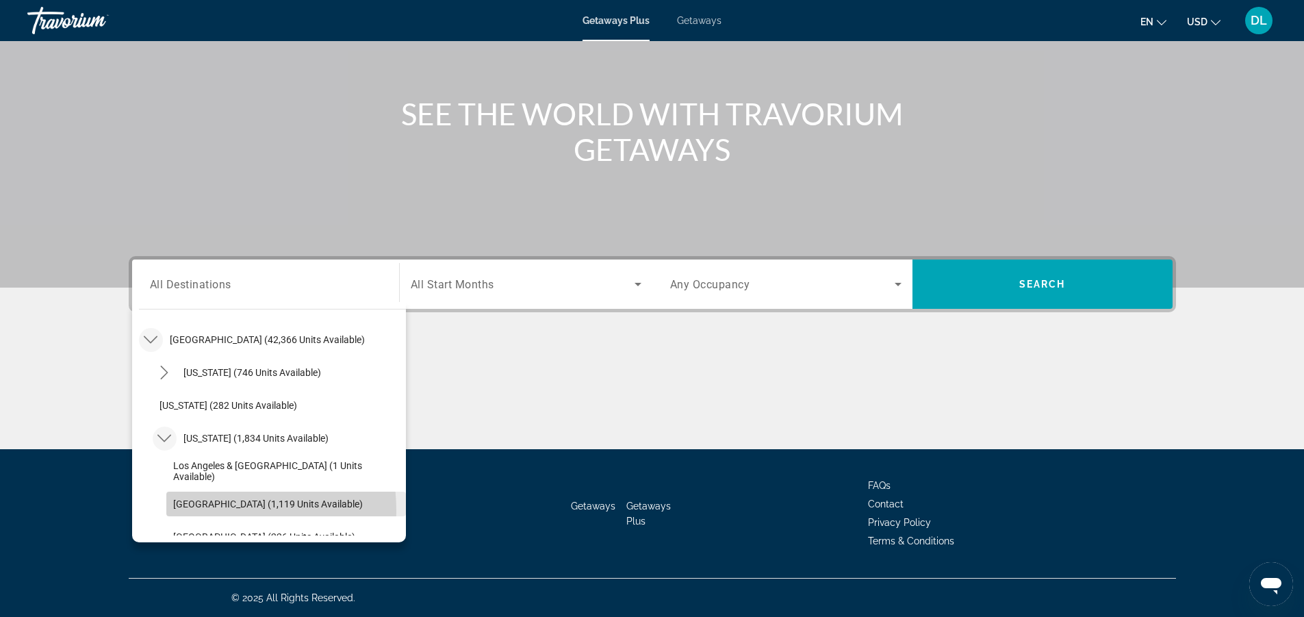
click at [195, 511] on span "Select destination: Lake Tahoe (1,119 units available)" at bounding box center [286, 504] width 240 height 33
type input "**********"
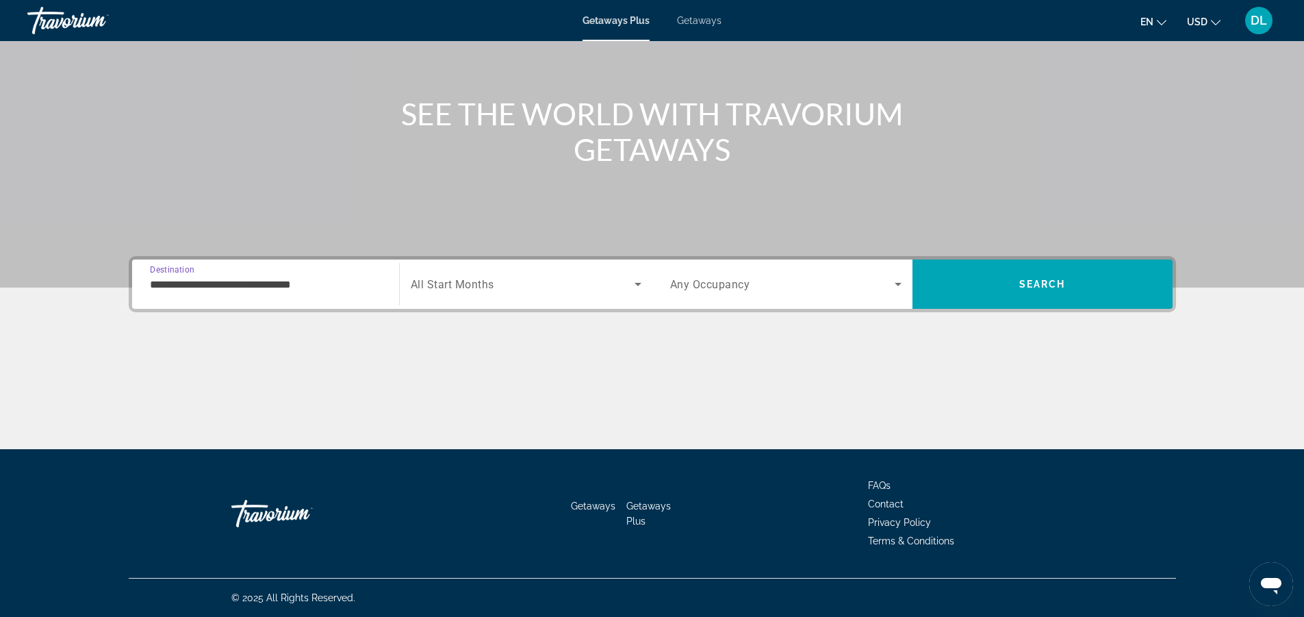
click at [485, 287] on span "All Start Months" at bounding box center [453, 284] width 84 height 13
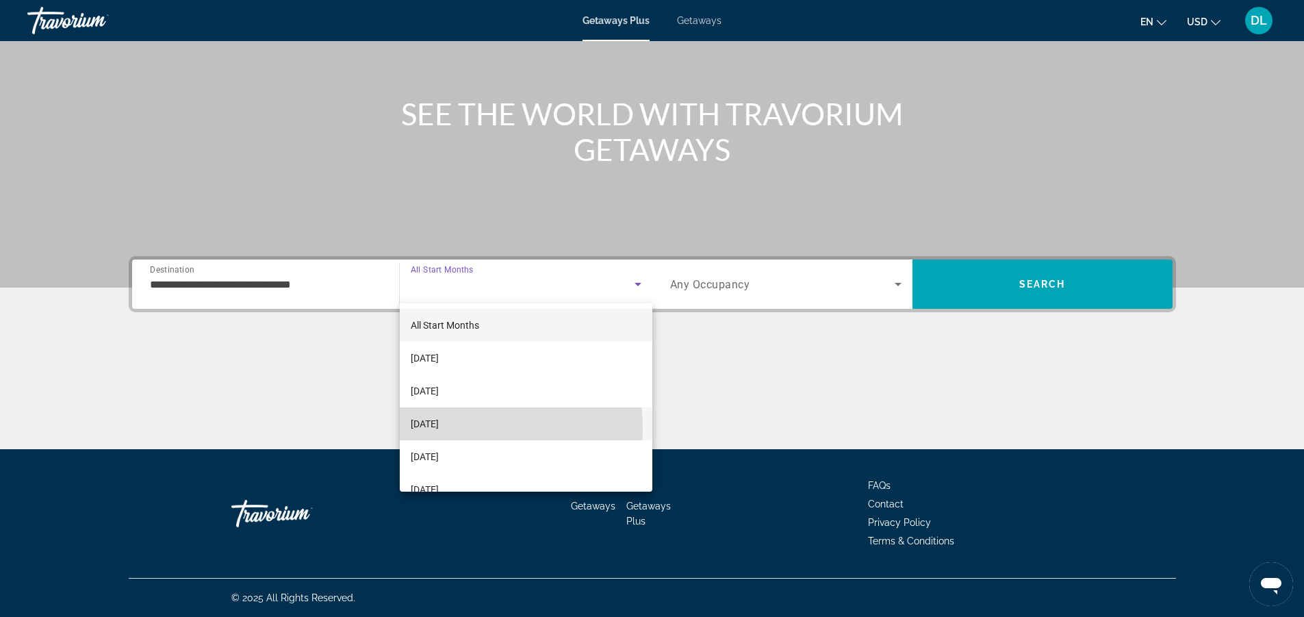
click at [439, 428] on span "[DATE]" at bounding box center [425, 424] width 28 height 16
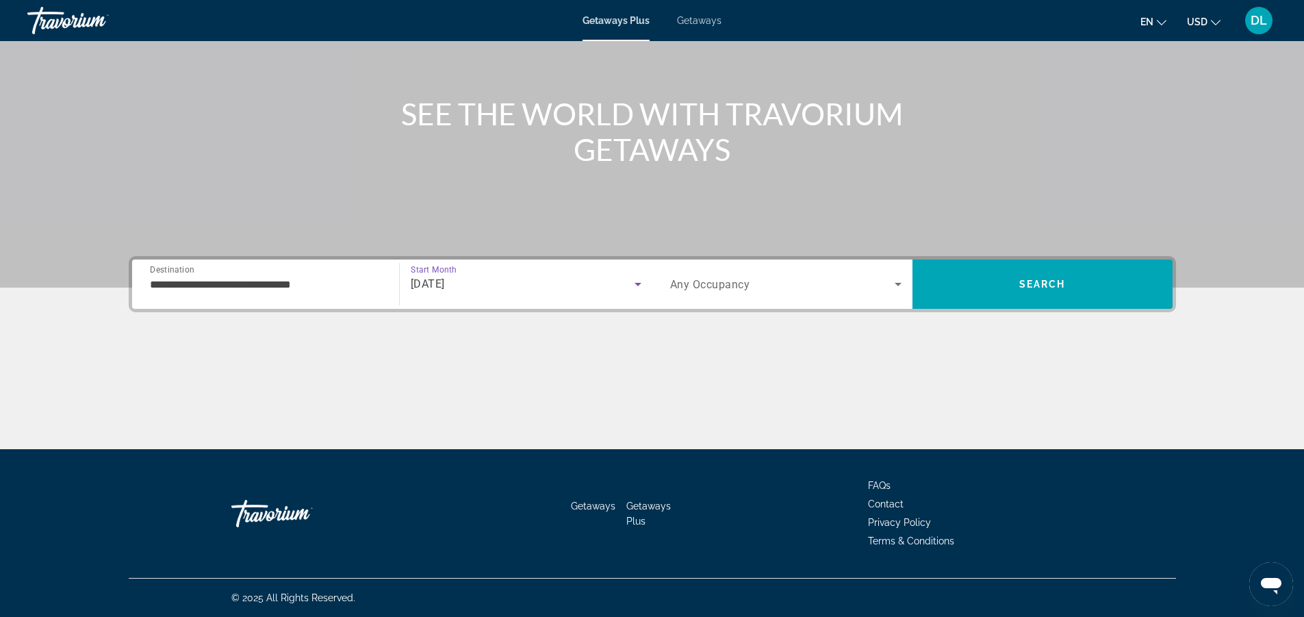
click at [807, 289] on span "Search widget" at bounding box center [782, 284] width 225 height 16
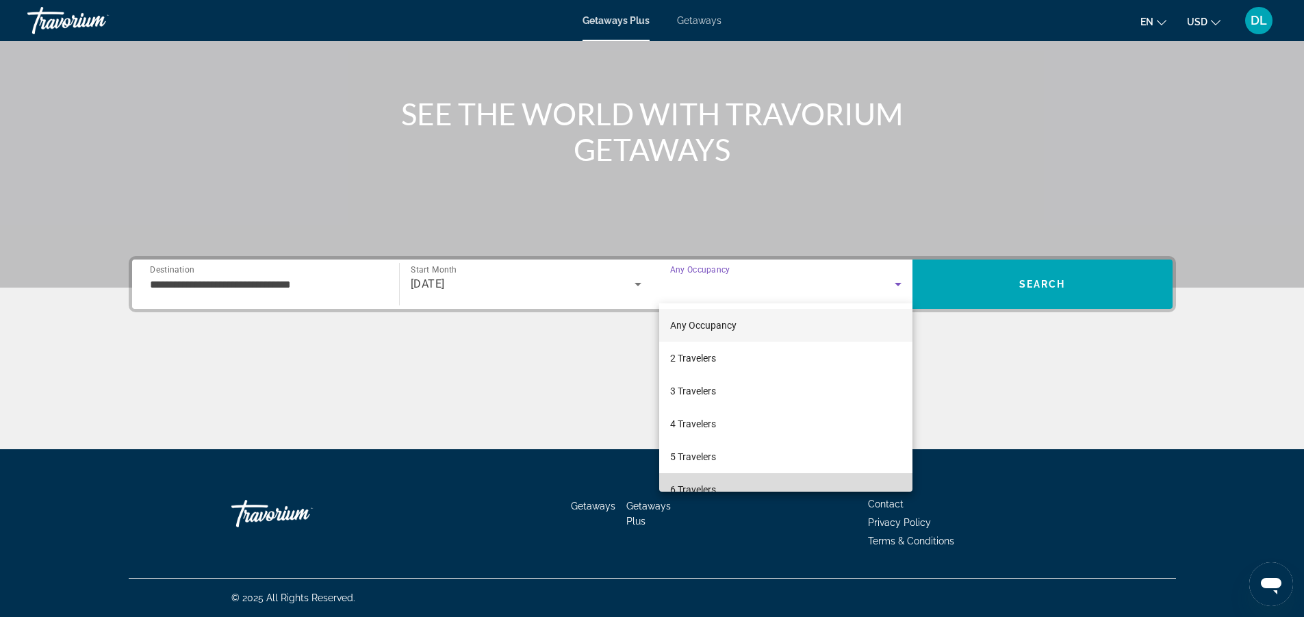
click at [789, 487] on mat-option "6 Travelers" at bounding box center [785, 489] width 253 height 33
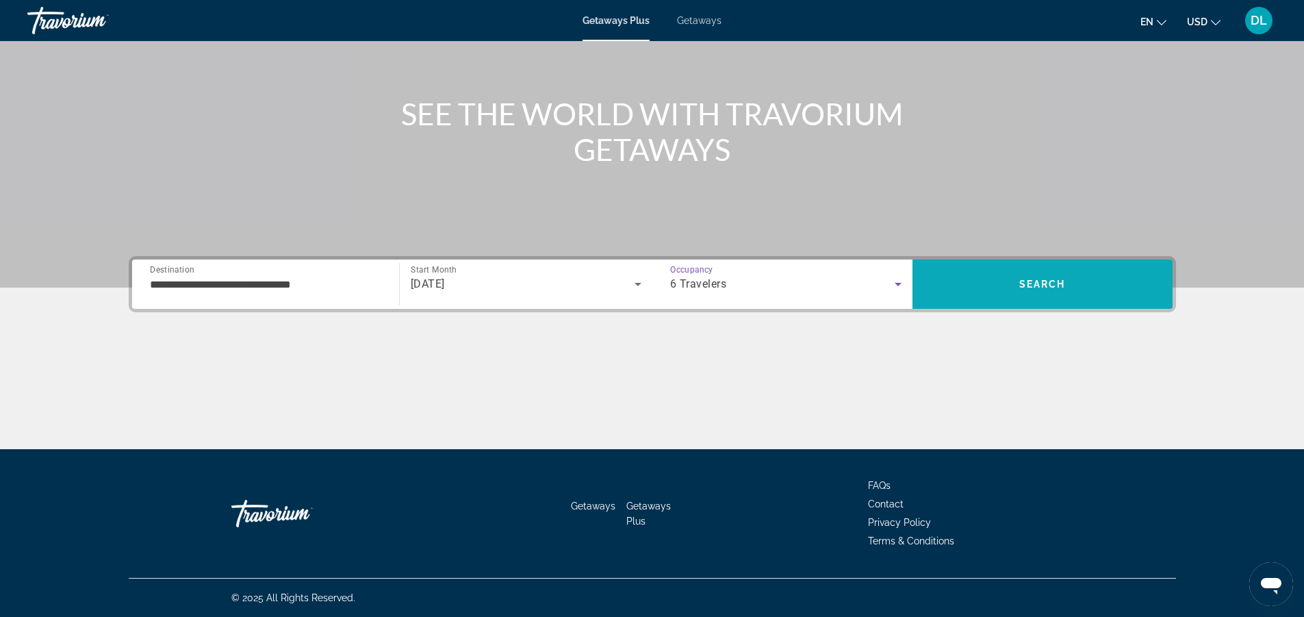
click at [1058, 289] on span "Search" at bounding box center [1043, 284] width 47 height 11
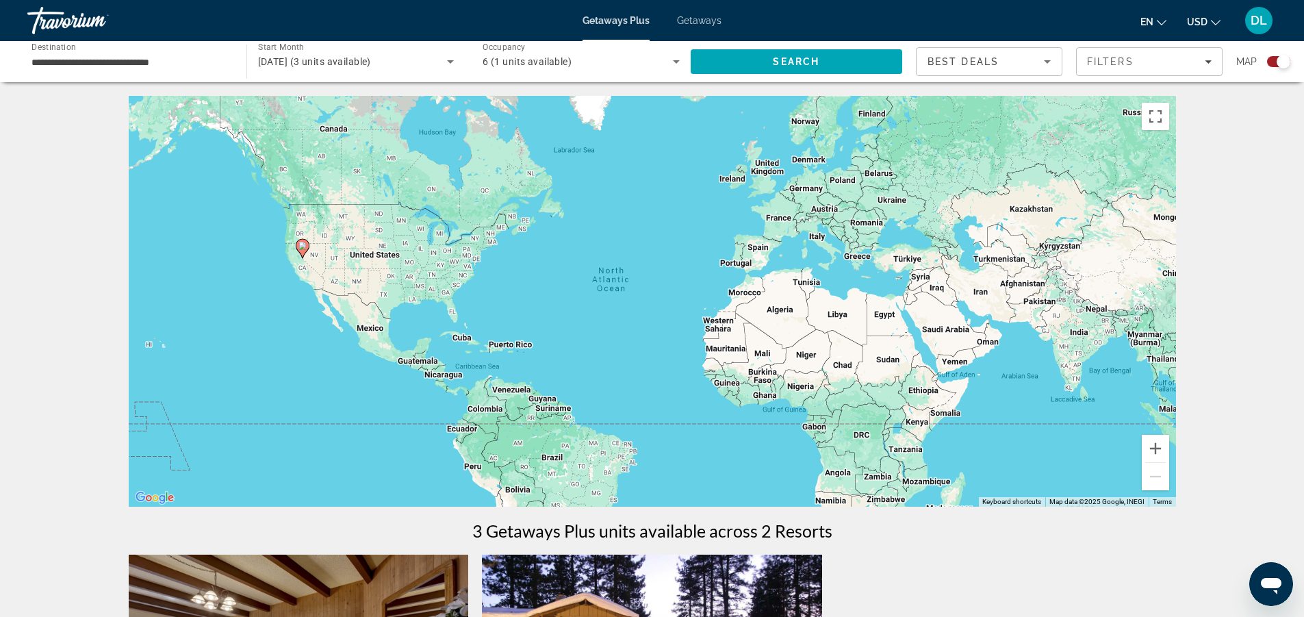
click at [674, 70] on div "6 (1 units available)" at bounding box center [581, 61] width 197 height 38
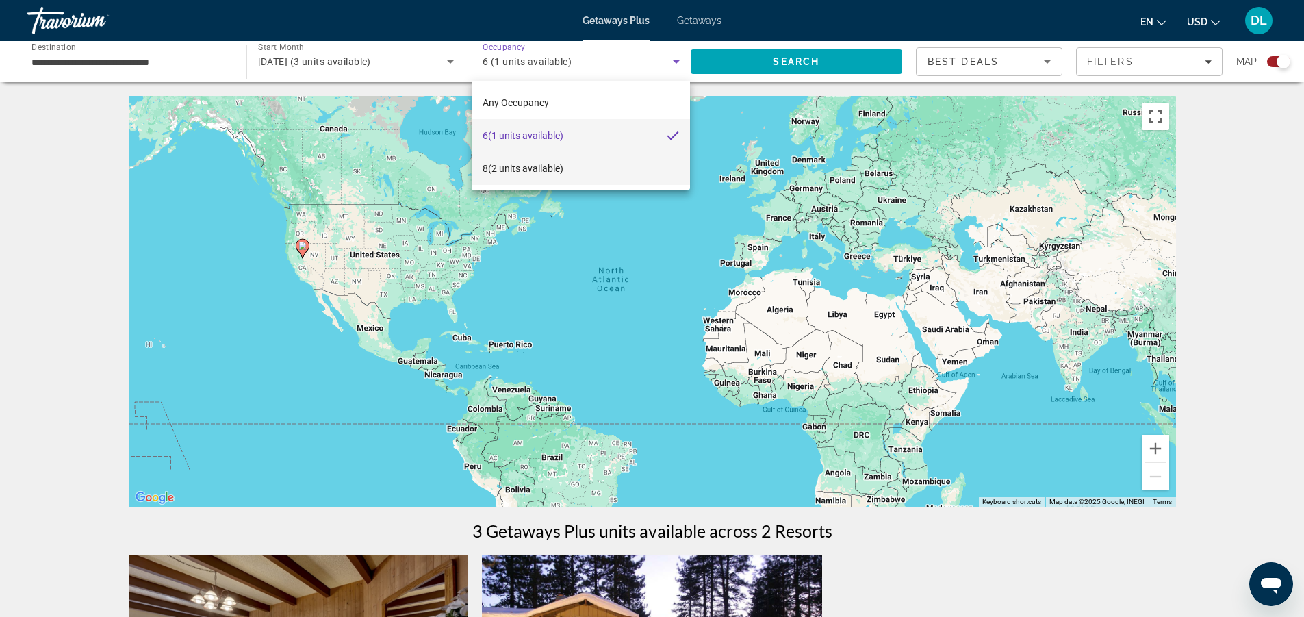
click at [543, 167] on span "8 (2 units available)" at bounding box center [523, 168] width 81 height 16
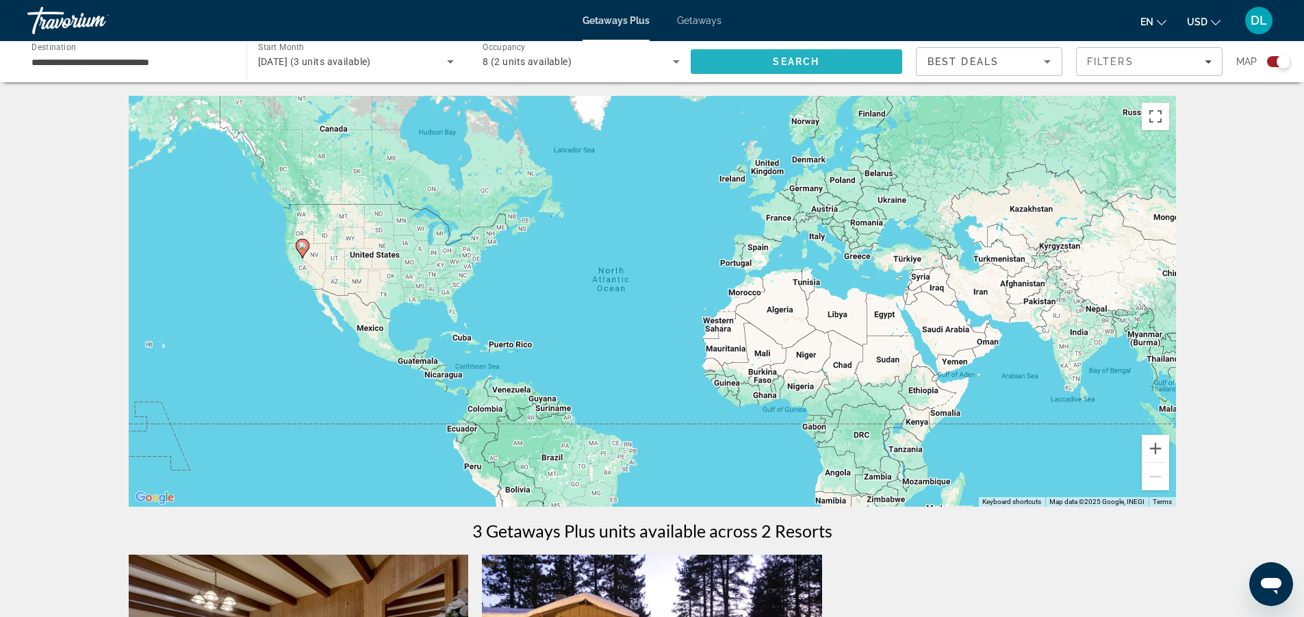
click at [833, 53] on span "Search" at bounding box center [797, 61] width 212 height 33
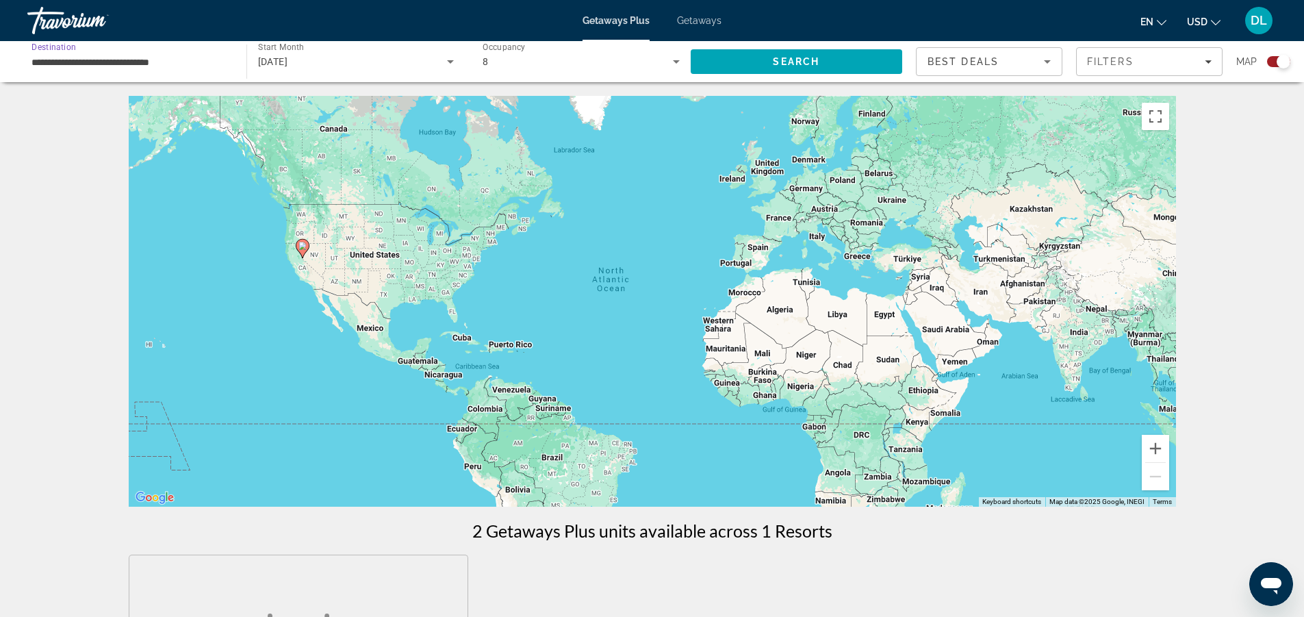
click at [148, 59] on input "**********" at bounding box center [129, 62] width 197 height 16
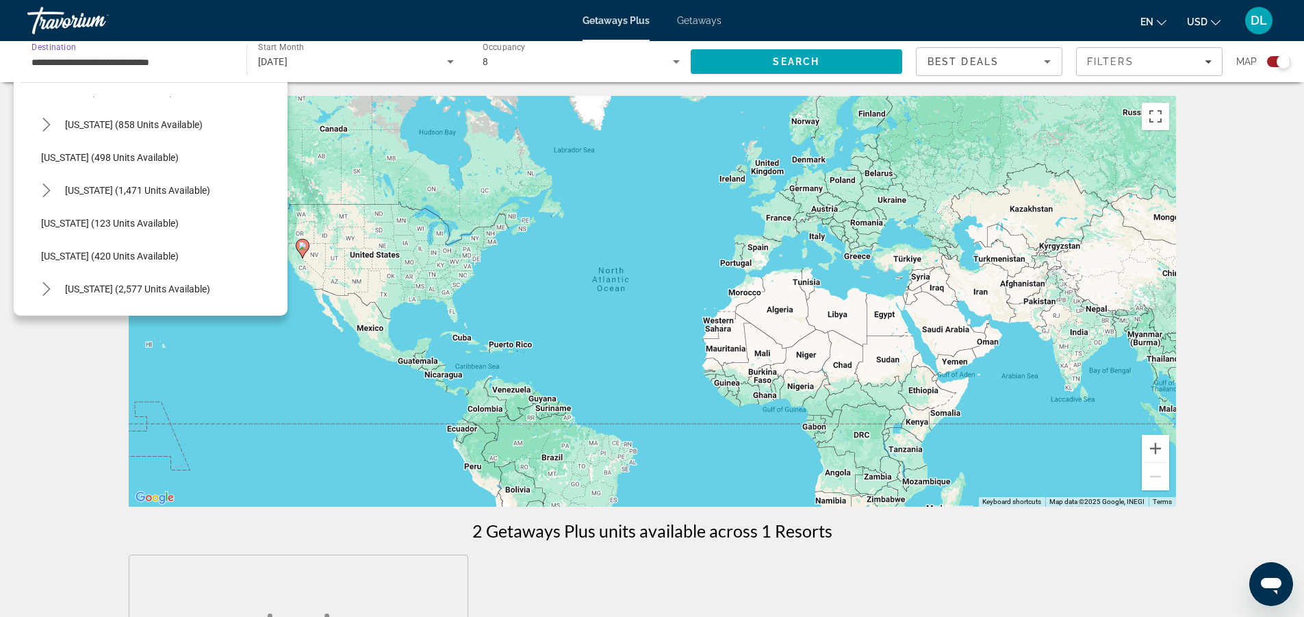
scroll to position [963, 0]
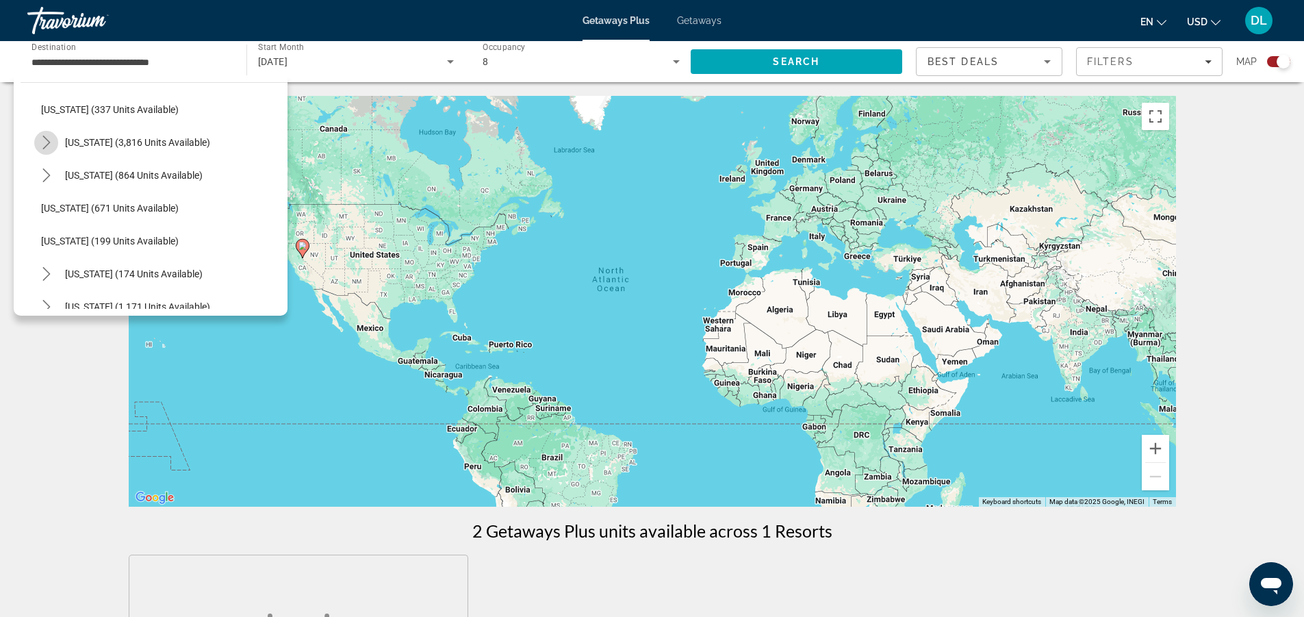
click at [49, 141] on icon "Toggle Nevada (3,816 units available) submenu" at bounding box center [47, 143] width 14 height 14
click at [115, 239] on span "Other (1,772 units available)" at bounding box center [115, 241] width 121 height 11
type input "**********"
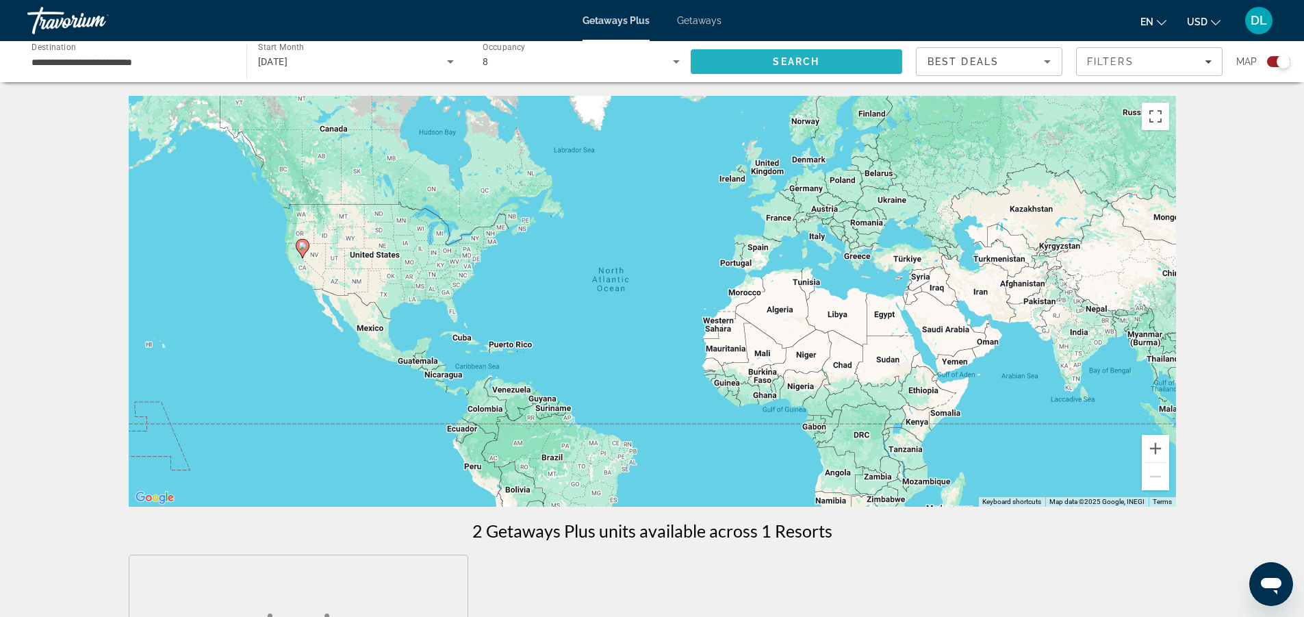
click at [789, 67] on span "Search" at bounding box center [797, 61] width 212 height 33
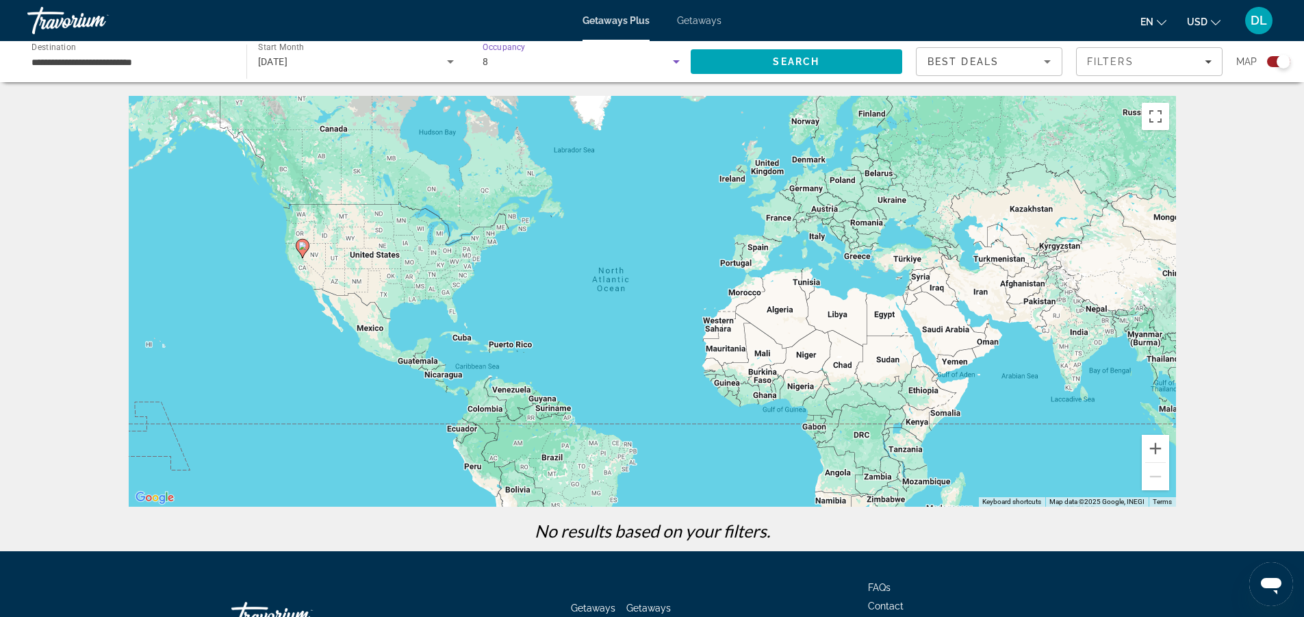
click at [677, 54] on icon "Search widget" at bounding box center [676, 61] width 16 height 16
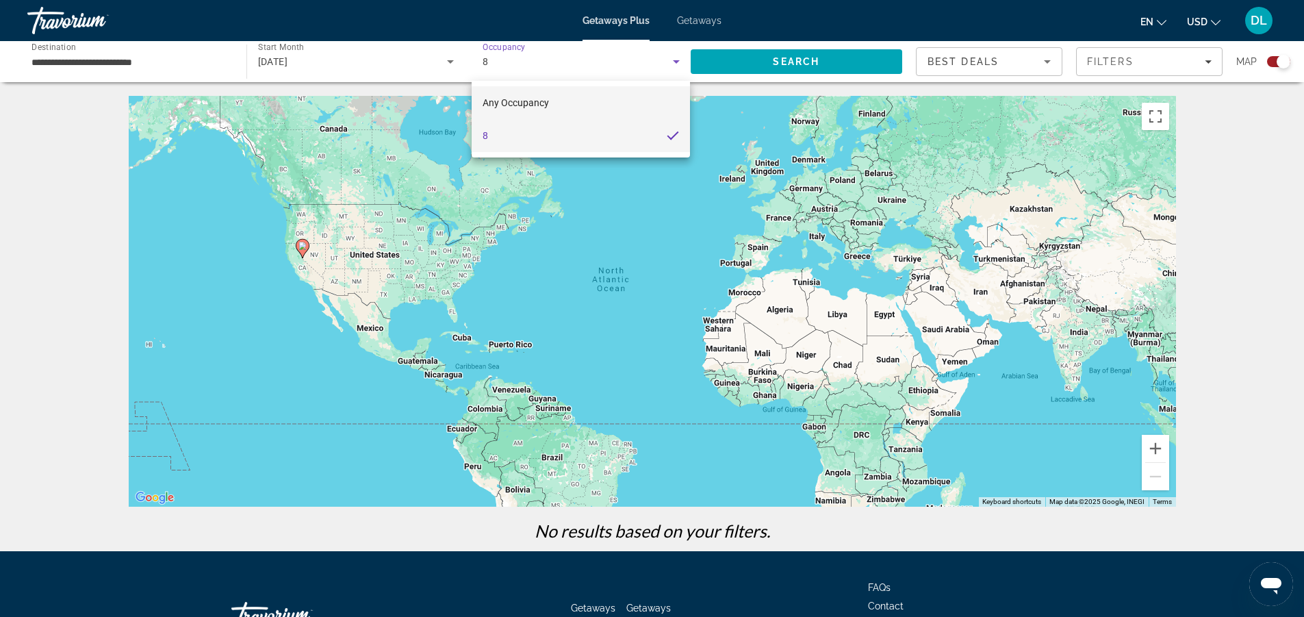
click at [637, 99] on mat-option "Any Occupancy" at bounding box center [581, 102] width 218 height 33
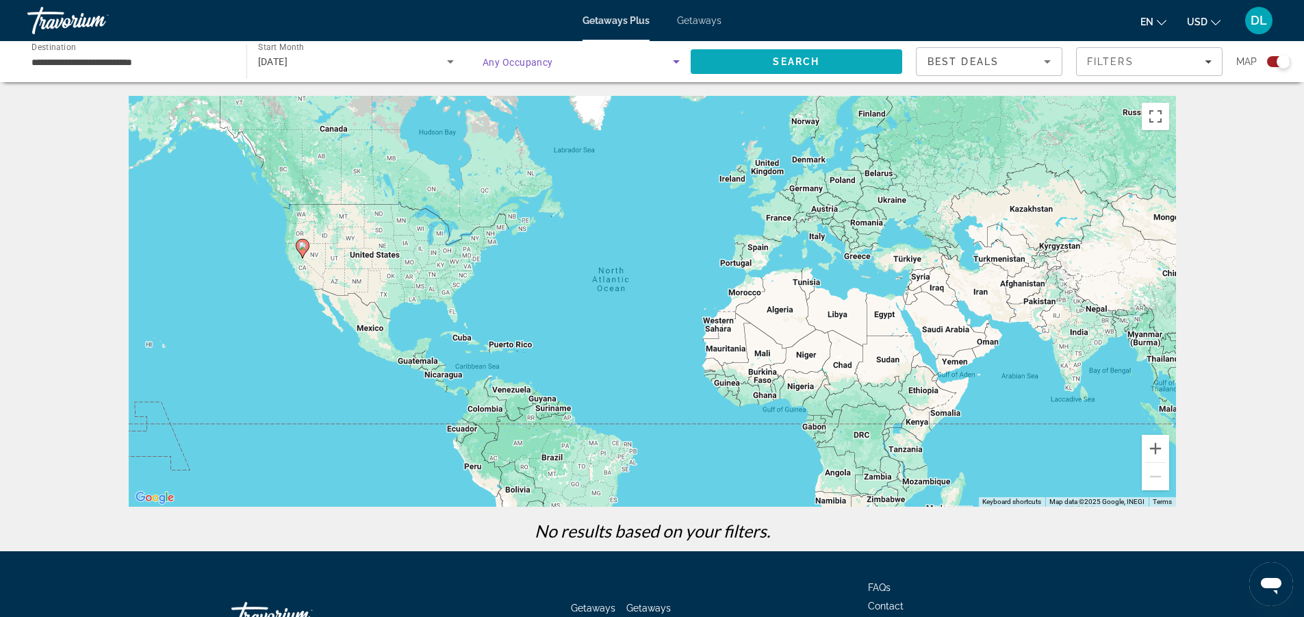
click at [785, 55] on span "Search" at bounding box center [797, 61] width 212 height 33
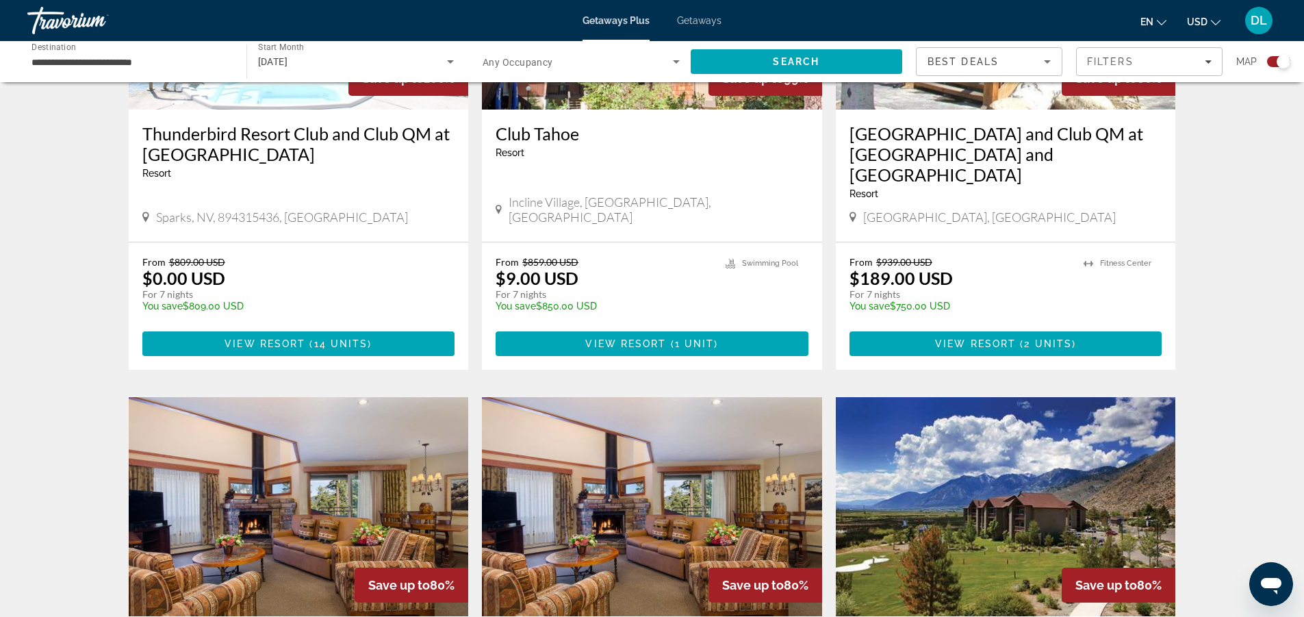
scroll to position [1255, 0]
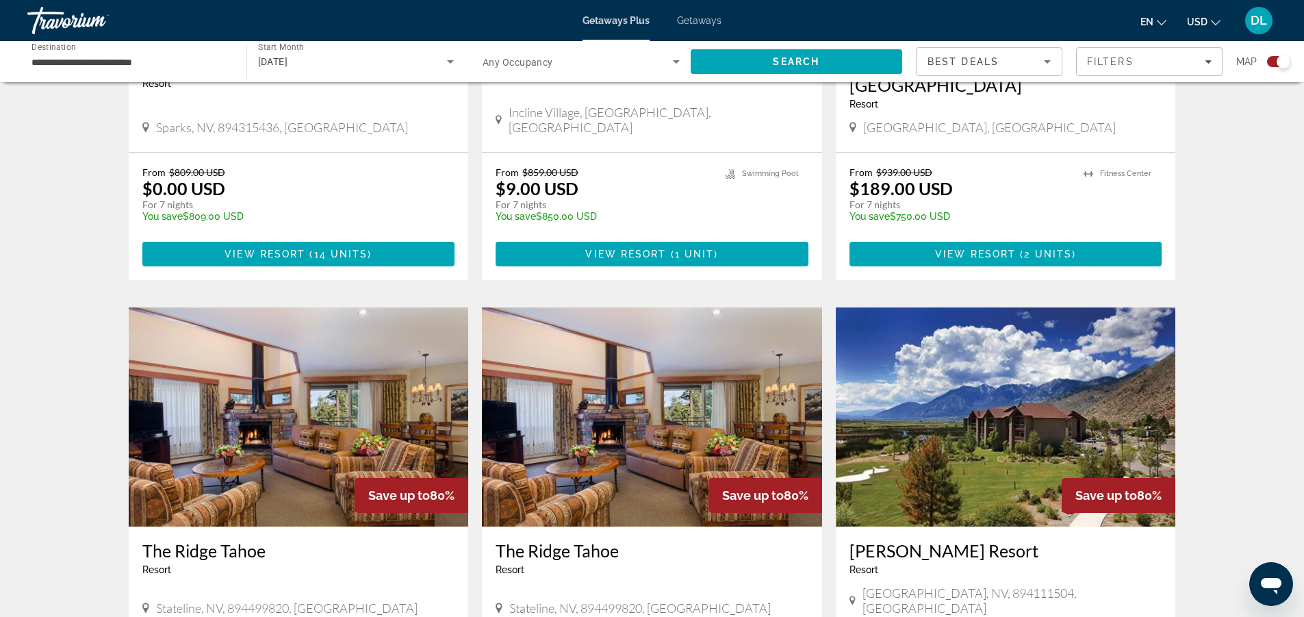
click at [998, 420] on img "Main content" at bounding box center [1006, 416] width 340 height 219
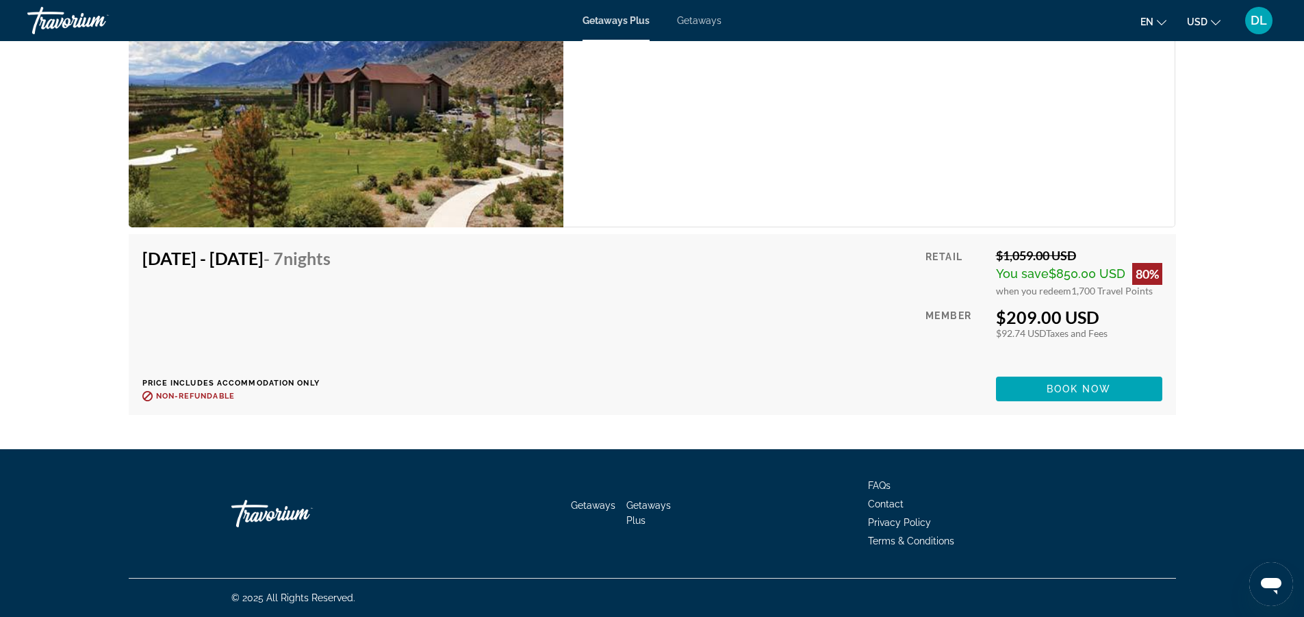
scroll to position [4101, 0]
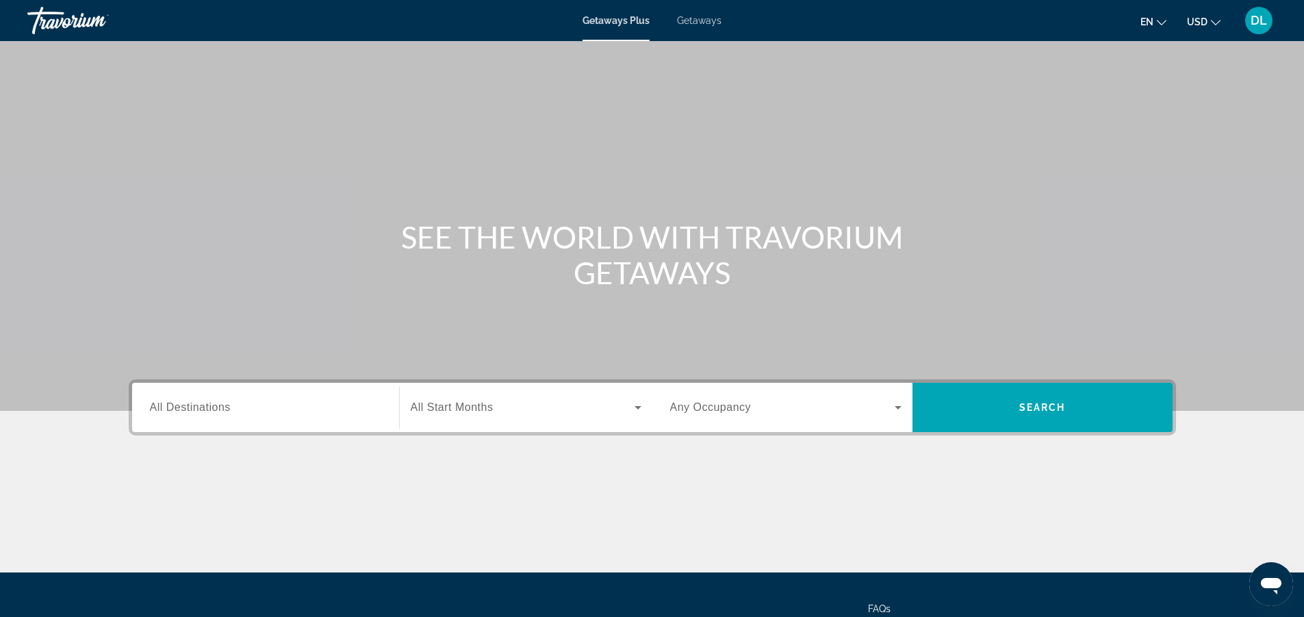
click at [197, 390] on div "Search widget" at bounding box center [265, 407] width 231 height 39
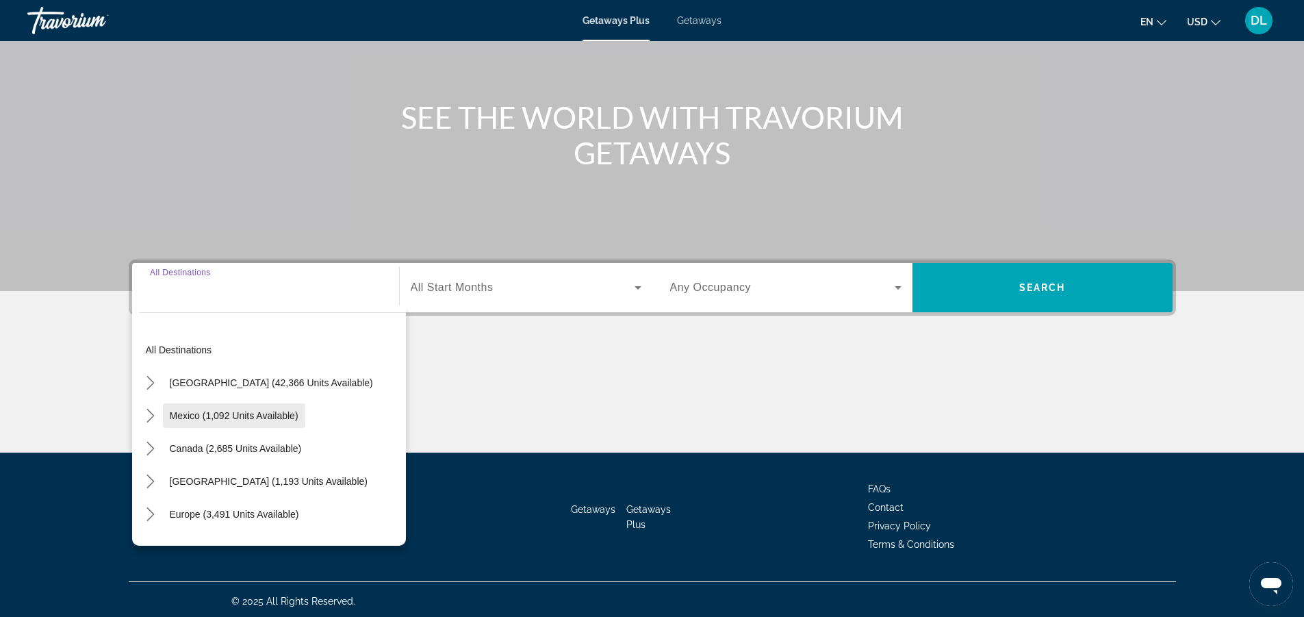
scroll to position [123, 0]
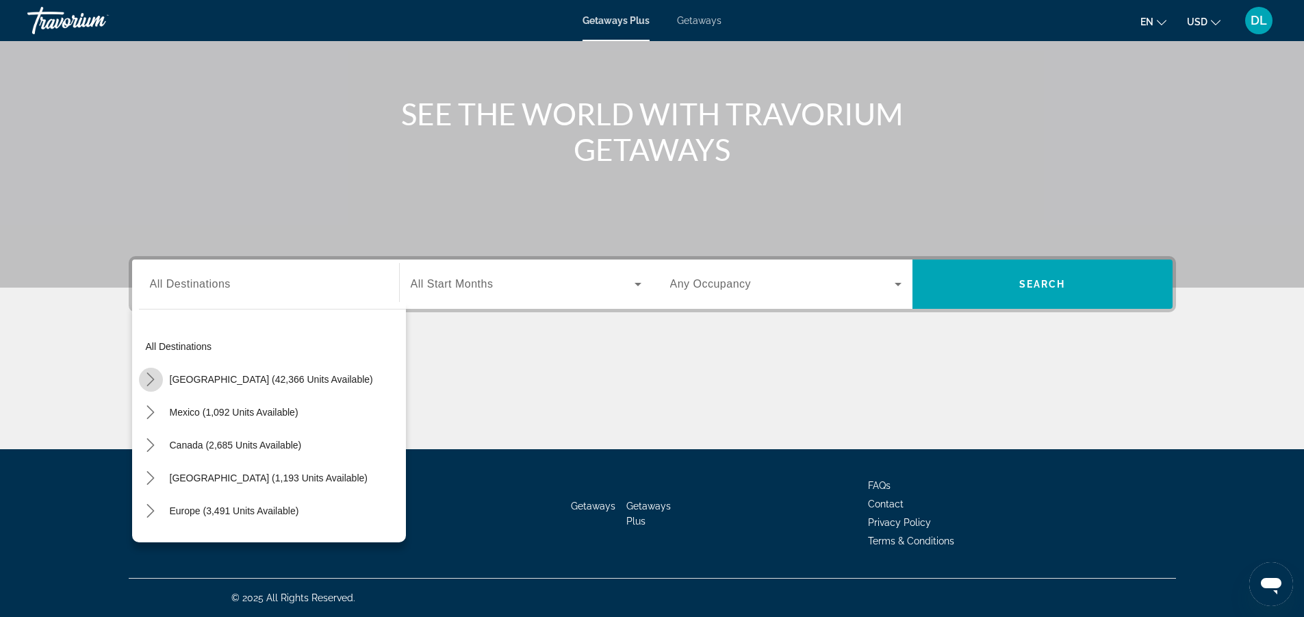
click at [148, 381] on icon "Toggle United States (42,366 units available) submenu" at bounding box center [151, 379] width 14 height 14
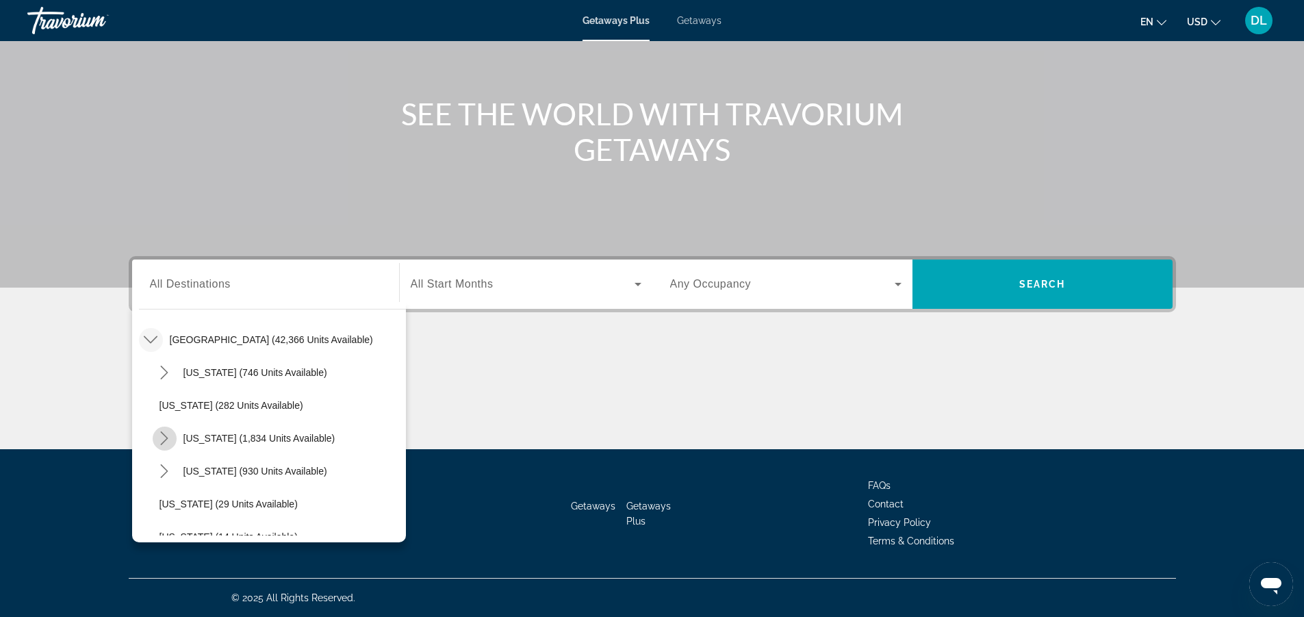
click at [168, 437] on icon "Toggle California (1,834 units available) submenu" at bounding box center [164, 438] width 14 height 14
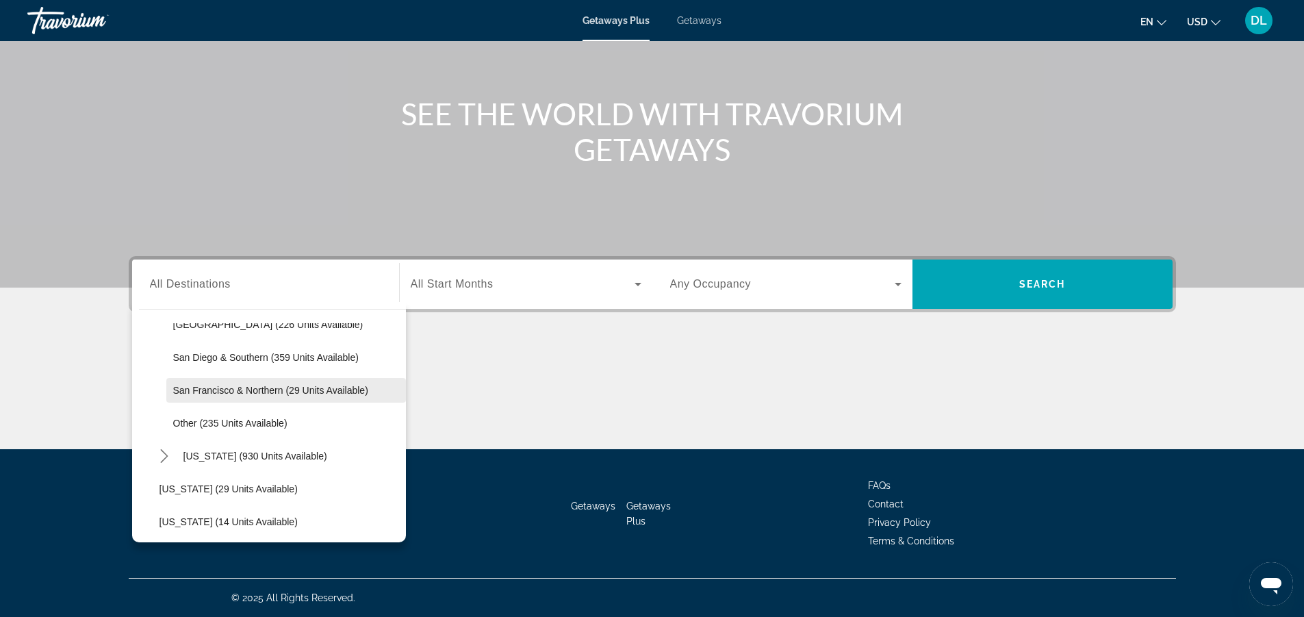
click at [283, 385] on span "San Francisco & Northern (29 units available)" at bounding box center [270, 390] width 195 height 11
type input "**********"
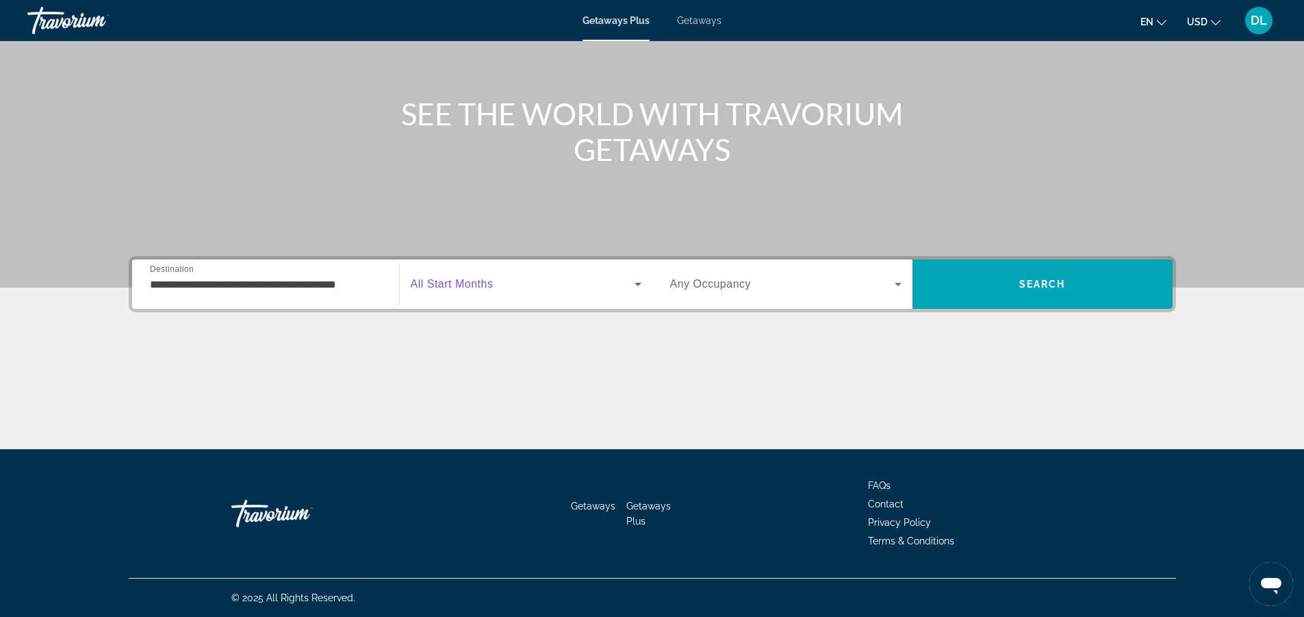
click at [489, 277] on span "Search widget" at bounding box center [523, 284] width 224 height 16
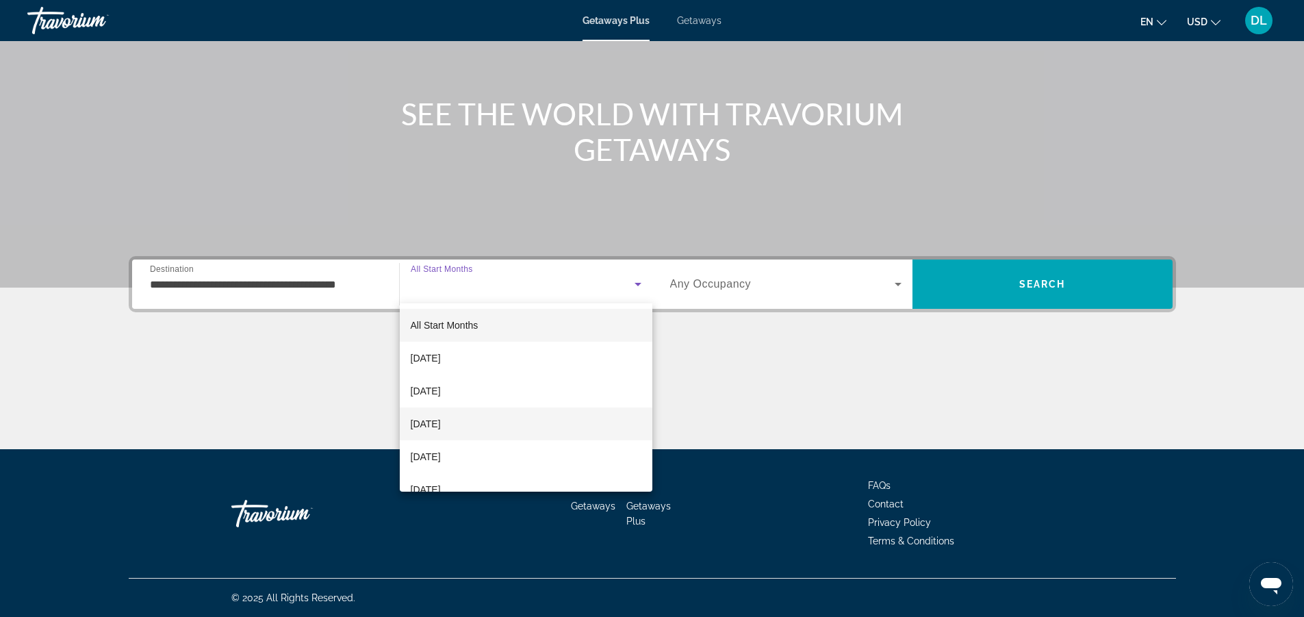
click at [441, 418] on span "[DATE]" at bounding box center [426, 424] width 30 height 16
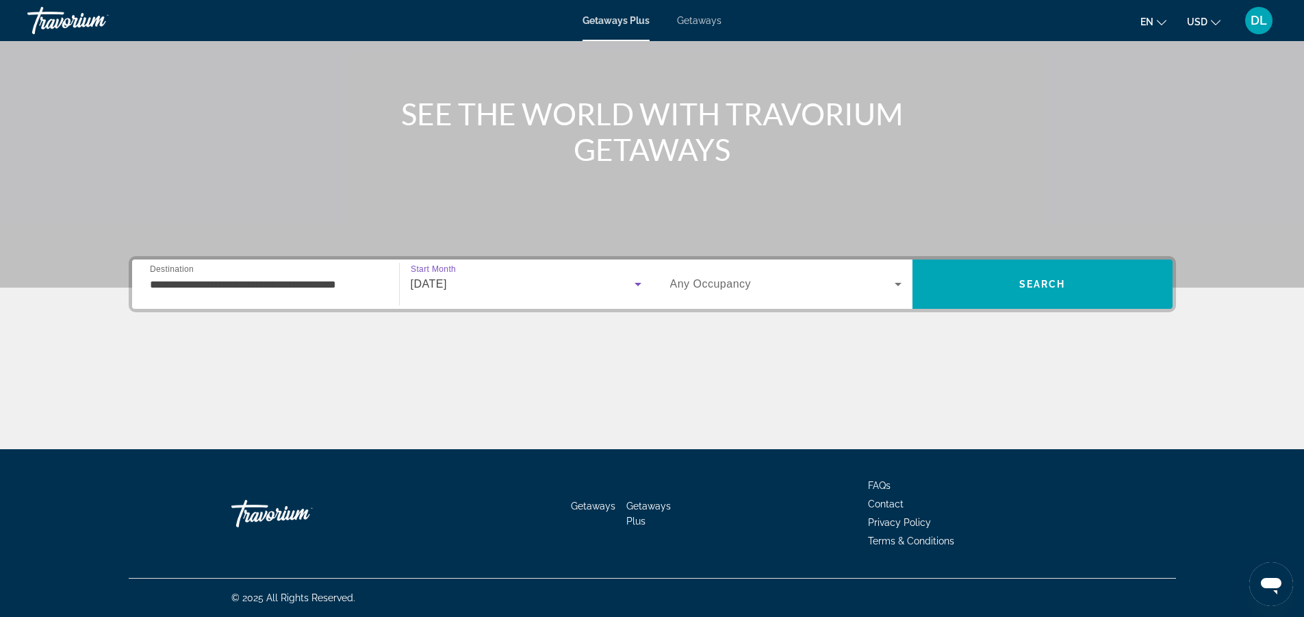
click at [748, 270] on div "Search widget" at bounding box center [785, 284] width 231 height 38
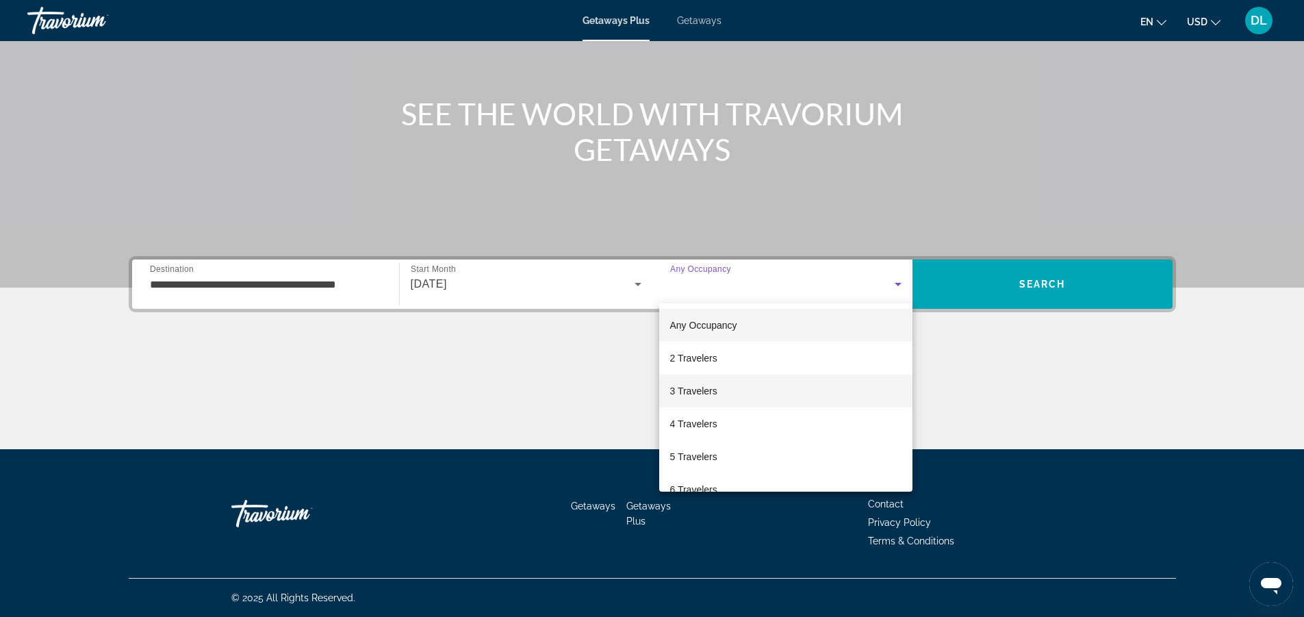
click at [708, 390] on span "3 Travelers" at bounding box center [693, 391] width 47 height 16
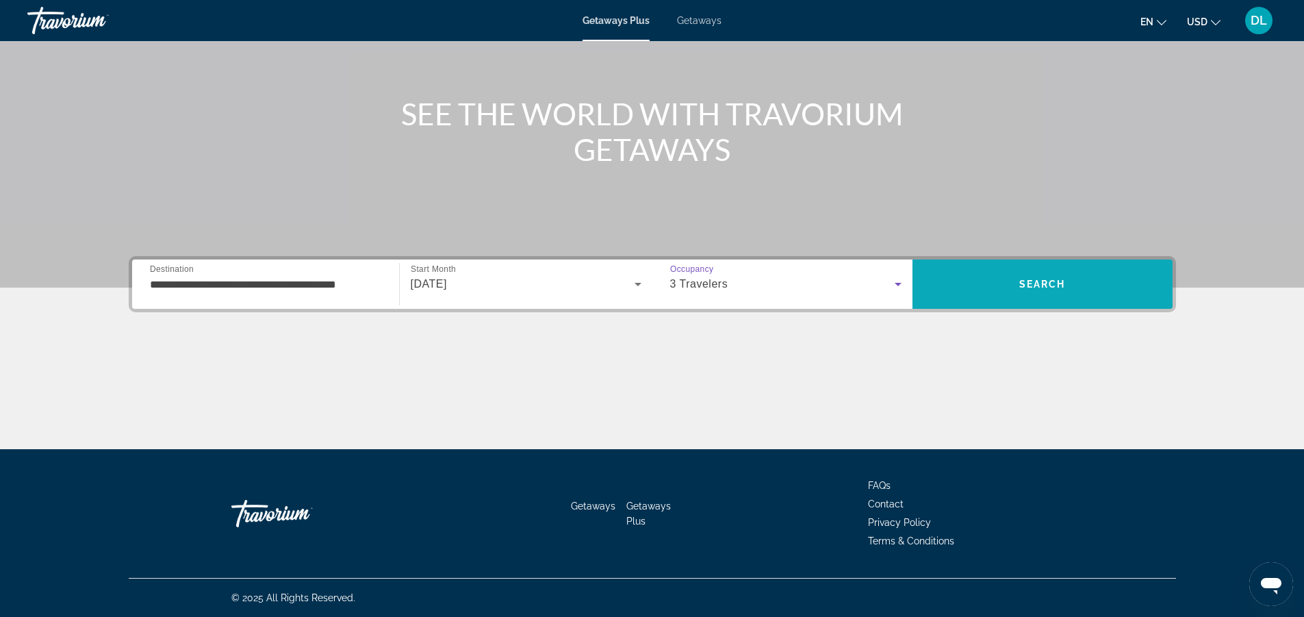
click at [1052, 285] on span "Search" at bounding box center [1043, 284] width 47 height 11
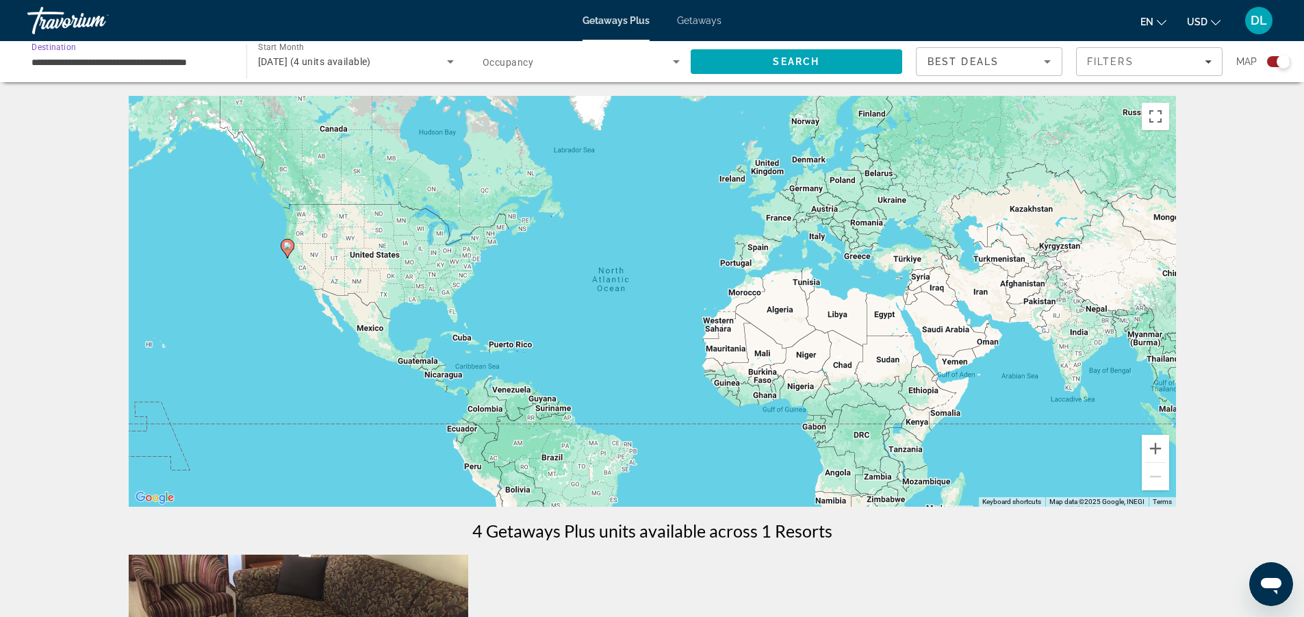
click at [204, 55] on input "**********" at bounding box center [129, 62] width 197 height 16
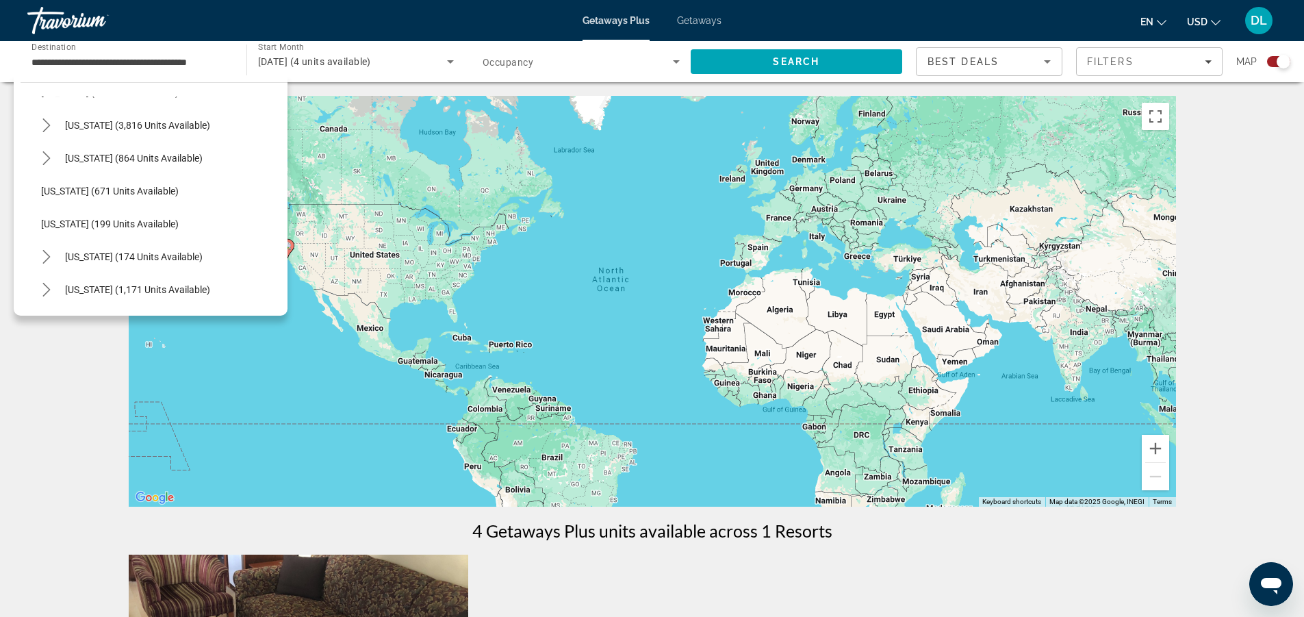
scroll to position [987, 0]
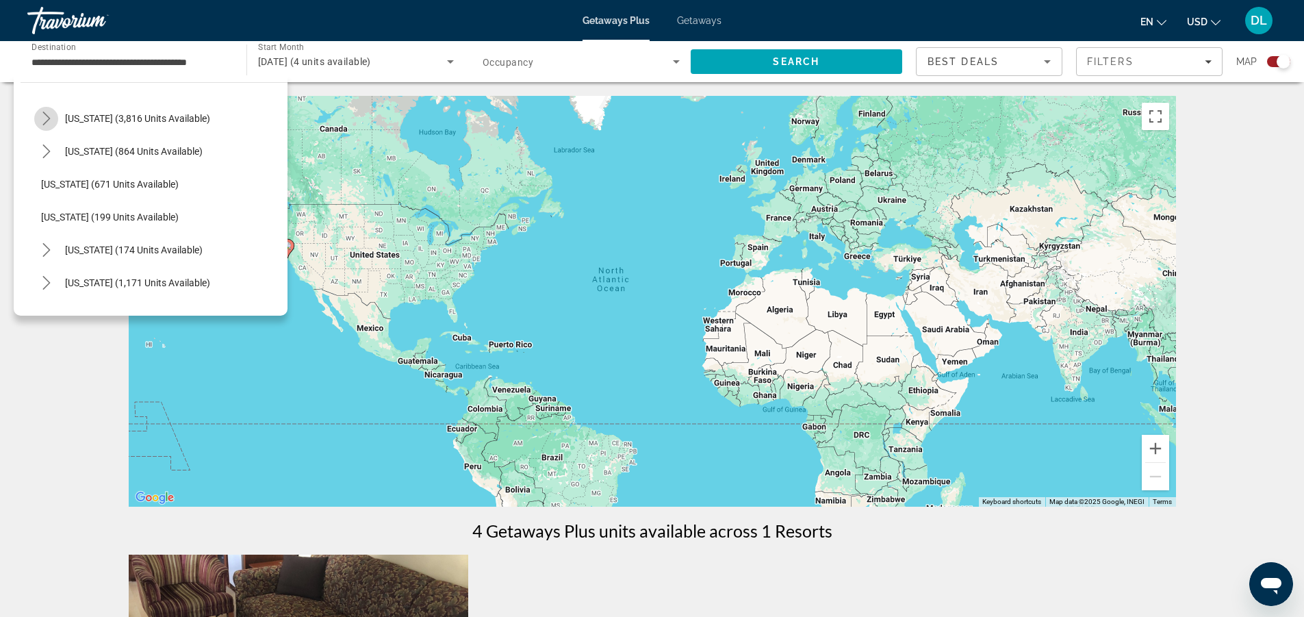
click at [46, 116] on icon "Toggle Nevada (3,816 units available) submenu" at bounding box center [47, 119] width 14 height 14
click at [111, 218] on span "Other (1,772 units available)" at bounding box center [115, 217] width 121 height 11
type input "**********"
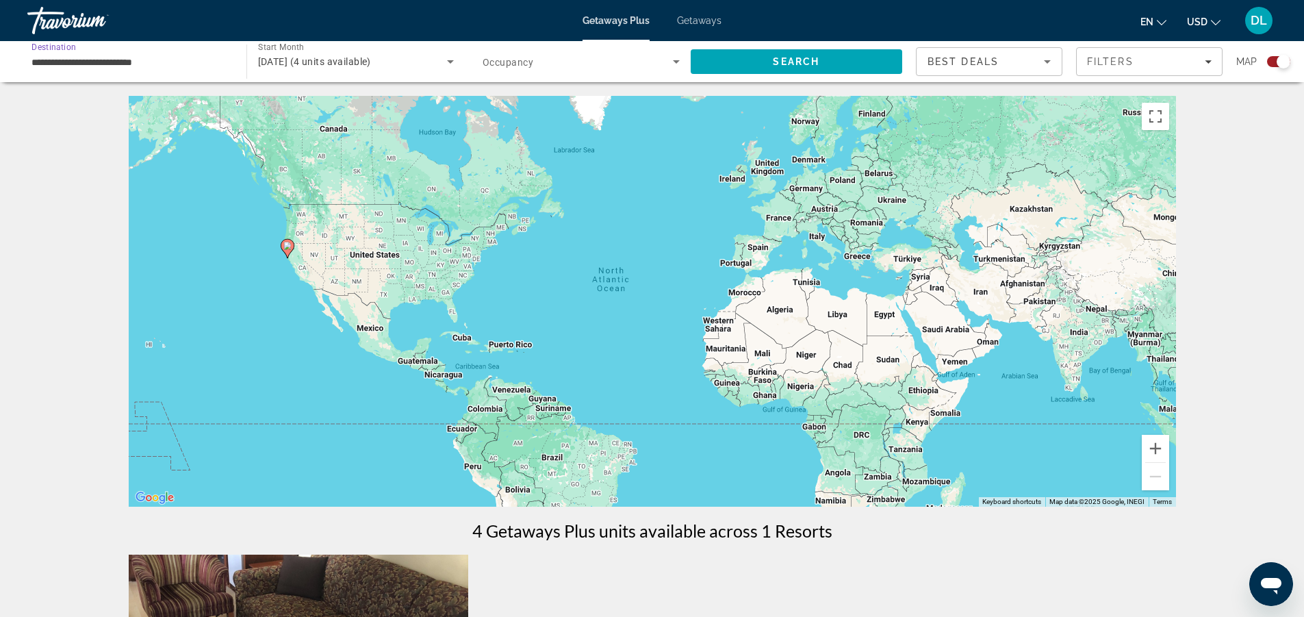
click at [444, 59] on icon "Search widget" at bounding box center [450, 61] width 16 height 16
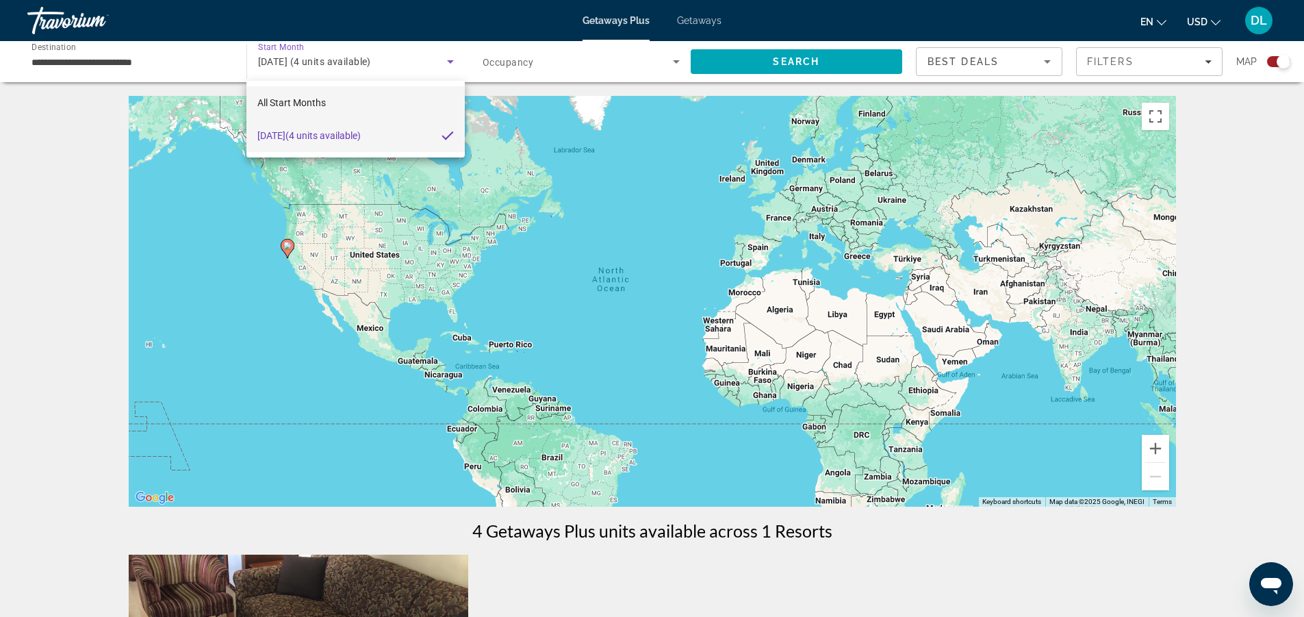
click at [380, 106] on mat-option "All Start Months" at bounding box center [355, 102] width 218 height 33
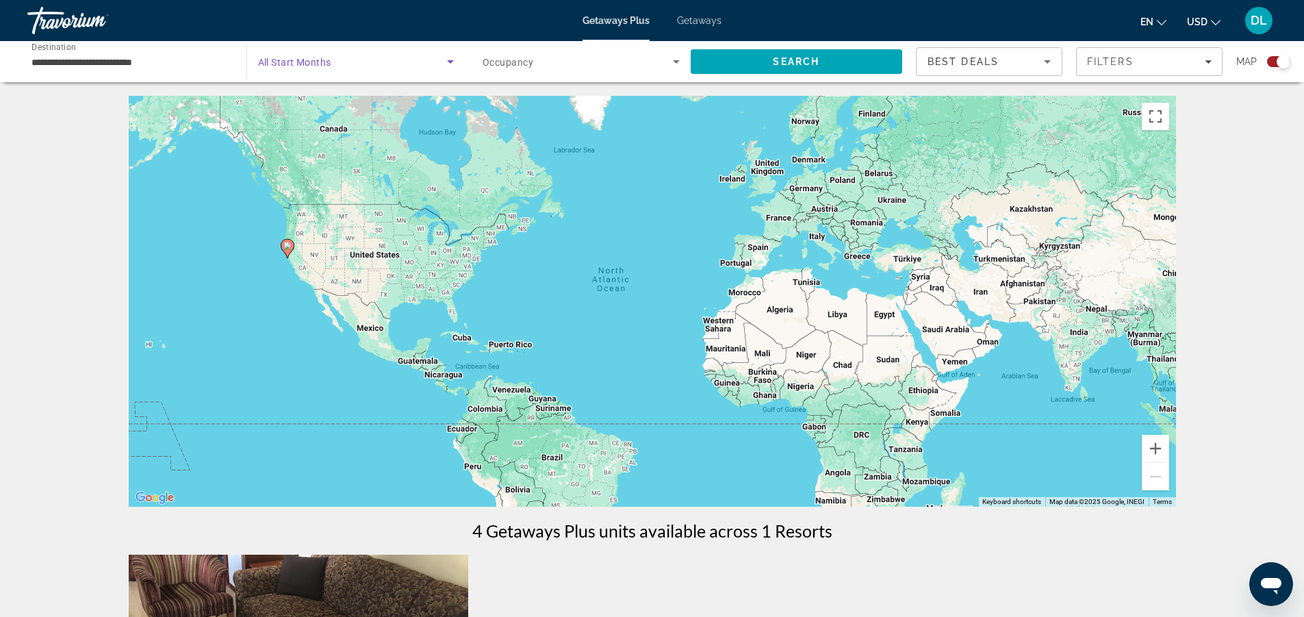
click at [390, 61] on span "Search widget" at bounding box center [353, 61] width 190 height 16
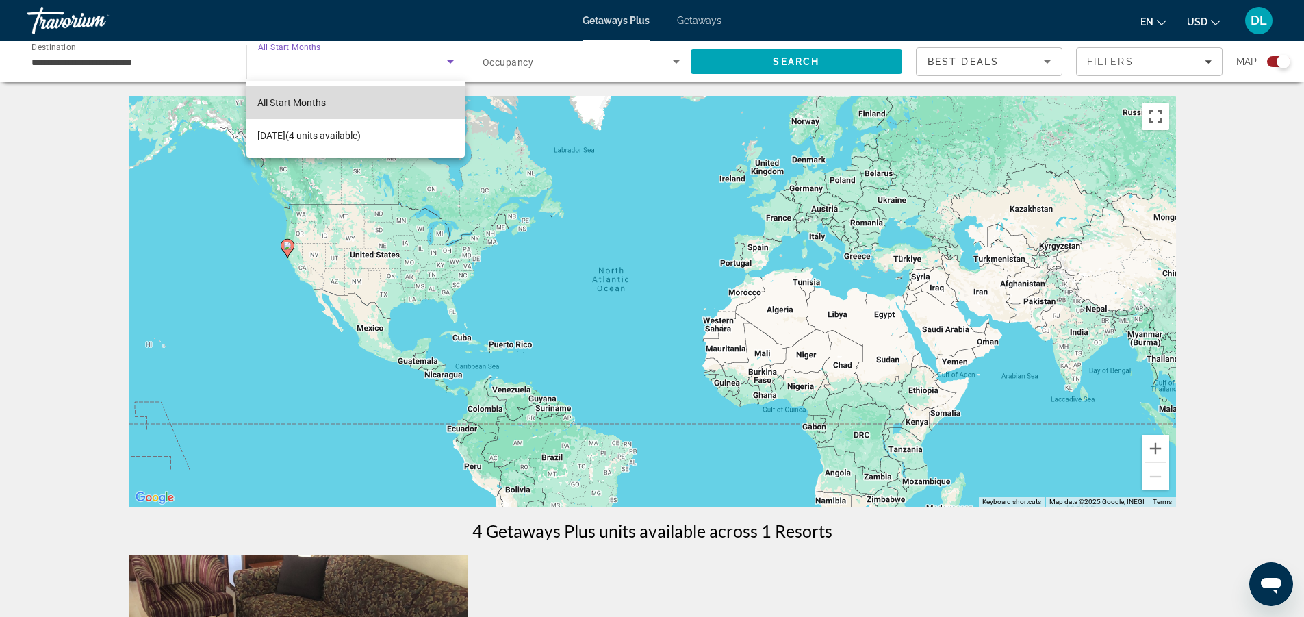
click at [399, 98] on mat-option "All Start Months" at bounding box center [355, 102] width 218 height 33
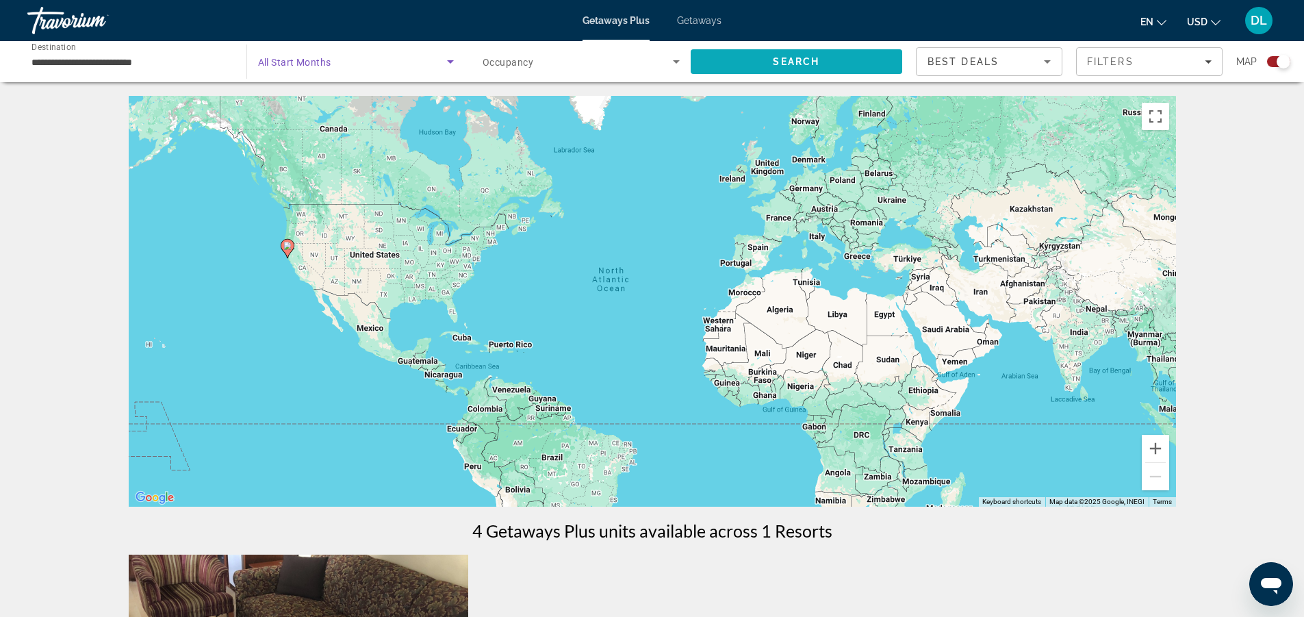
click at [746, 67] on span "Search" at bounding box center [797, 61] width 212 height 33
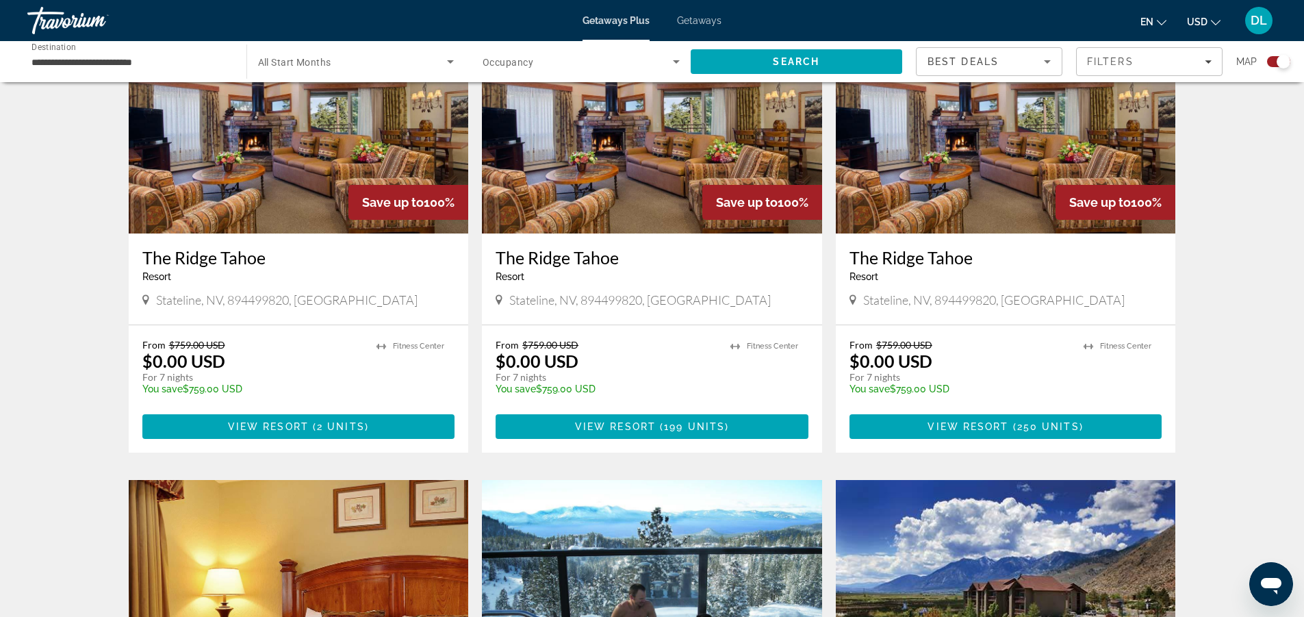
scroll to position [1004, 0]
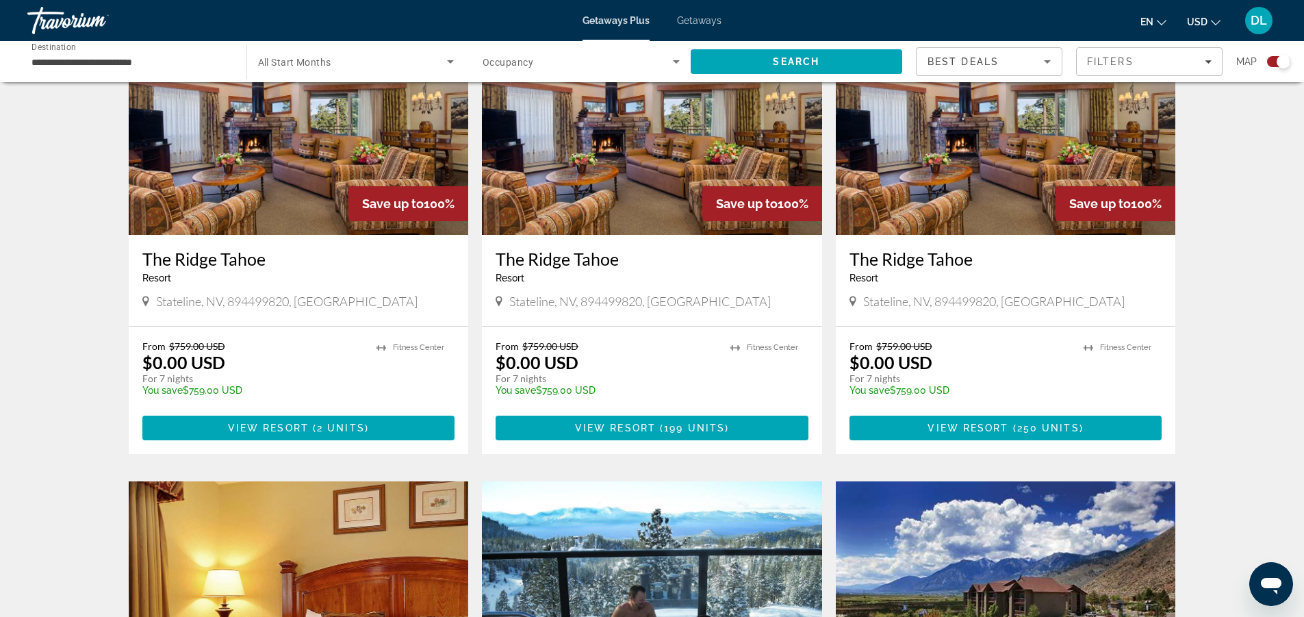
click at [455, 57] on icon "Search widget" at bounding box center [450, 61] width 16 height 16
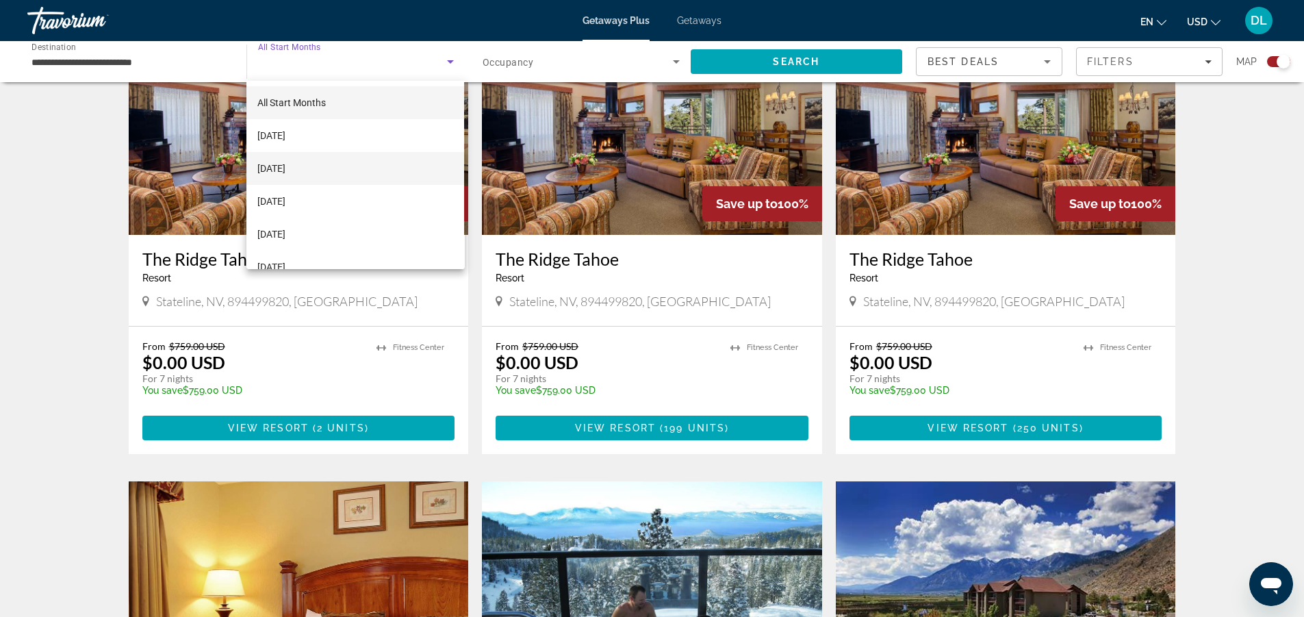
click at [400, 157] on mat-option "[DATE]" at bounding box center [355, 168] width 218 height 33
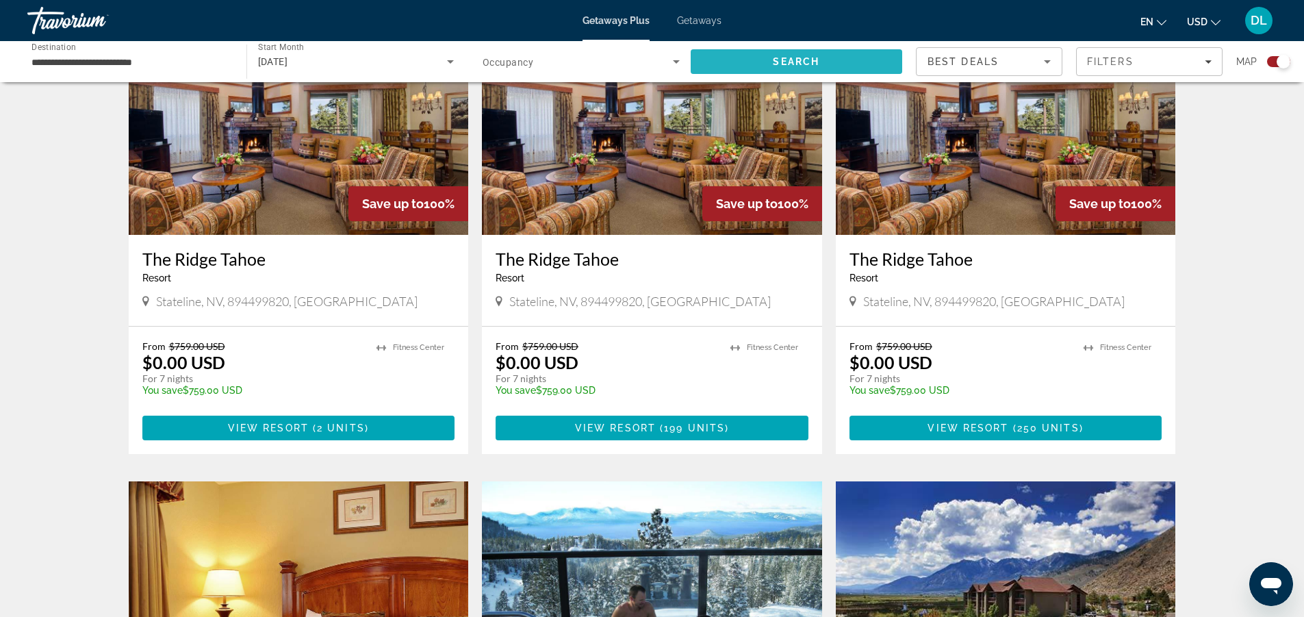
click at [777, 61] on span "Search" at bounding box center [796, 61] width 47 height 11
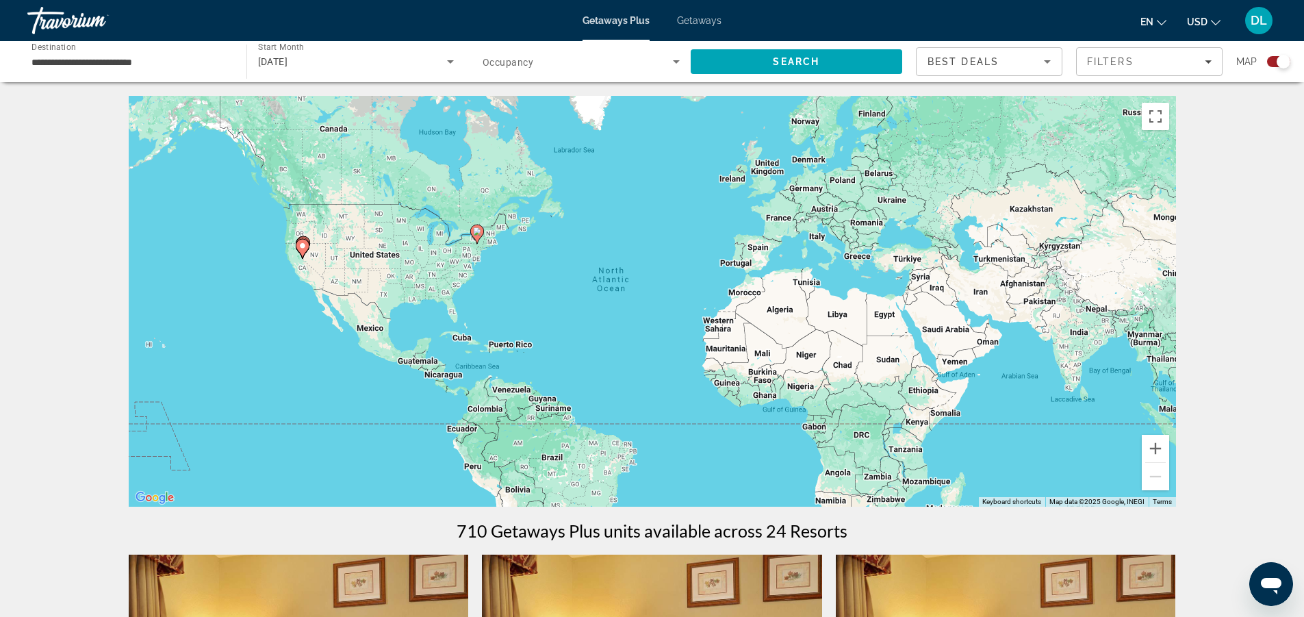
click at [679, 46] on div "Search widget" at bounding box center [581, 61] width 197 height 38
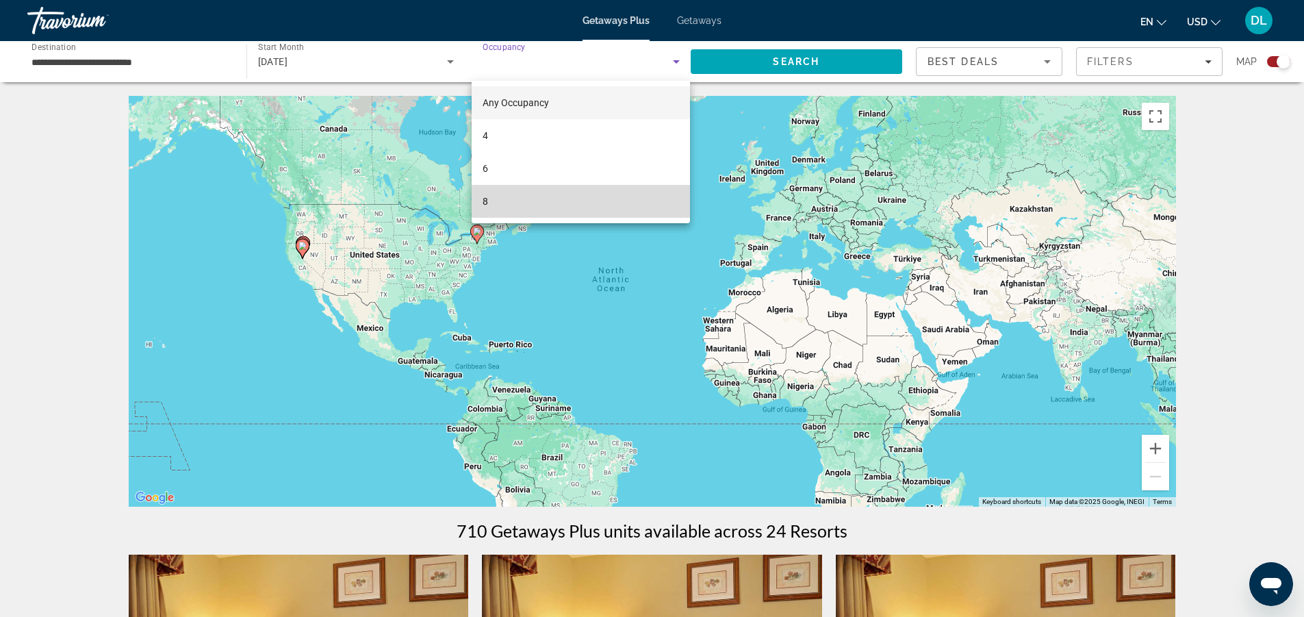
click at [614, 192] on mat-option "8" at bounding box center [581, 201] width 218 height 33
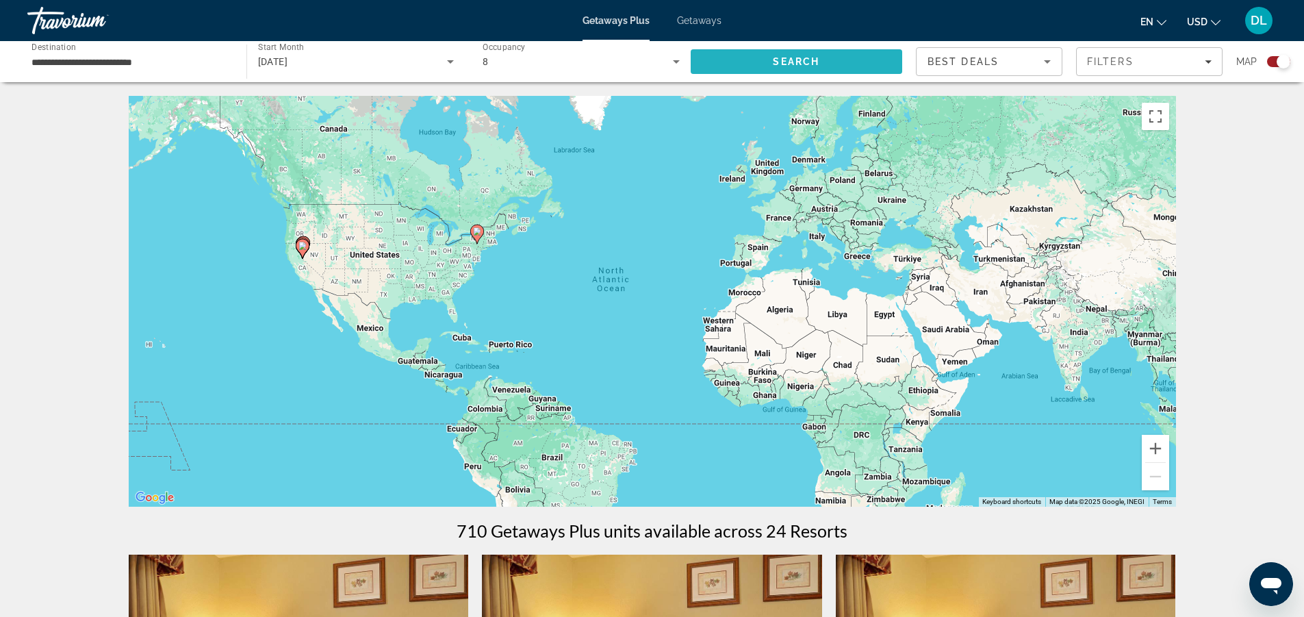
click at [802, 67] on span "Search" at bounding box center [797, 61] width 212 height 33
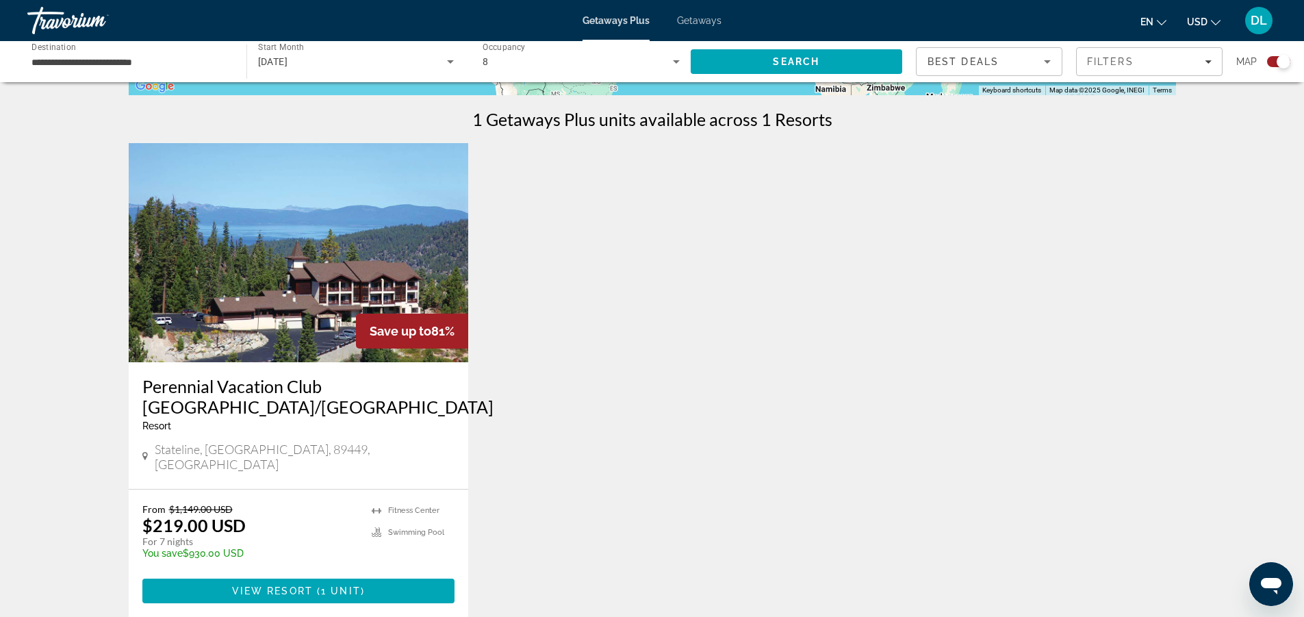
scroll to position [502, 0]
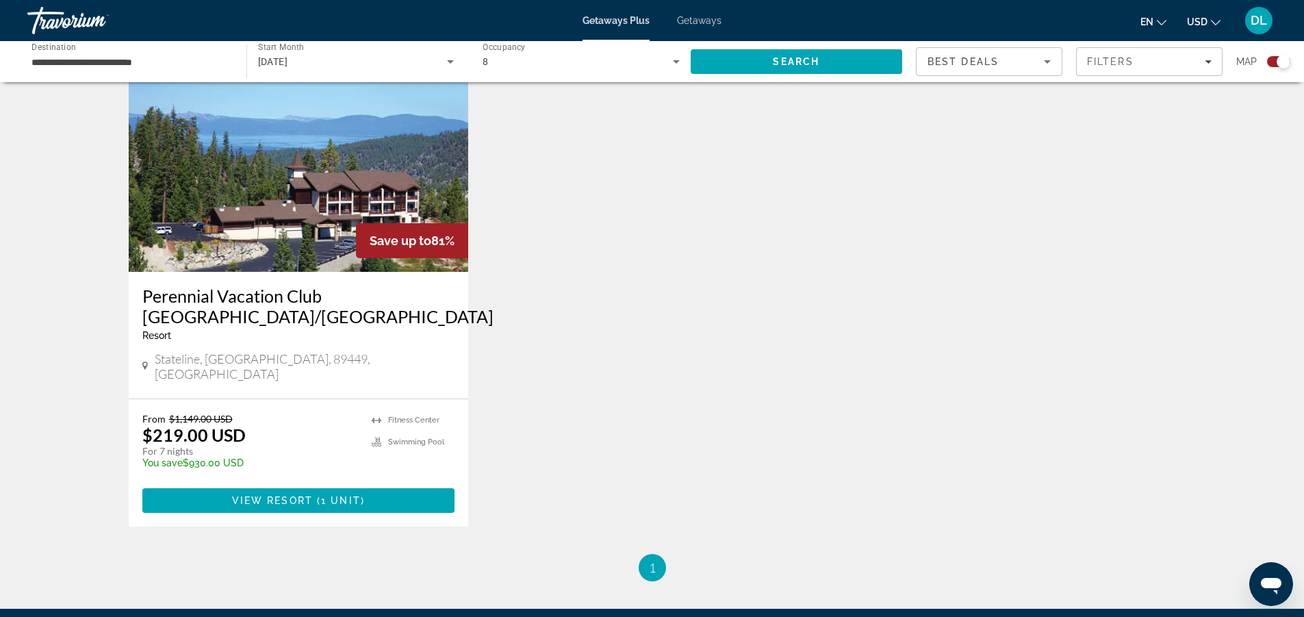
click at [301, 233] on img "Main content" at bounding box center [299, 162] width 340 height 219
